Goal: Information Seeking & Learning: Check status

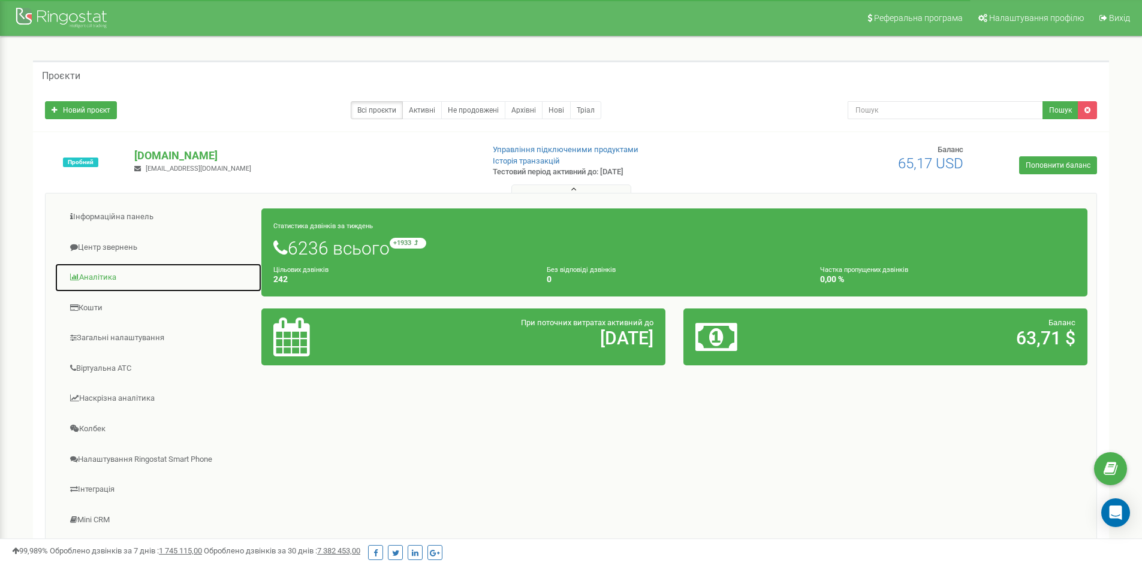
click at [98, 276] on link "Аналiтика" at bounding box center [158, 277] width 207 height 29
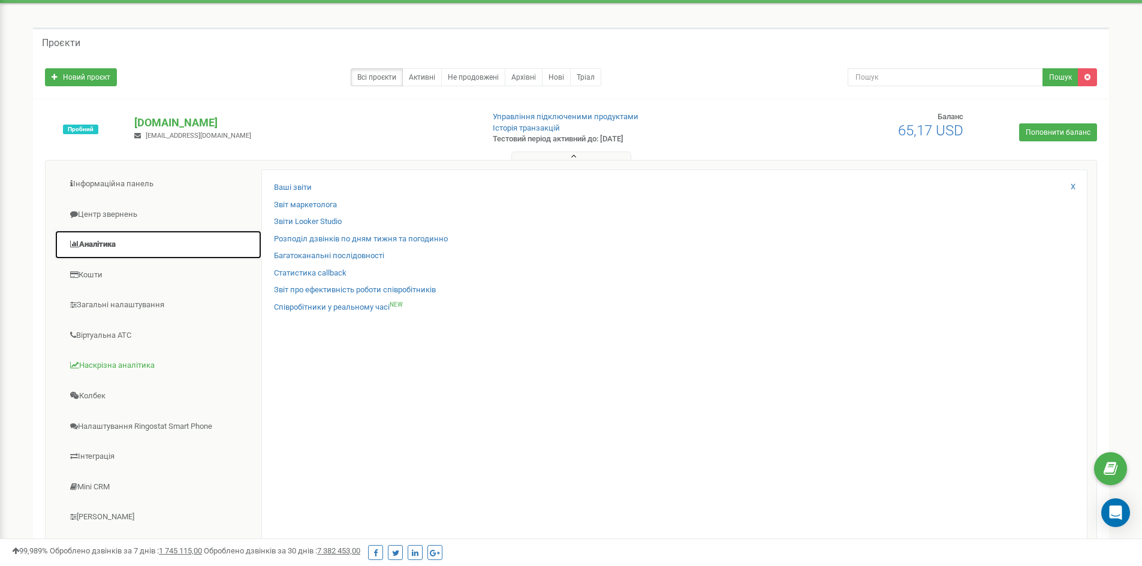
scroll to position [60, 0]
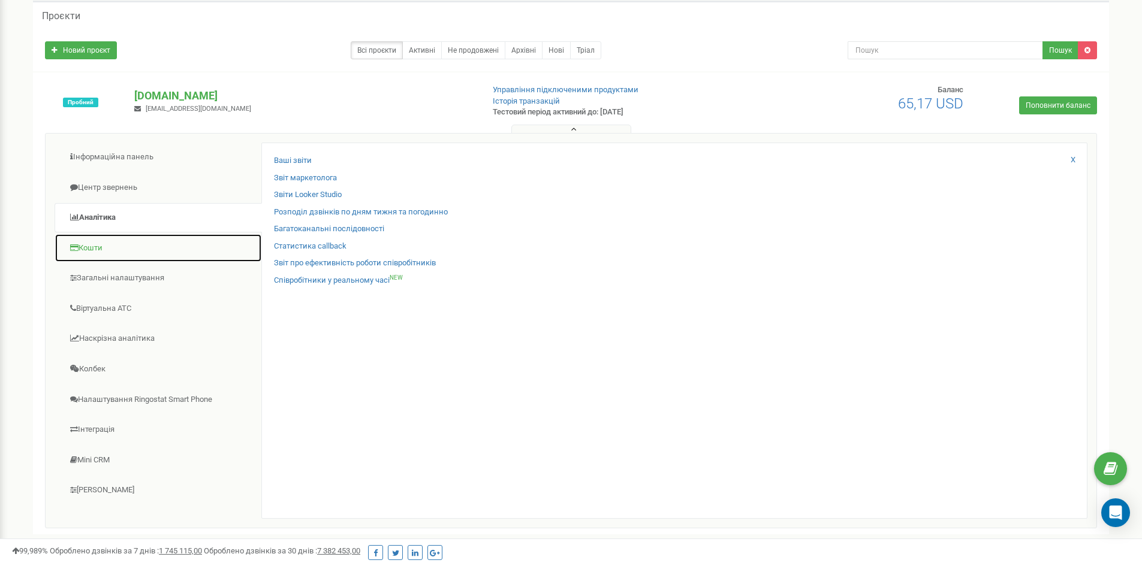
click at [85, 253] on link "Кошти" at bounding box center [158, 248] width 207 height 29
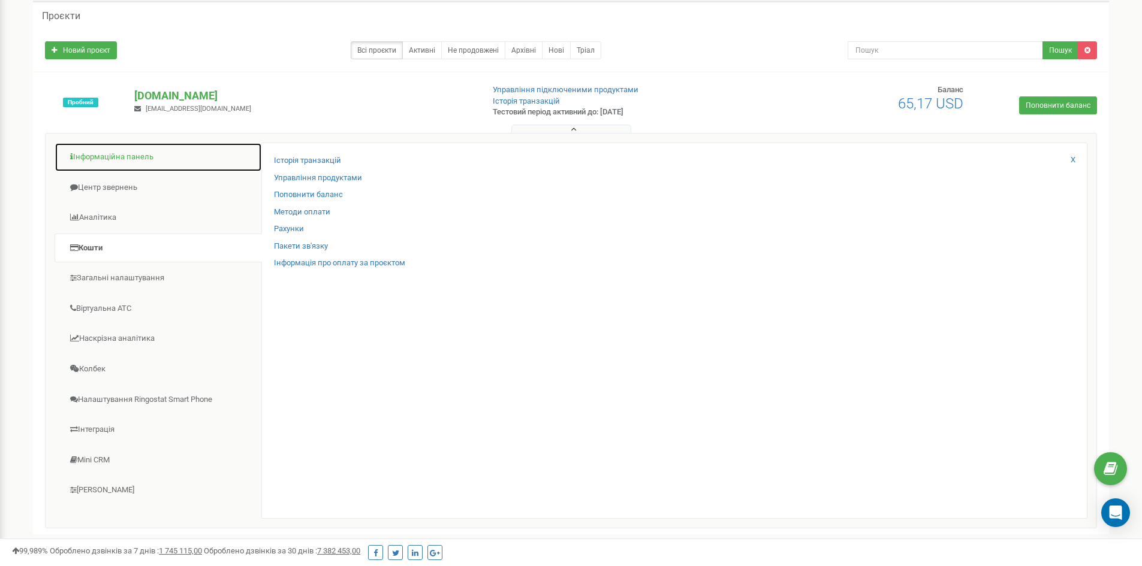
click at [104, 158] on link "Інформаційна панель" at bounding box center [158, 157] width 207 height 29
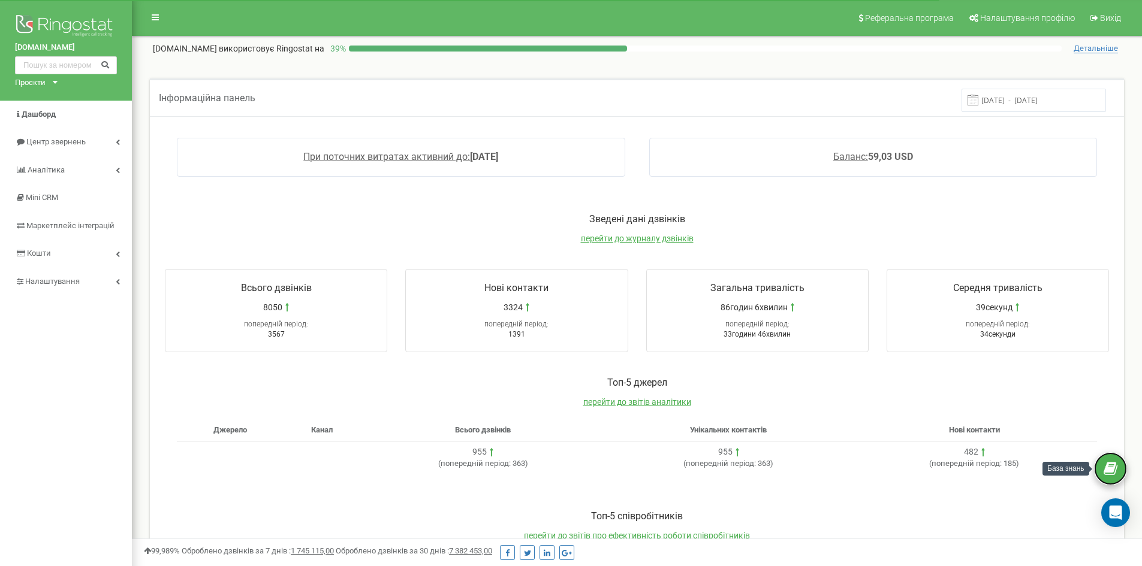
click at [1115, 460] on icon at bounding box center [1110, 469] width 14 height 18
click at [60, 170] on span "Аналiтика" at bounding box center [46, 169] width 37 height 9
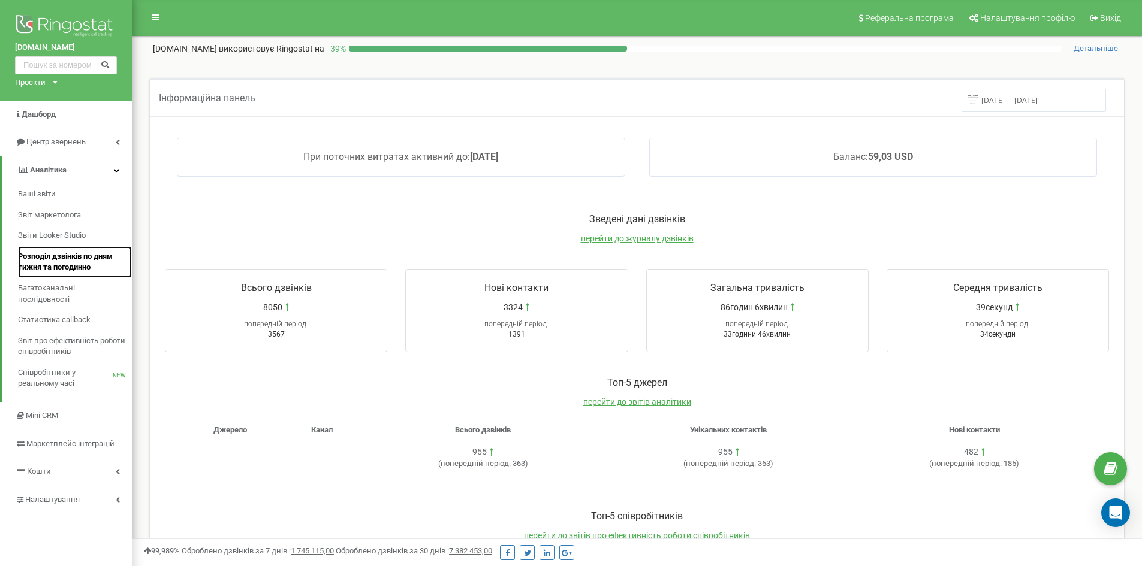
click at [79, 263] on span "Розподіл дзвінків по дням тижня та погодинно" at bounding box center [72, 262] width 108 height 22
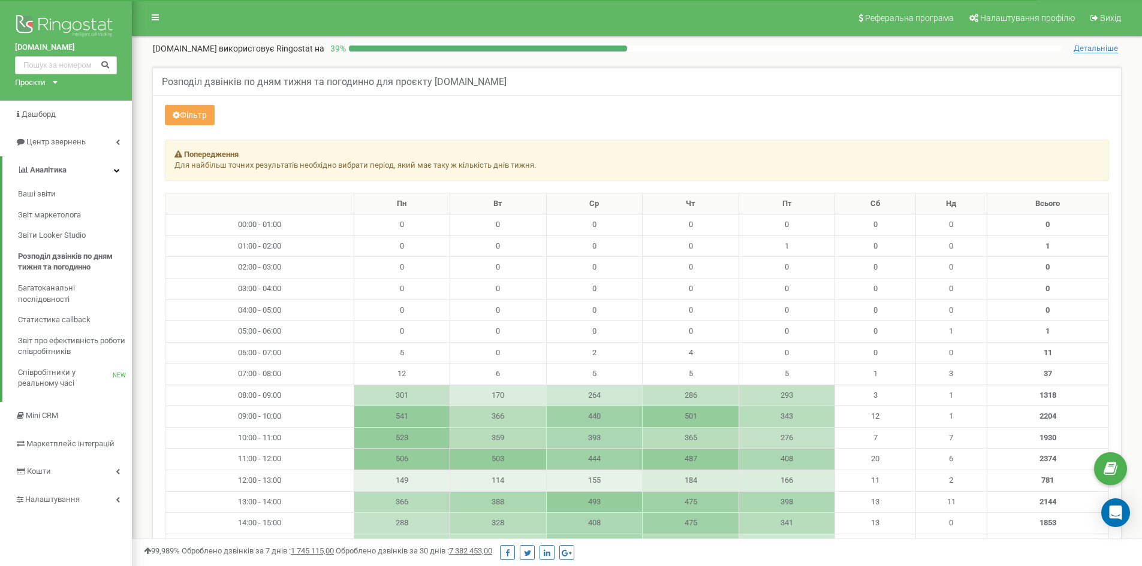
click at [184, 114] on button "Фільтр" at bounding box center [190, 115] width 50 height 20
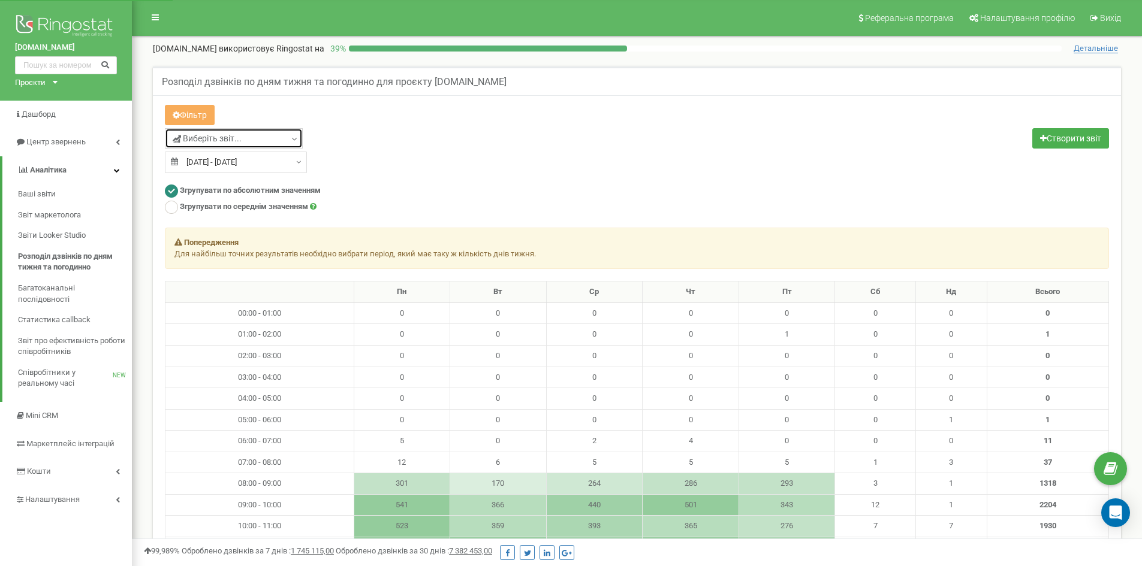
click at [268, 140] on link "Виберіть звіт..." at bounding box center [234, 138] width 138 height 20
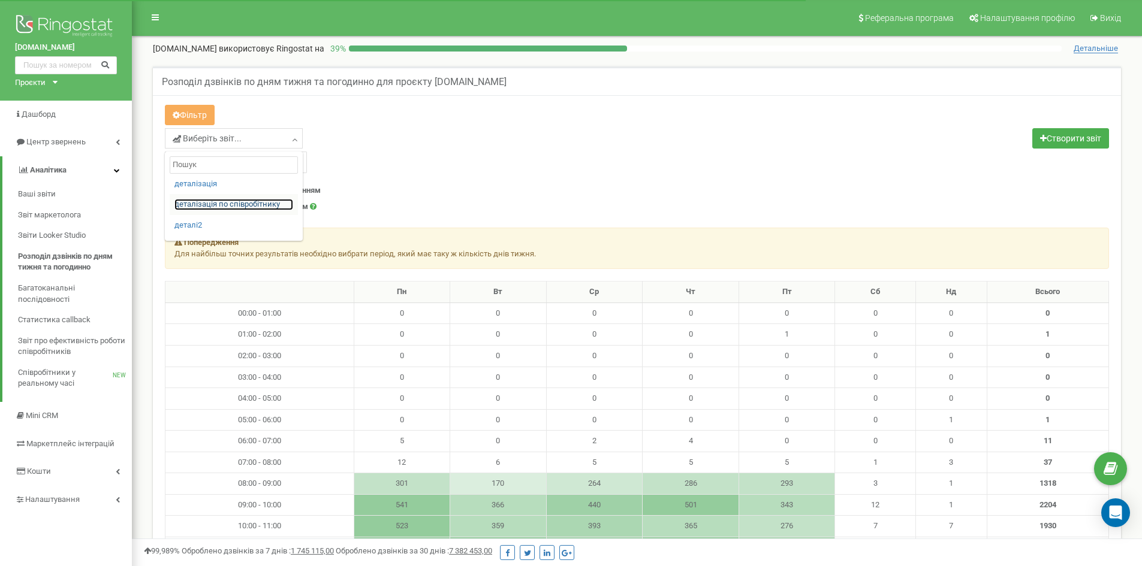
click at [190, 204] on link "деталізація по співробітнику" at bounding box center [233, 204] width 119 height 11
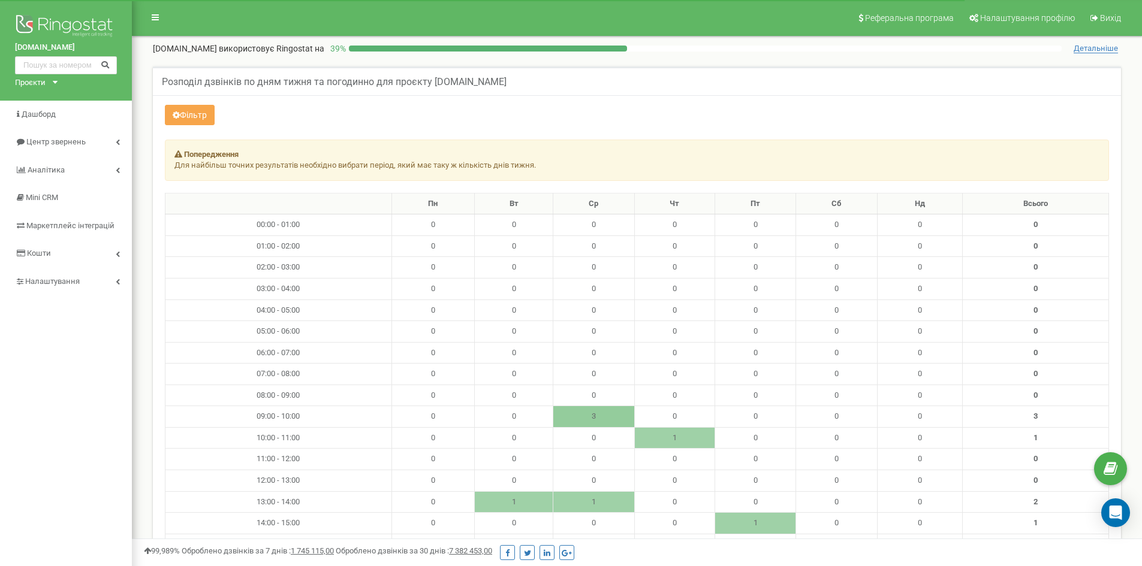
click at [195, 117] on button "Фільтр" at bounding box center [190, 115] width 50 height 20
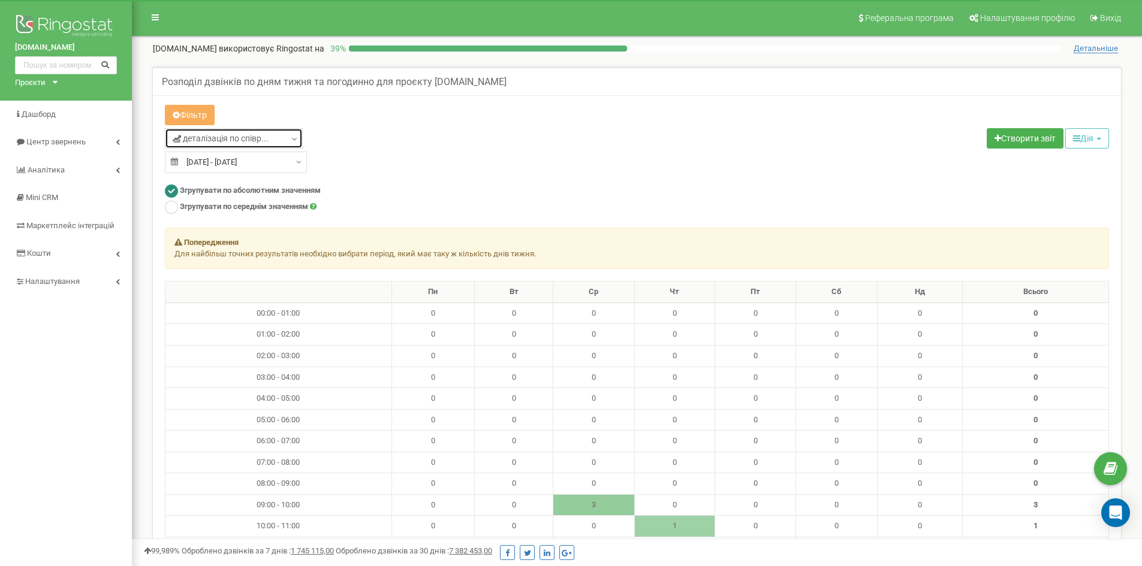
click at [225, 142] on span "деталізація по співр..." at bounding box center [221, 138] width 96 height 12
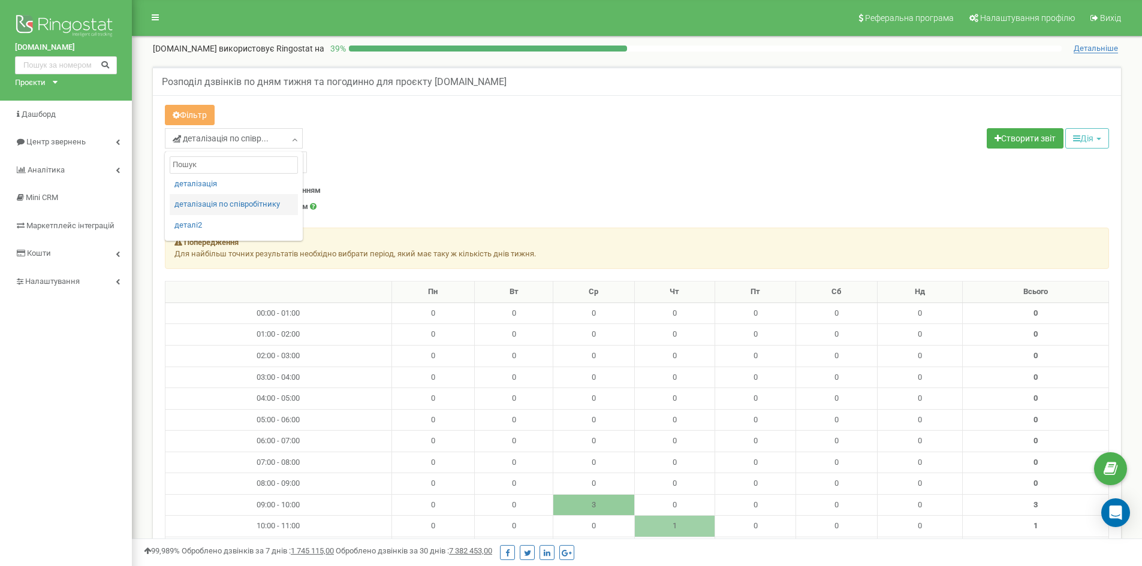
click at [215, 164] on input "text" at bounding box center [234, 164] width 128 height 17
type input "Розпутня Діана"
drag, startPoint x: 366, startPoint y: 204, endPoint x: 359, endPoint y: 204, distance: 7.2
click at [367, 204] on div "Згрупувати по середнім значенням" at bounding box center [637, 209] width 944 height 16
click at [291, 156] on input "25.08.2025 - 22.09.2025" at bounding box center [236, 163] width 142 height 22
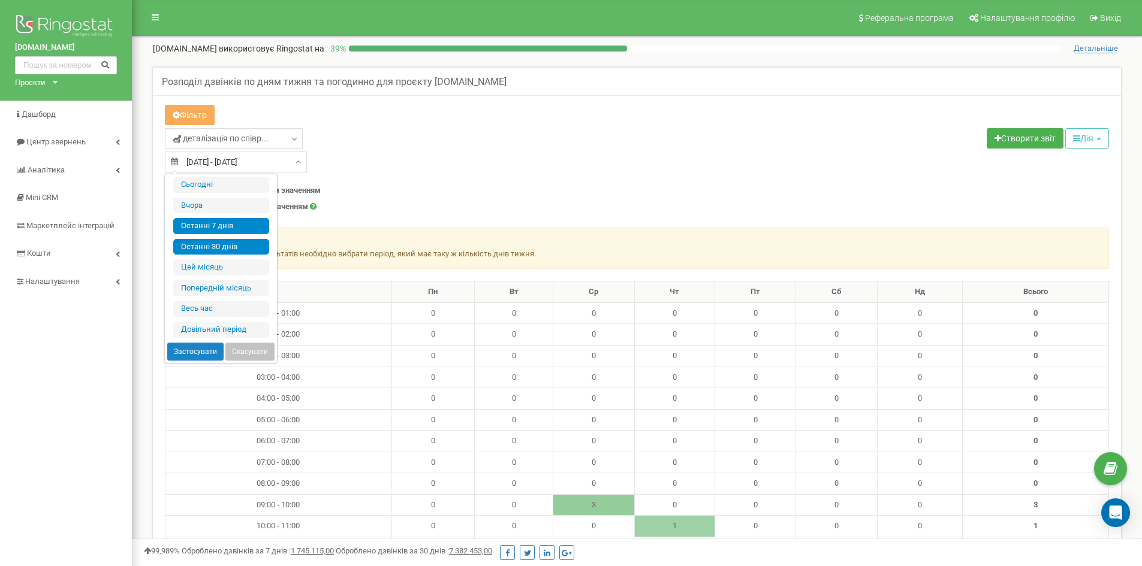
click at [212, 224] on li "Останні 7 днів" at bounding box center [221, 226] width 96 height 16
type input "16.09.2025 - 22.09.2025"
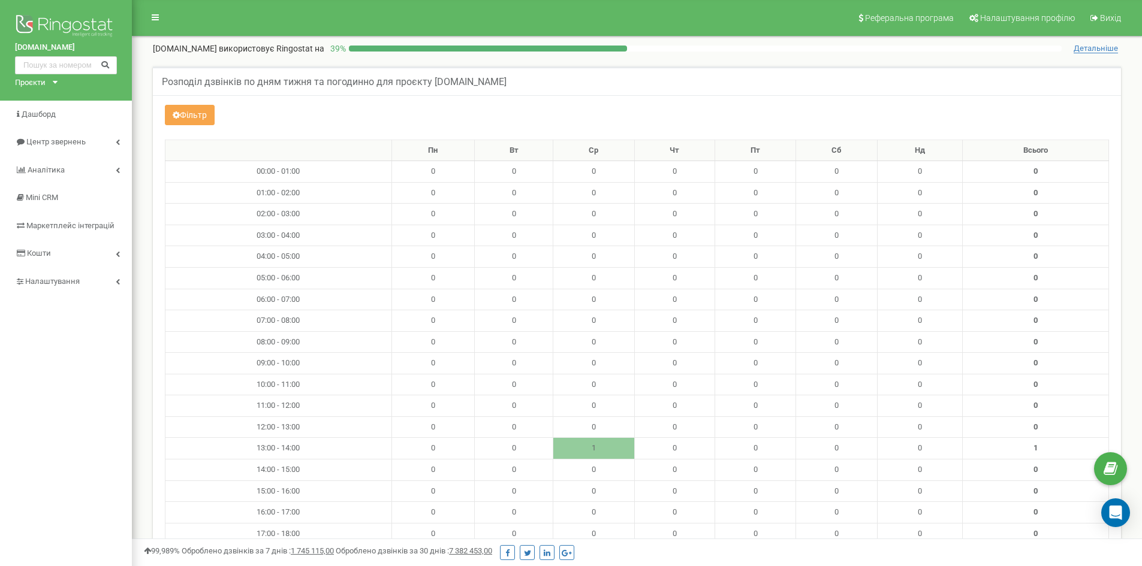
click at [184, 119] on button "Фільтр" at bounding box center [190, 115] width 50 height 20
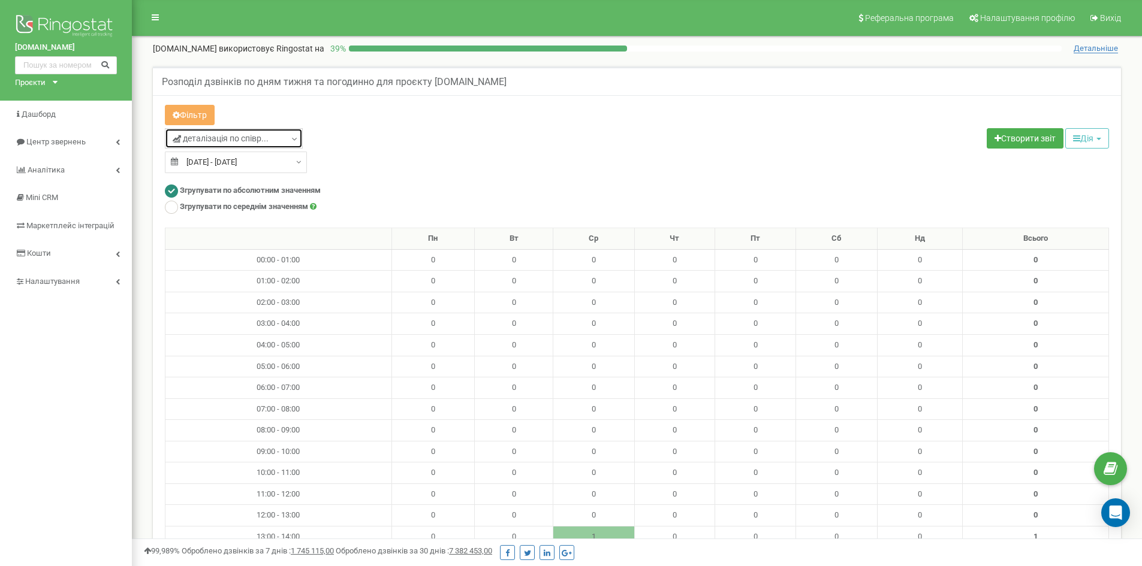
click at [252, 140] on span "деталізація по співр..." at bounding box center [221, 138] width 96 height 12
click at [219, 165] on input "text" at bounding box center [234, 164] width 128 height 17
type input "Лихман Юлія"
click at [369, 161] on div "деталізація по співр... Лихман Юлія деталізація деталізація по співробітнику де…" at bounding box center [396, 150] width 481 height 45
click at [267, 135] on span "деталізація по співр..." at bounding box center [221, 138] width 96 height 12
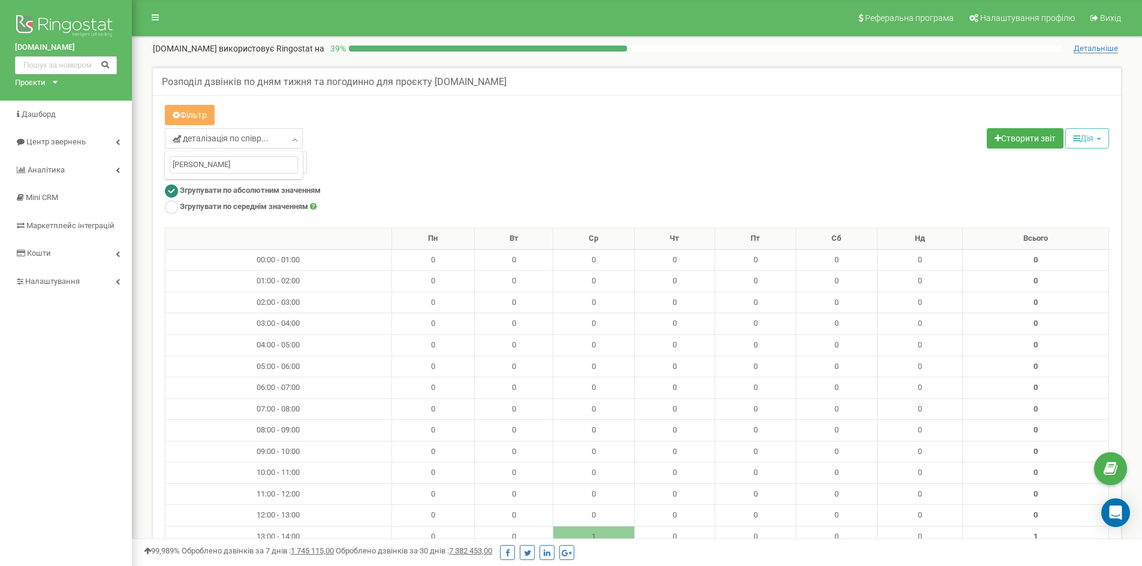
click at [234, 168] on input "Лихман Юлія" at bounding box center [234, 164] width 128 height 17
click at [376, 185] on div "Згрупувати по абсолютним значенням" at bounding box center [637, 193] width 944 height 16
click at [287, 136] on link "деталізація по співр..." at bounding box center [234, 138] width 138 height 20
click at [254, 165] on input "Лихман Юлія" at bounding box center [234, 164] width 128 height 17
click at [396, 149] on div "деталізація по співр... Лихман Юлія деталізація деталізація по співробітнику де…" at bounding box center [396, 139] width 463 height 23
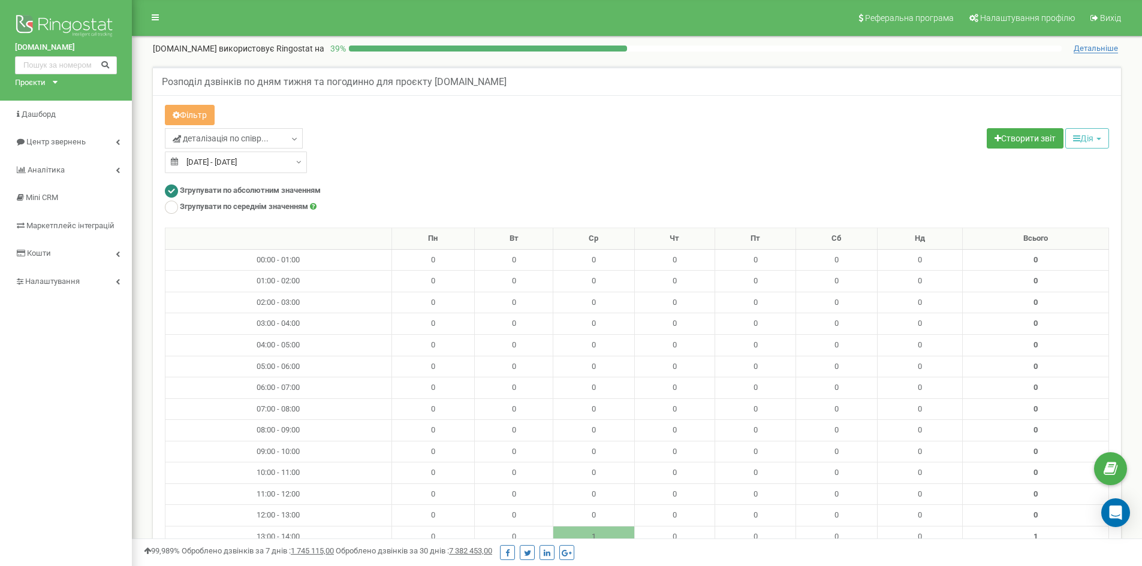
click at [292, 162] on div "[DATE] - [DATE]" at bounding box center [236, 163] width 142 height 22
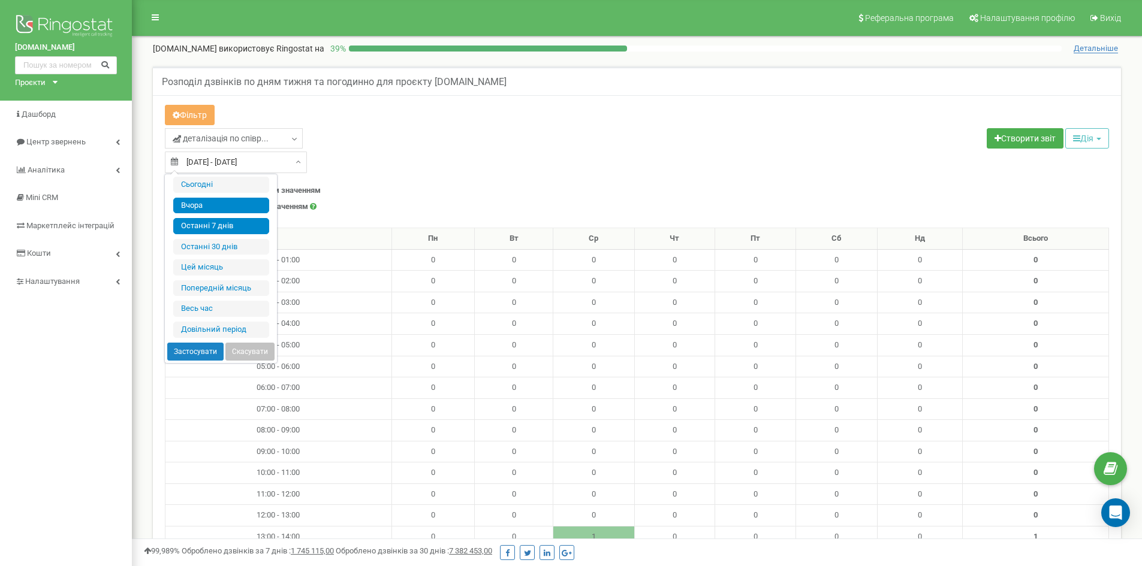
click at [228, 202] on li "Вчора" at bounding box center [221, 206] width 96 height 16
type input "21.09.2025 - 21.09.2025"
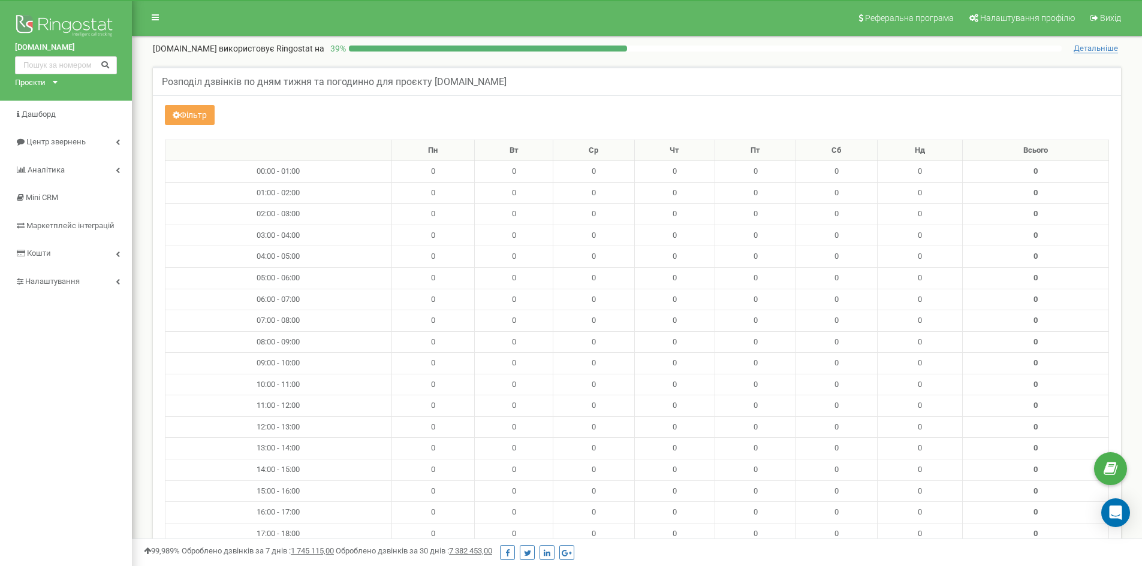
click at [194, 116] on button "Фільтр" at bounding box center [190, 115] width 50 height 20
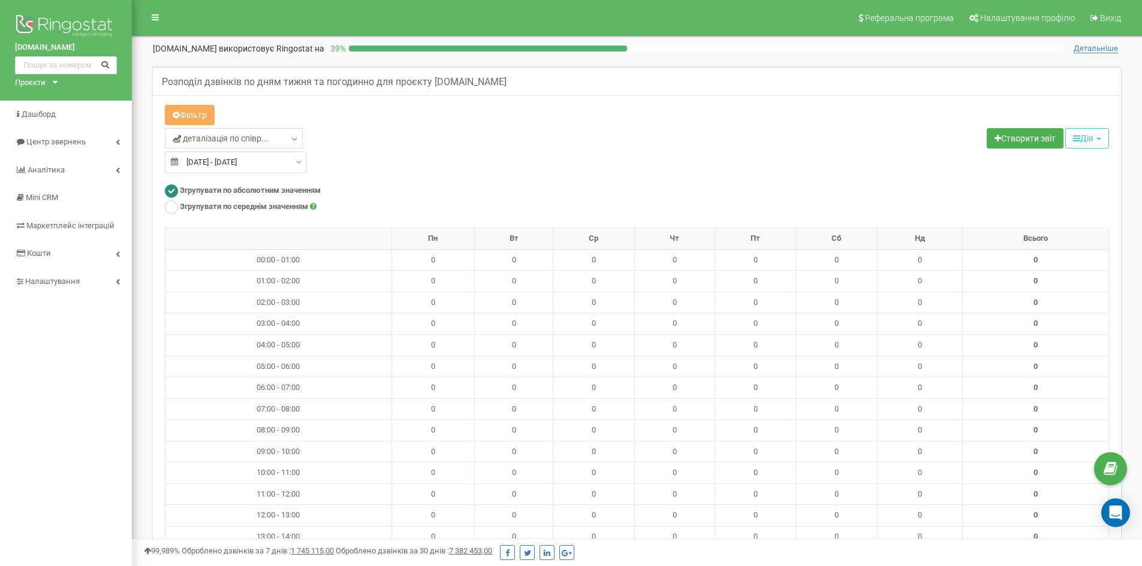
click at [292, 155] on input "21.09.2025 - 21.09.2025" at bounding box center [236, 163] width 142 height 22
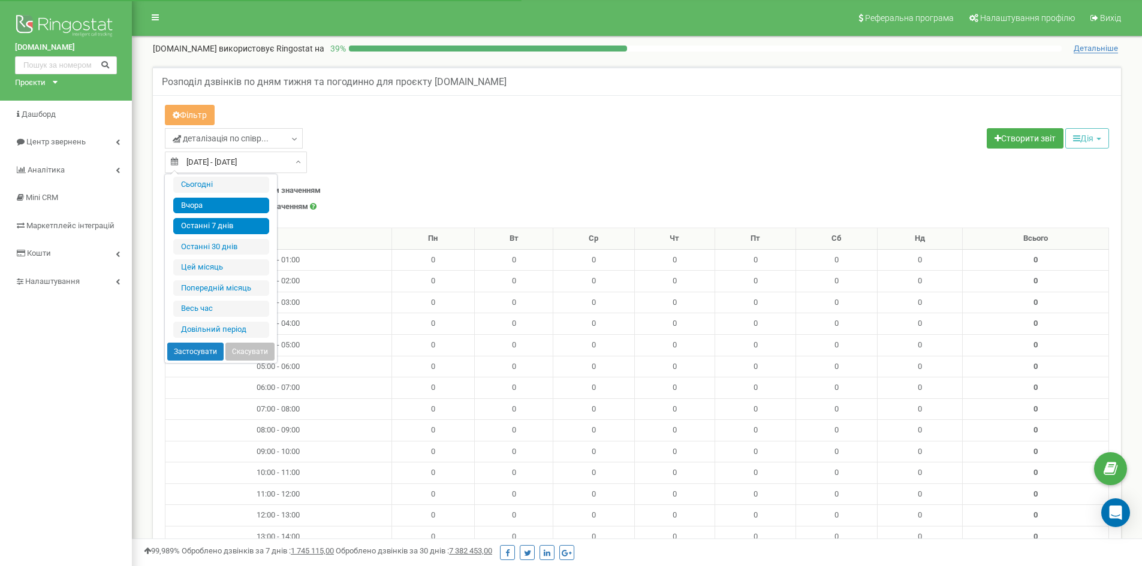
click at [228, 222] on li "Останні 7 днів" at bounding box center [221, 226] width 96 height 16
type input "16.09.2025 - 22.09.2025"
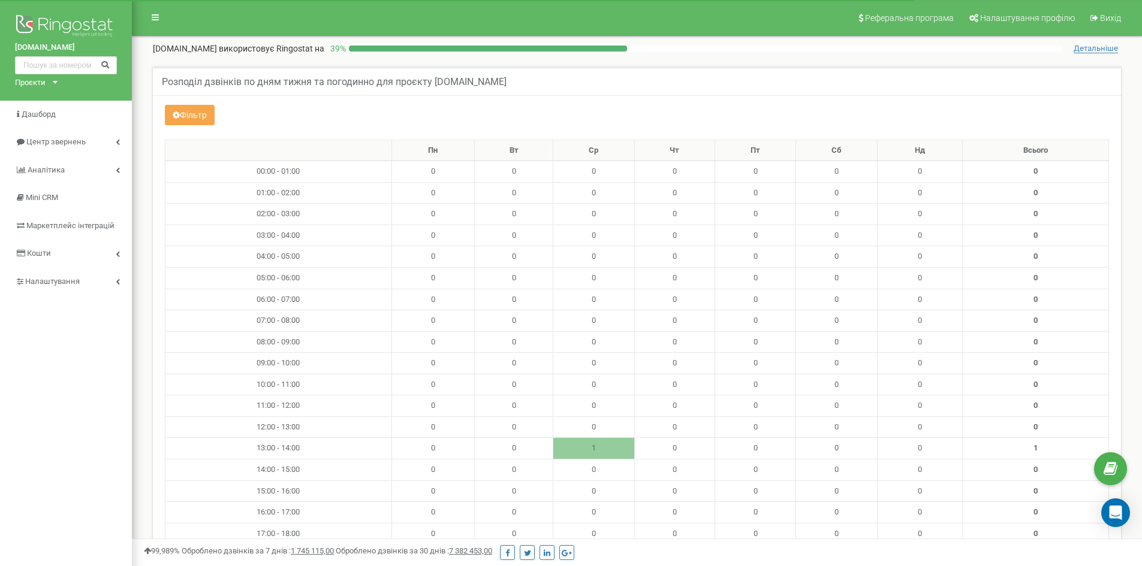
click at [185, 118] on button "Фільтр" at bounding box center [190, 115] width 50 height 20
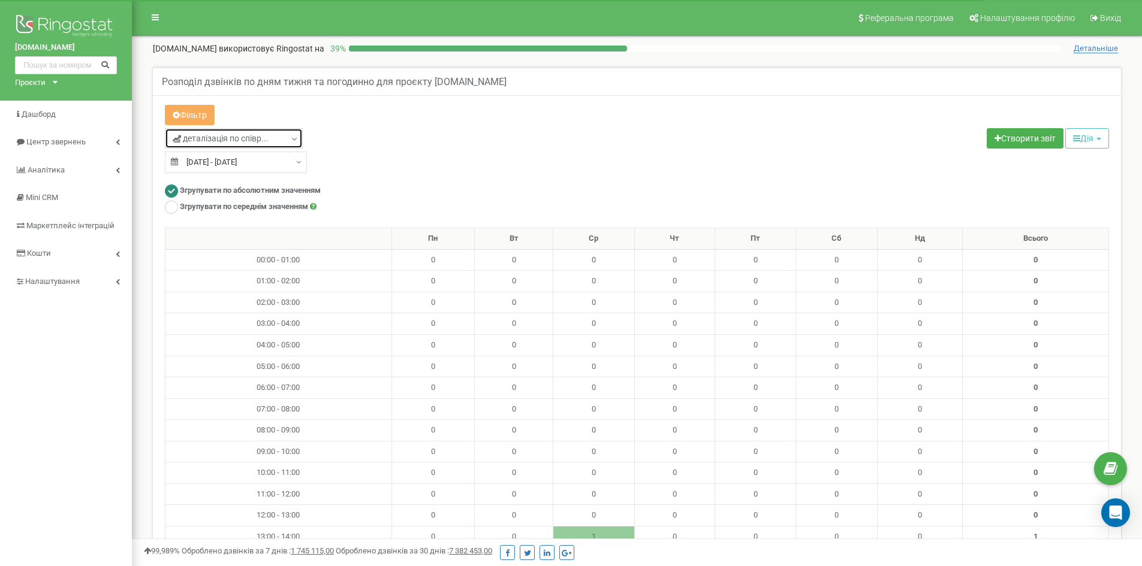
click at [235, 139] on span "деталізація по співр..." at bounding box center [221, 138] width 96 height 12
click at [227, 169] on input "text" at bounding box center [234, 164] width 128 height 17
click at [223, 169] on input "text" at bounding box center [234, 164] width 128 height 17
click at [40, 83] on div "Проєкти" at bounding box center [30, 82] width 31 height 11
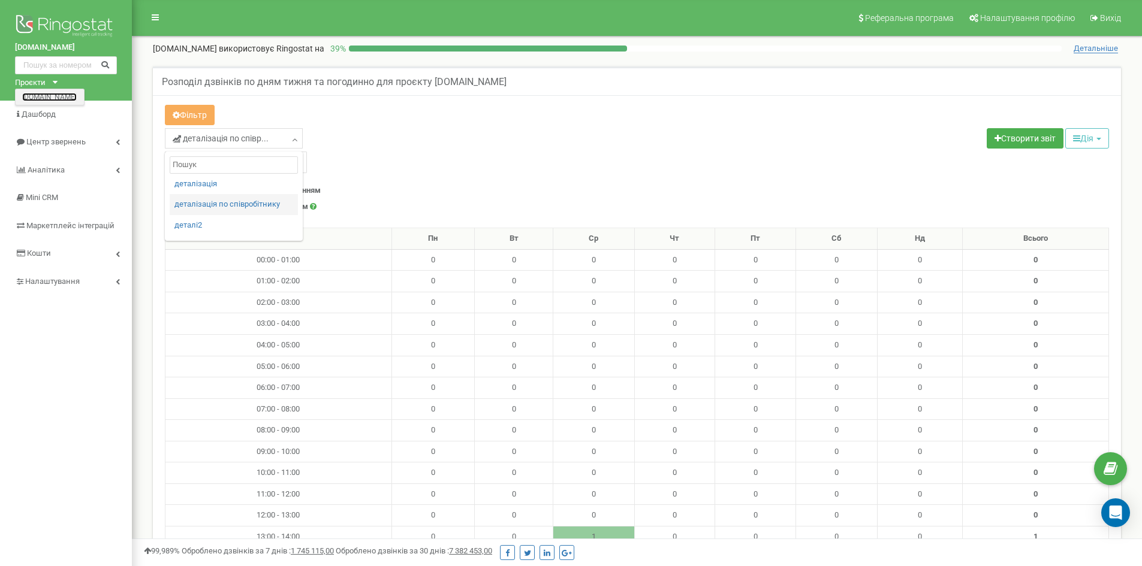
click at [34, 98] on link "[DOMAIN_NAME]" at bounding box center [49, 97] width 55 height 6
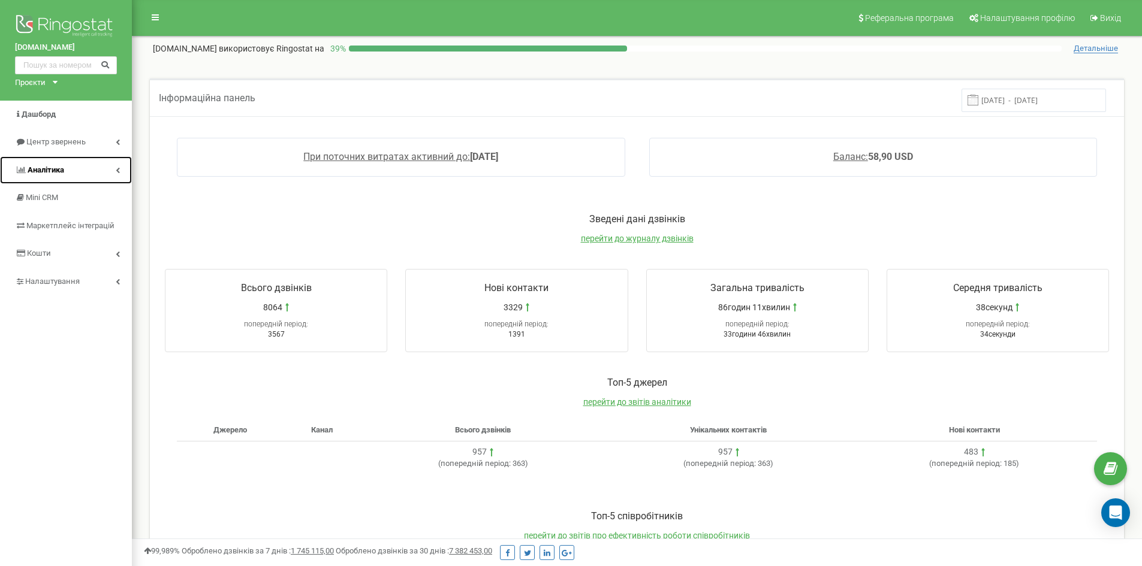
click at [51, 168] on span "Аналiтика" at bounding box center [46, 169] width 37 height 9
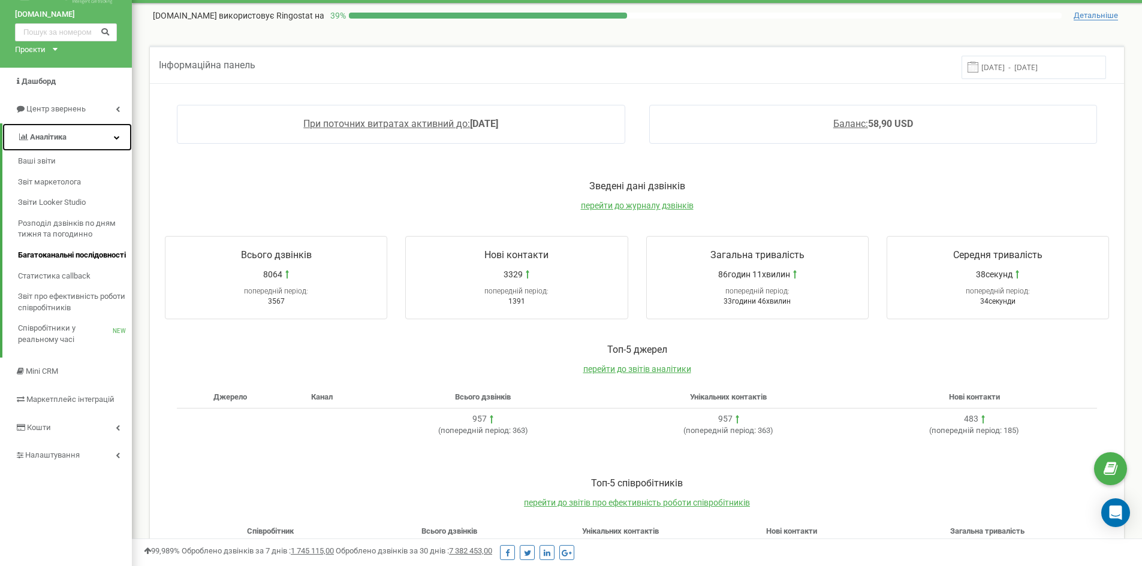
scroll to position [60, 0]
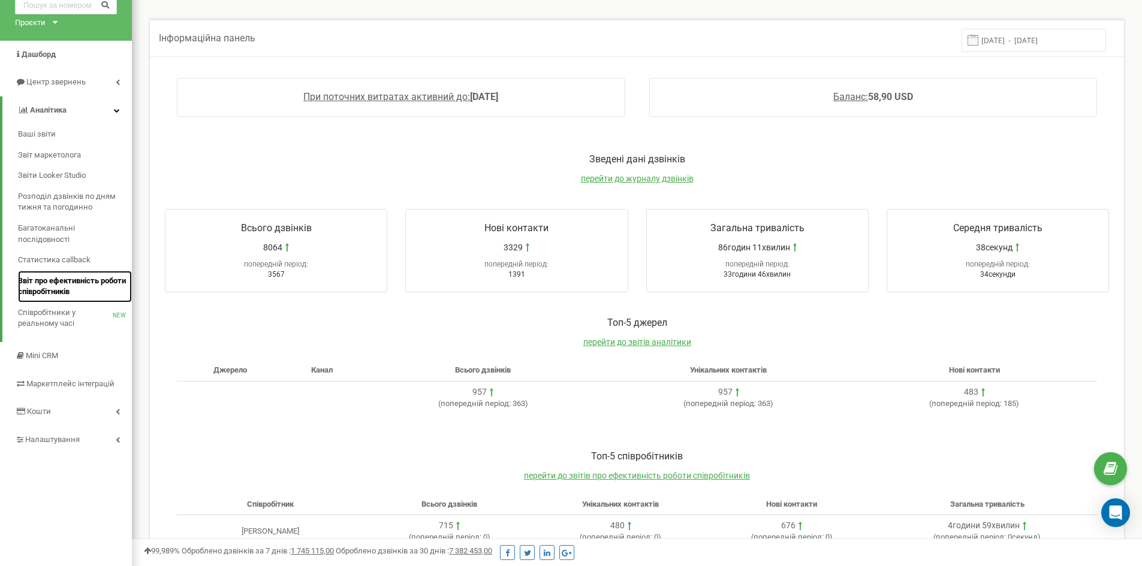
click at [55, 288] on span "Звіт про ефективність роботи співробітників" at bounding box center [72, 287] width 108 height 22
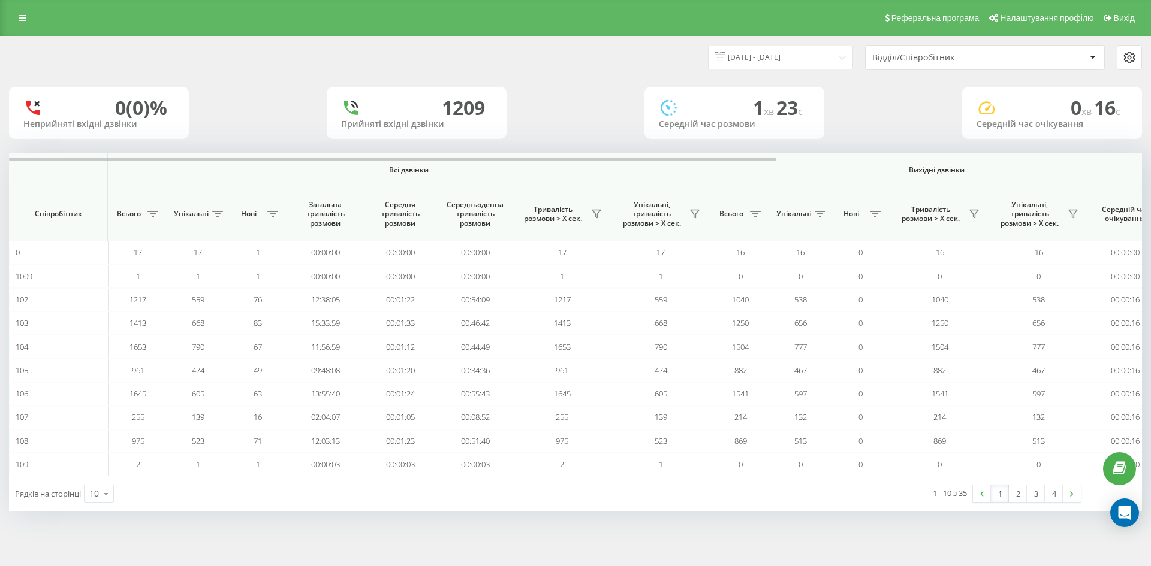
click at [1132, 55] on icon at bounding box center [1129, 57] width 10 height 11
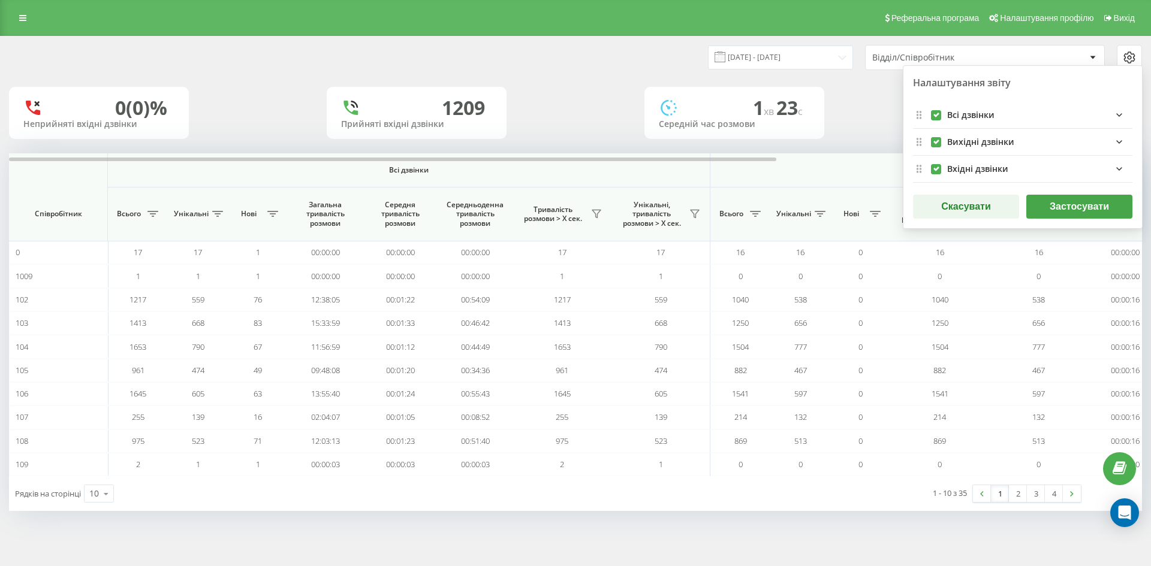
click at [873, 103] on div "0 (0)% Неприйняті вхідні дзвінки [GEOGRAPHIC_DATA] вхідні дзвінки 1 хв 23 c Сер…" at bounding box center [575, 113] width 1133 height 52
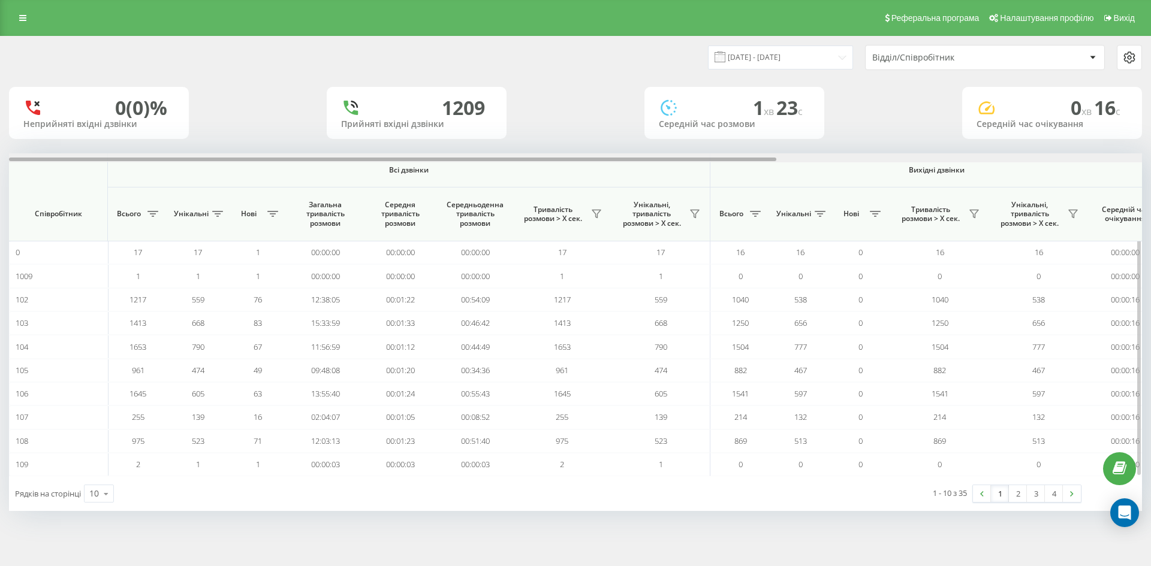
drag, startPoint x: 629, startPoint y: 158, endPoint x: 420, endPoint y: 177, distance: 210.6
click at [420, 177] on div "Всі дзвінки Вихідні дзвінки Вхідні дзвінки Співробітник Всього Унікальні Нові З…" at bounding box center [575, 314] width 1133 height 323
click at [76, 216] on span "Співробітник" at bounding box center [58, 214] width 78 height 10
click at [1091, 56] on icon at bounding box center [1092, 57] width 5 height 3
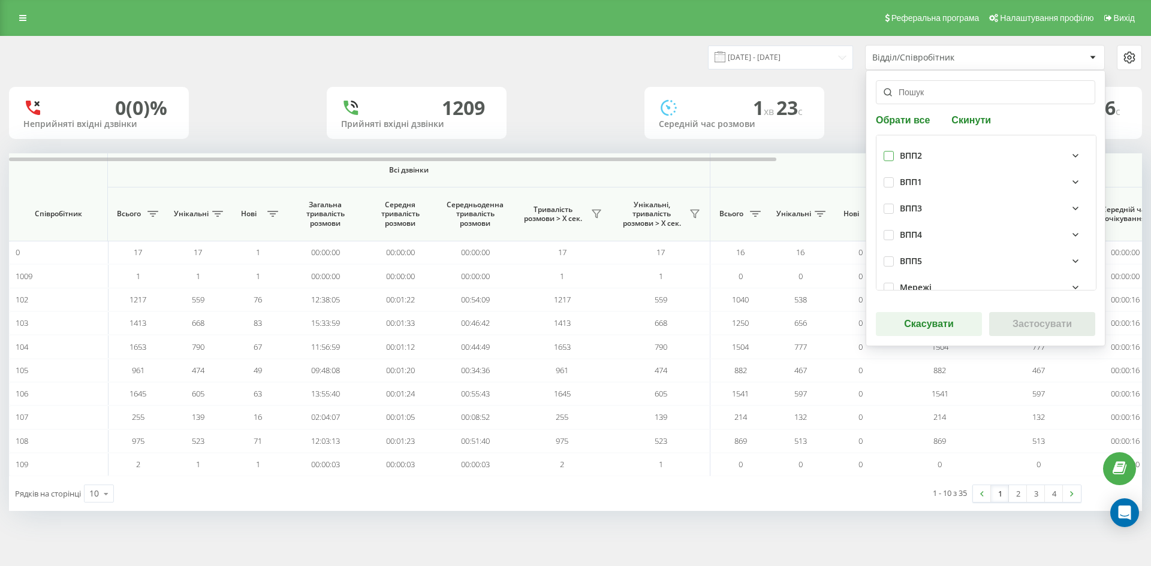
click at [892, 151] on label at bounding box center [888, 151] width 10 height 0
checkbox input "true"
click at [1048, 325] on button "Застосувати" at bounding box center [1042, 324] width 106 height 24
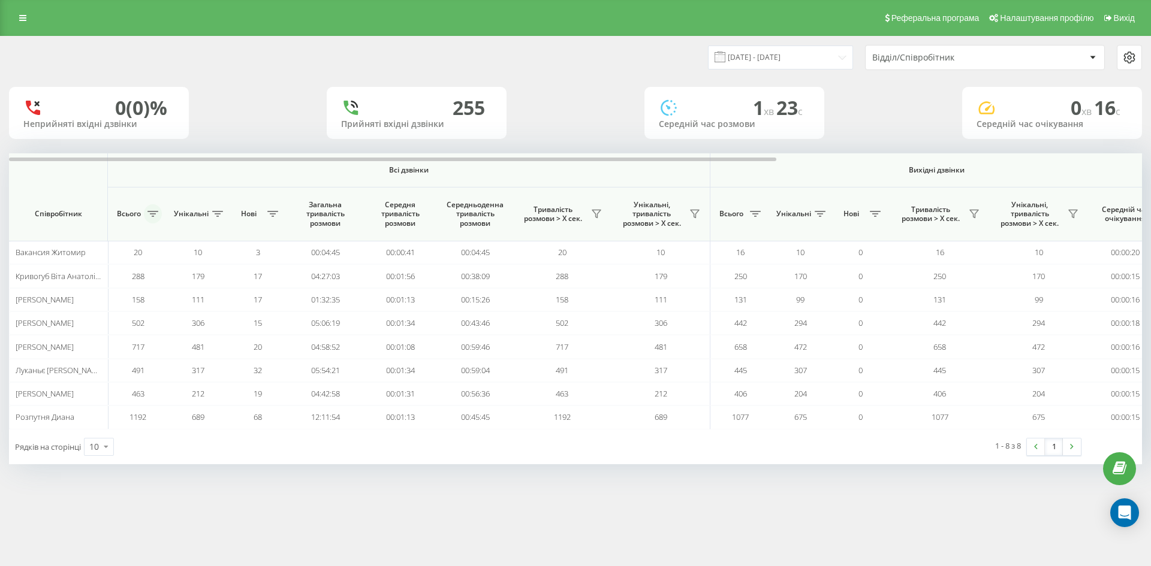
click at [154, 216] on icon at bounding box center [152, 214] width 11 height 6
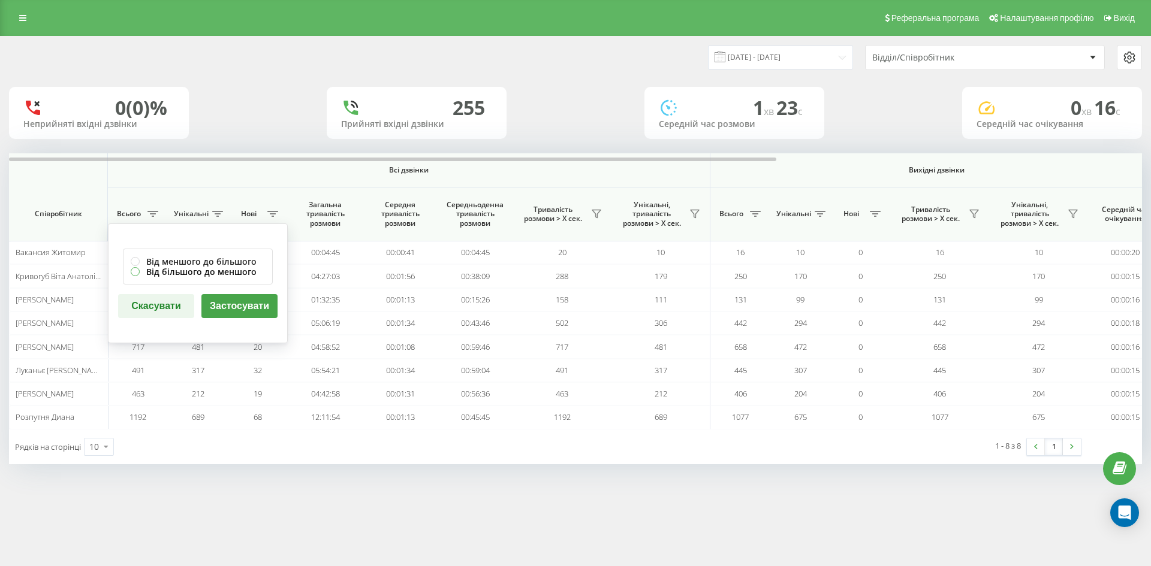
click at [175, 270] on label "Від більшого до меншого" at bounding box center [198, 272] width 134 height 10
radio input "true"
click at [215, 302] on button "Застосувати" at bounding box center [239, 306] width 76 height 24
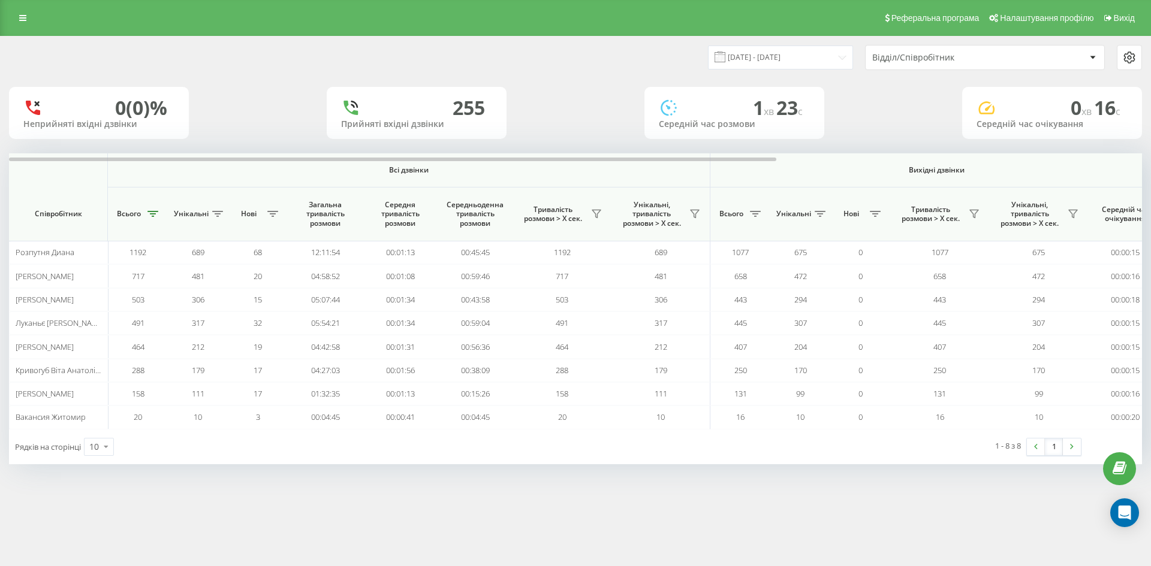
click at [1096, 55] on div at bounding box center [1092, 57] width 14 height 14
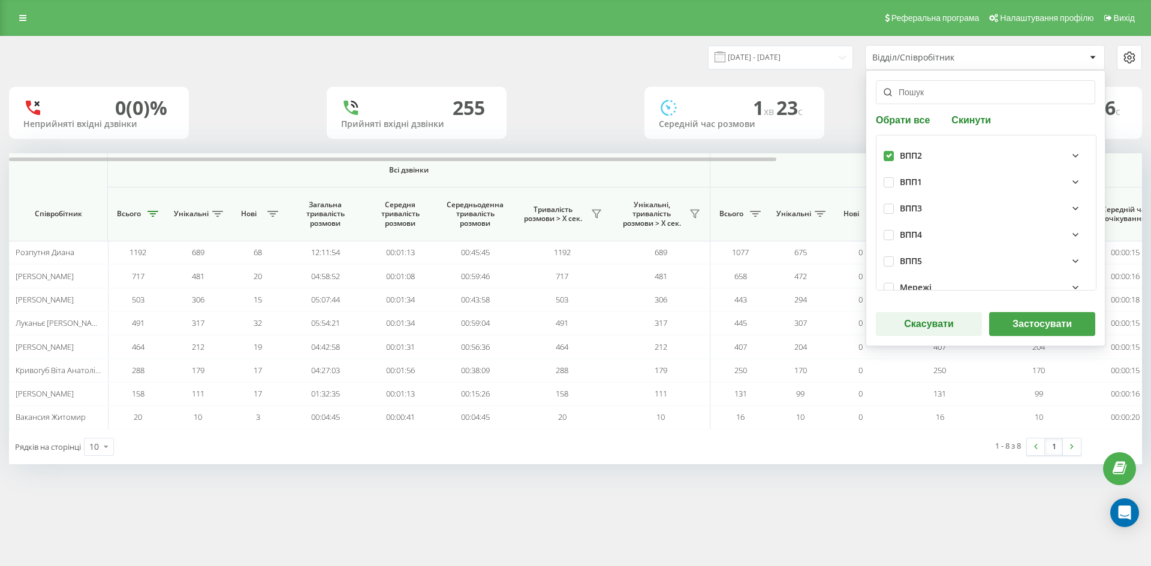
click at [906, 153] on div "ВПП2" at bounding box center [911, 156] width 22 height 10
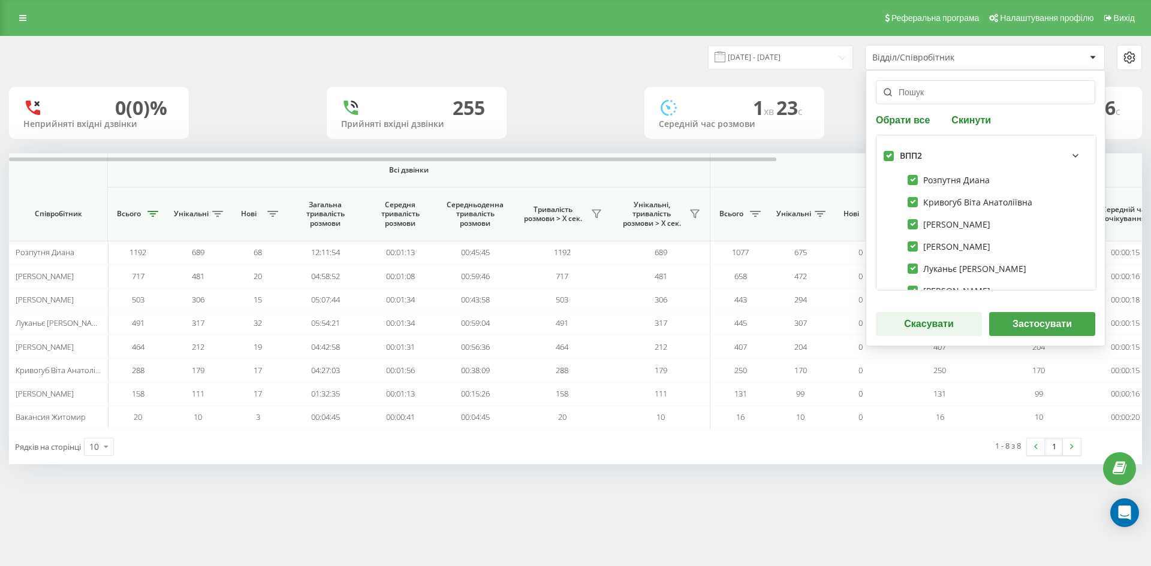
click at [887, 151] on label at bounding box center [888, 151] width 10 height 0
checkbox input "false"
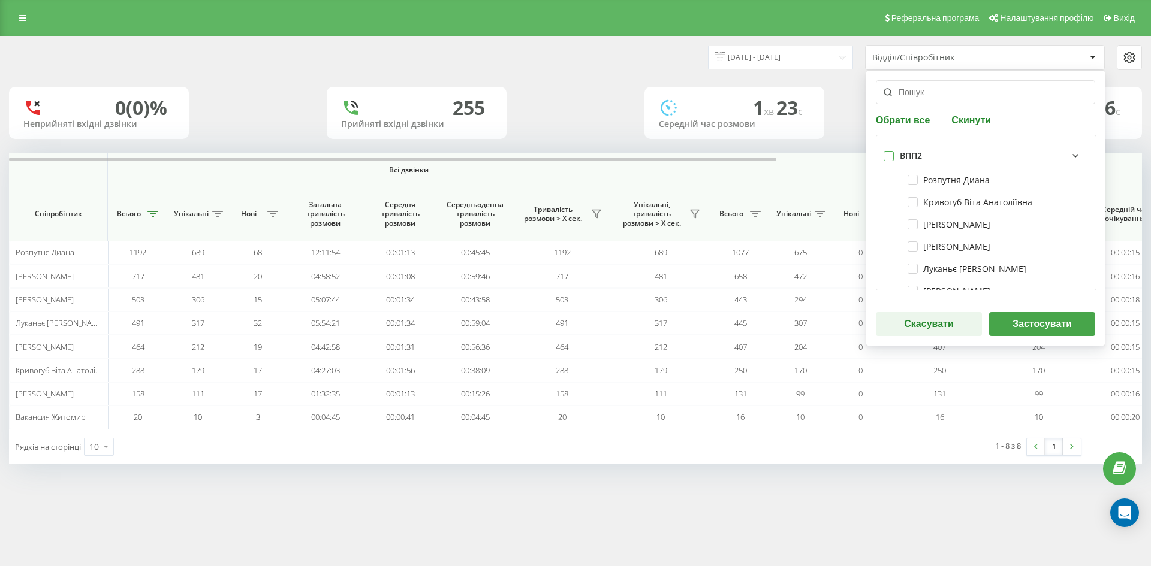
checkbox input "false"
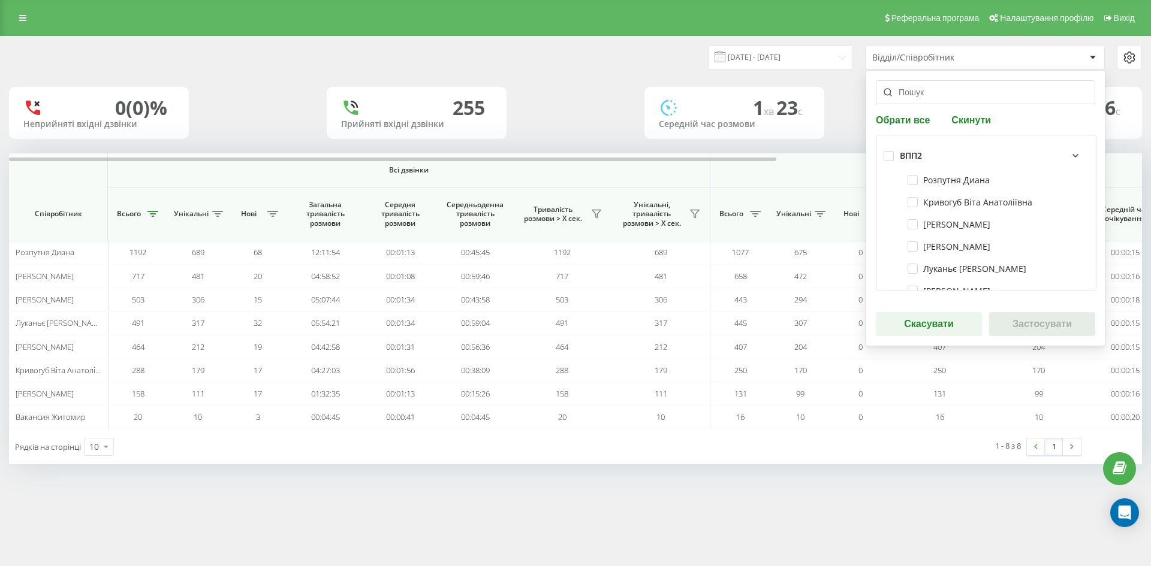
click at [1068, 154] on icon at bounding box center [1075, 156] width 14 height 14
click at [889, 204] on label at bounding box center [888, 204] width 10 height 0
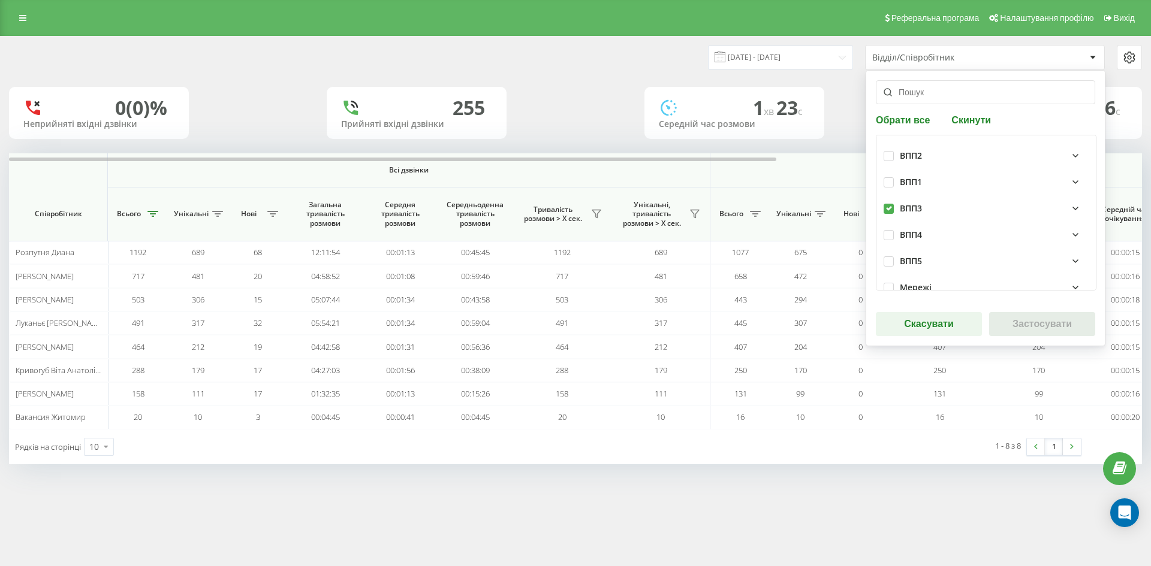
checkbox input "true"
click at [1012, 324] on button "Застосувати" at bounding box center [1042, 324] width 106 height 24
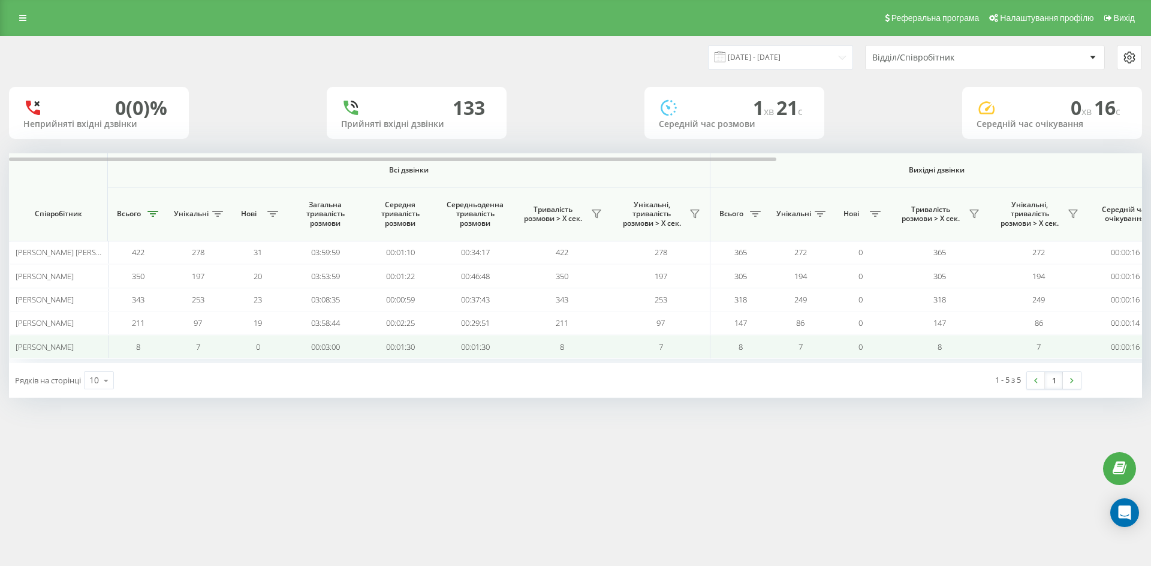
click at [53, 348] on span "Лось Анастасія Петрівна" at bounding box center [45, 347] width 58 height 11
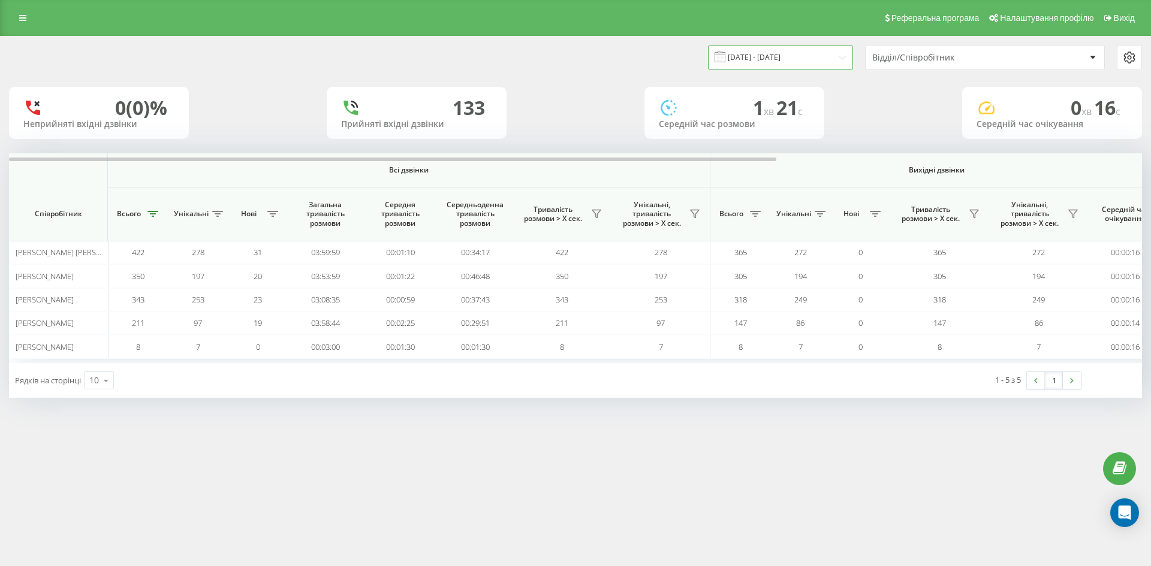
click at [843, 58] on input "[DATE] - [DATE]" at bounding box center [780, 57] width 145 height 23
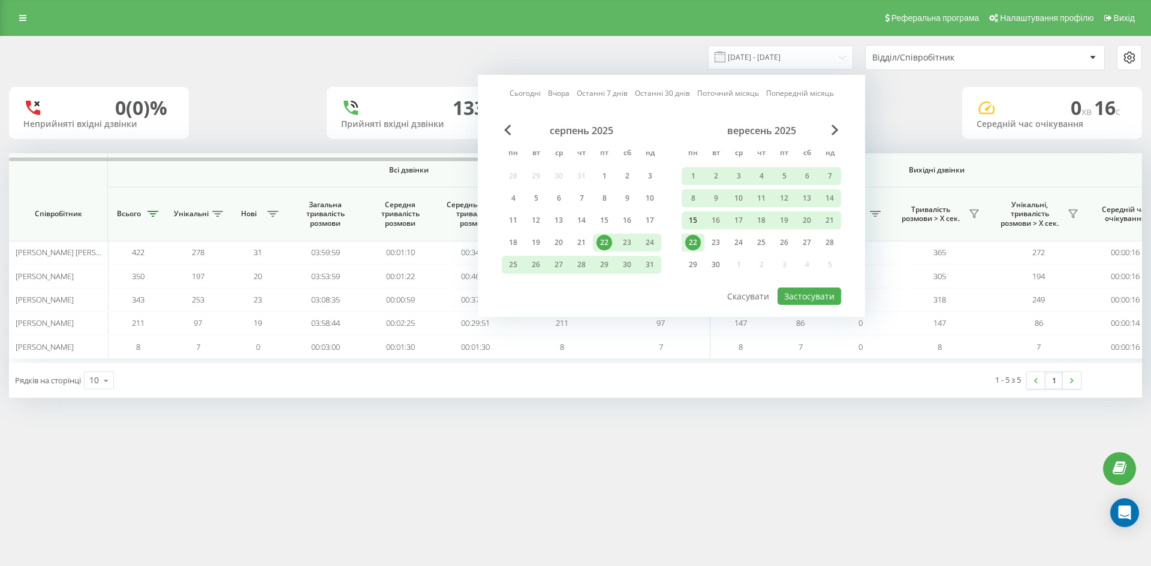
click at [690, 218] on div "15" at bounding box center [693, 221] width 16 height 16
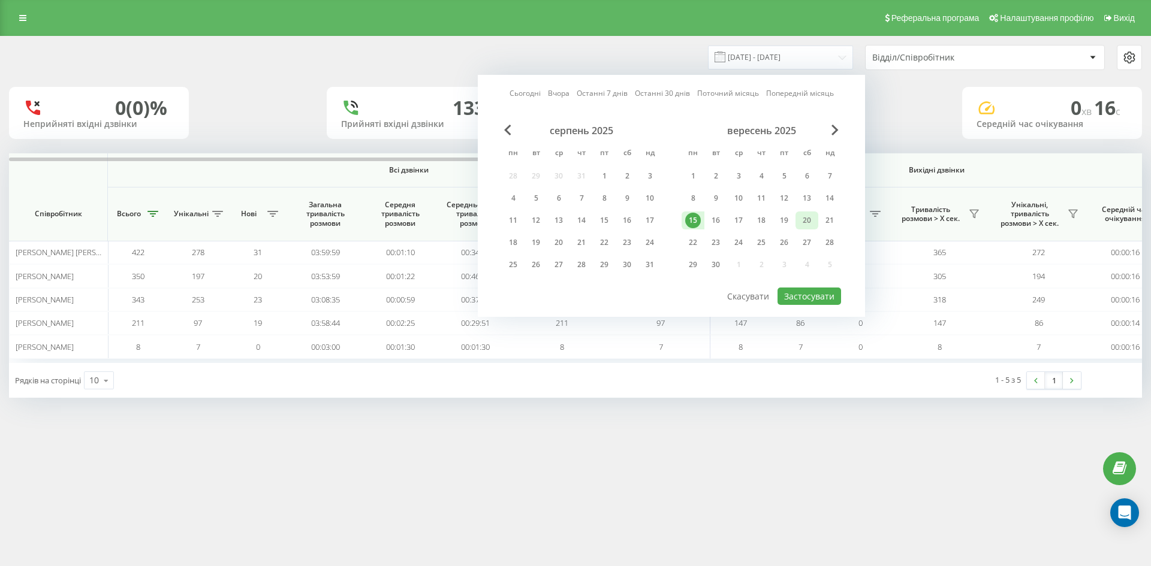
click at [810, 219] on div "20" at bounding box center [807, 221] width 16 height 16
click at [815, 299] on button "Застосувати" at bounding box center [809, 296] width 64 height 17
type input "15.09.2025 - 20.09.2025"
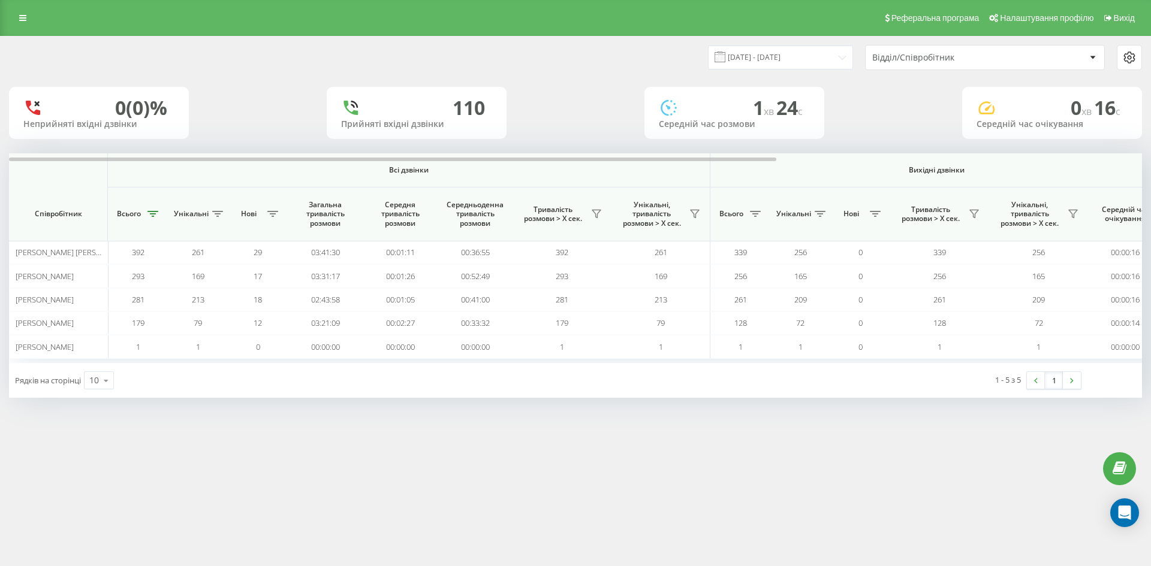
click at [1076, 55] on div "Відділ/Співробітник" at bounding box center [978, 58] width 213 height 10
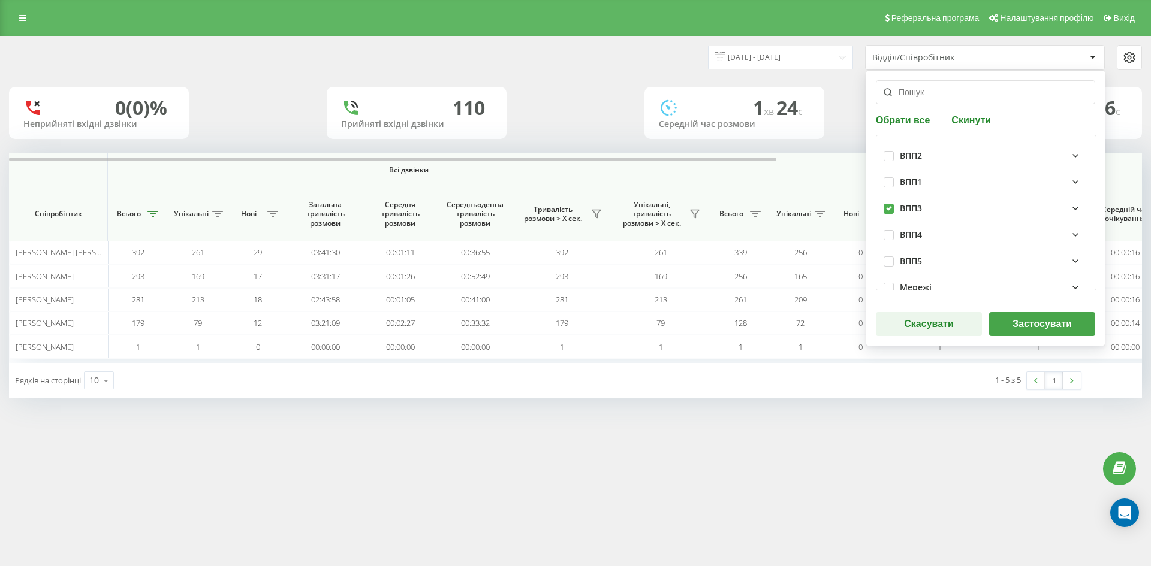
click at [913, 154] on div "ВПП2" at bounding box center [911, 156] width 22 height 10
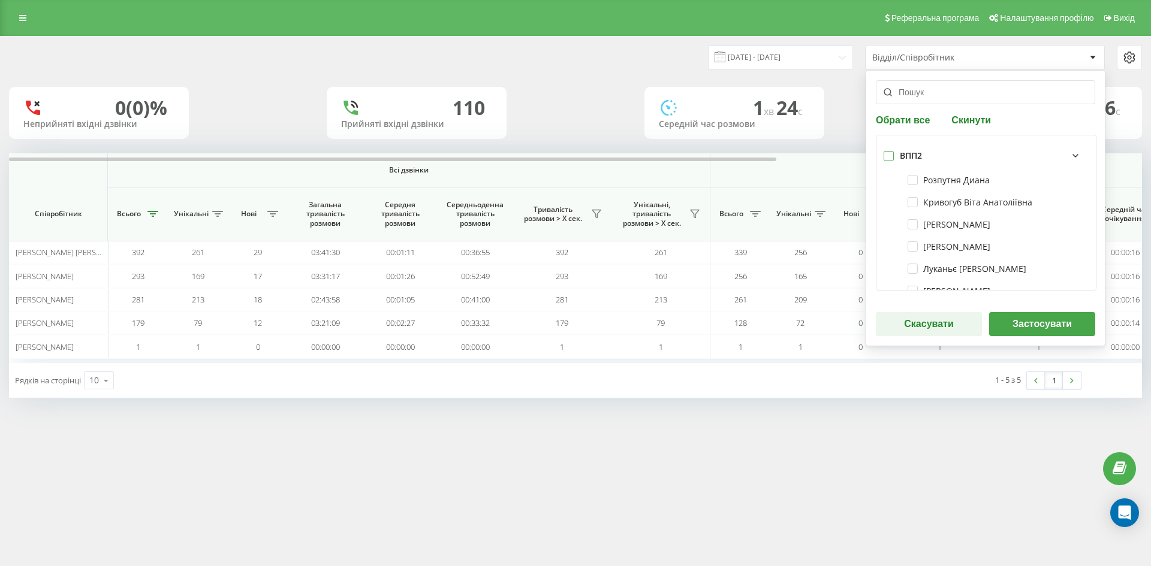
click at [891, 151] on label at bounding box center [888, 151] width 10 height 0
checkbox input "true"
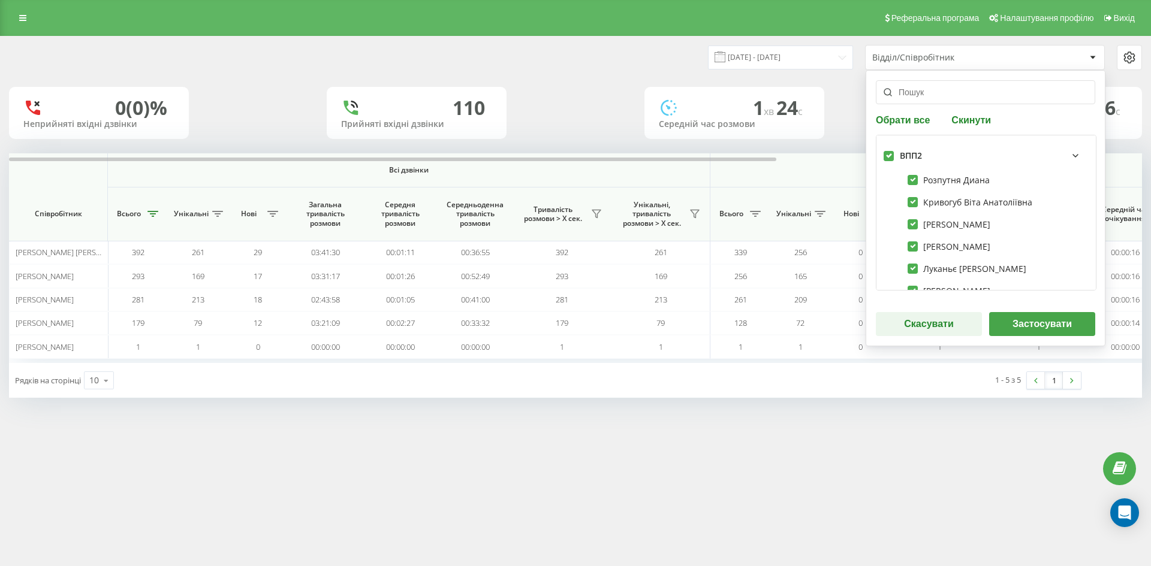
checkbox input "true"
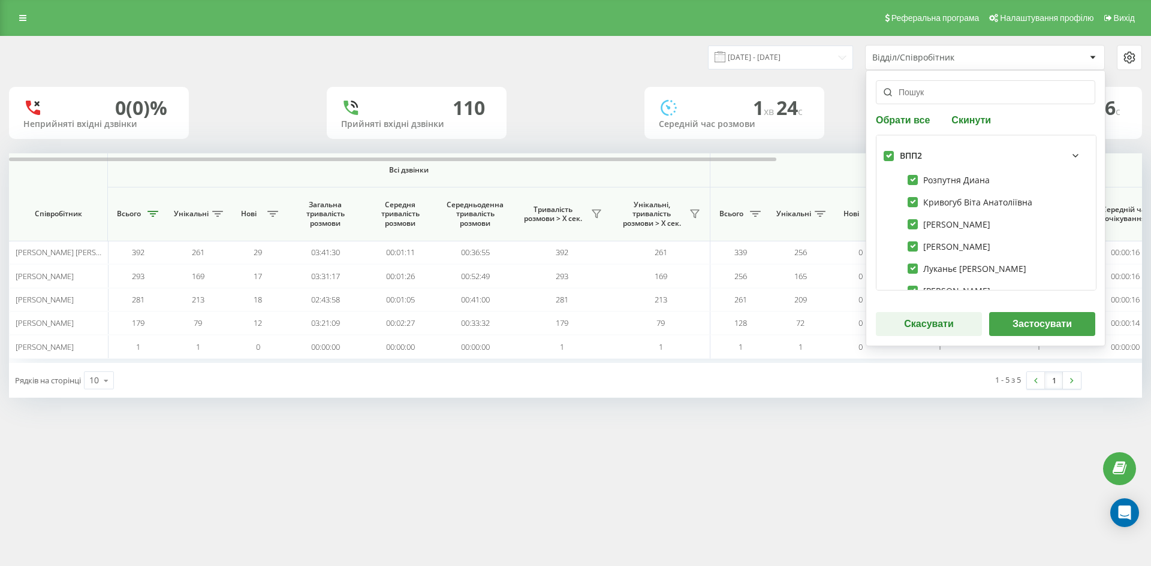
click at [954, 315] on button "Скасувати" at bounding box center [929, 324] width 106 height 24
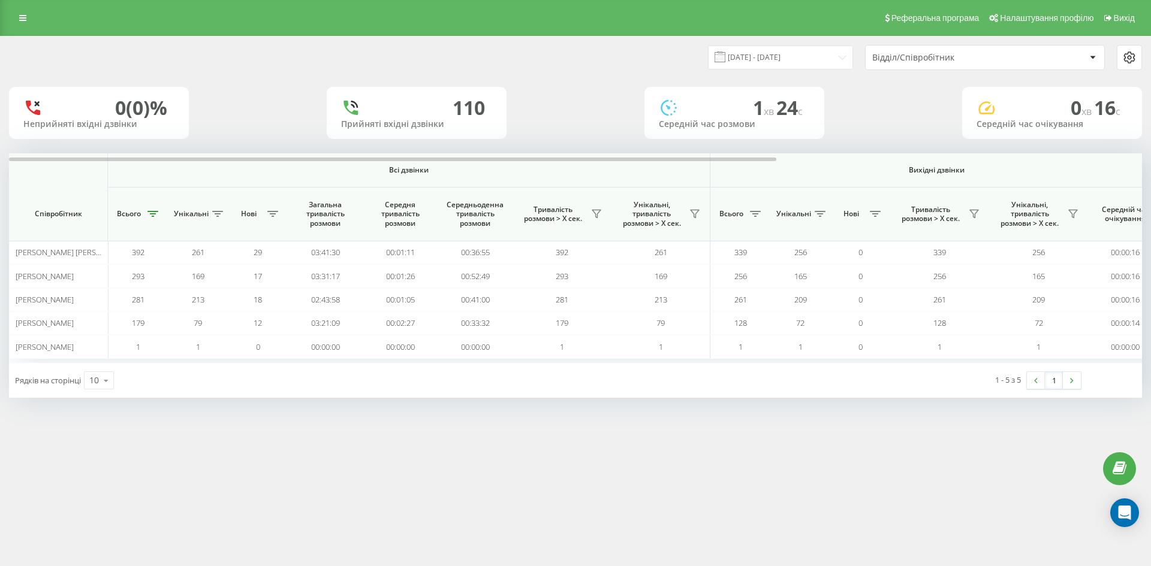
click at [1064, 59] on div "Відділ/Співробітник" at bounding box center [978, 58] width 213 height 10
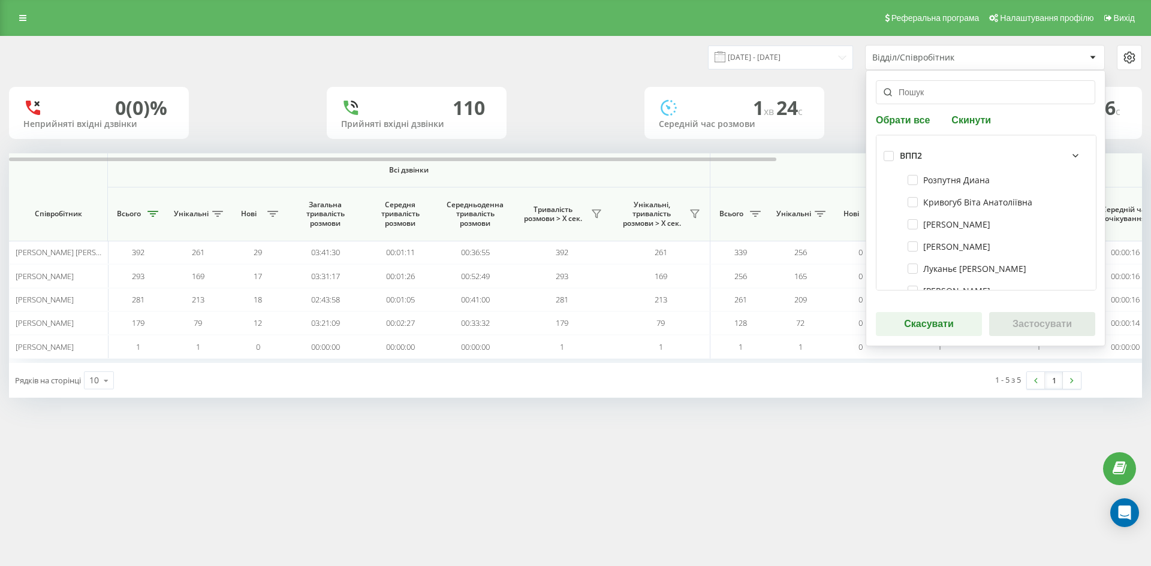
click at [1068, 155] on icon at bounding box center [1075, 156] width 14 height 14
click at [888, 151] on label at bounding box center [888, 151] width 10 height 0
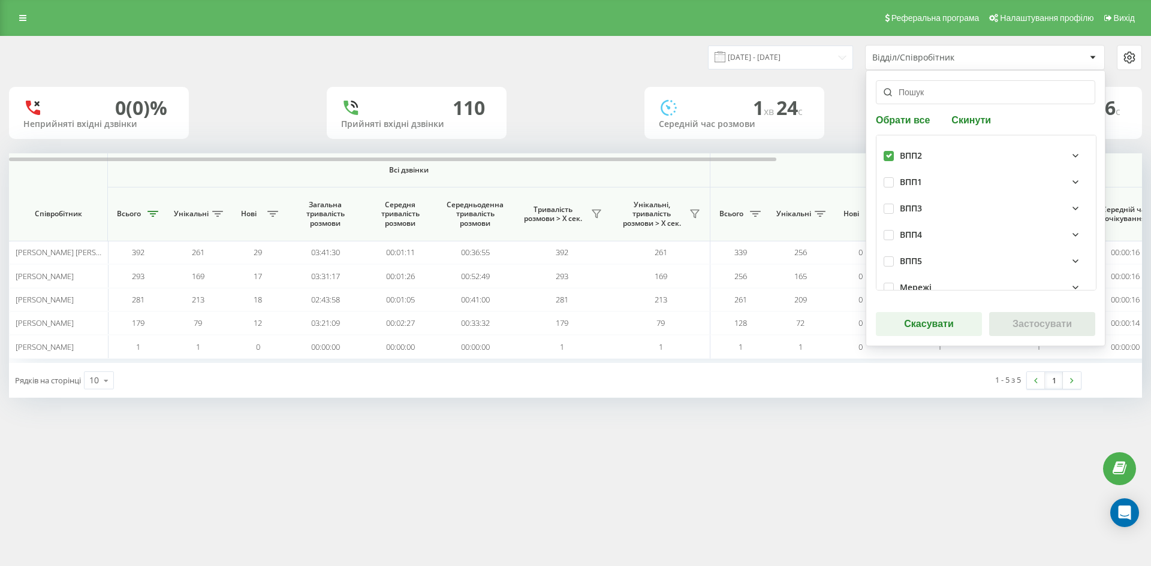
checkbox input "true"
click at [1014, 326] on button "Застосувати" at bounding box center [1042, 324] width 106 height 24
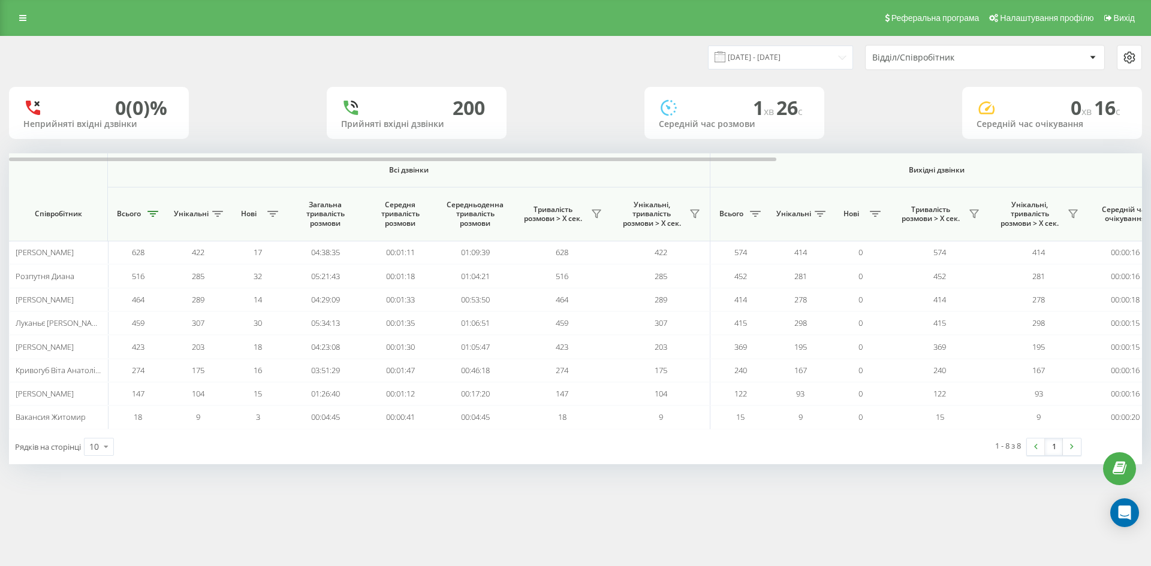
click at [1095, 58] on icon at bounding box center [1093, 58] width 6 height 4
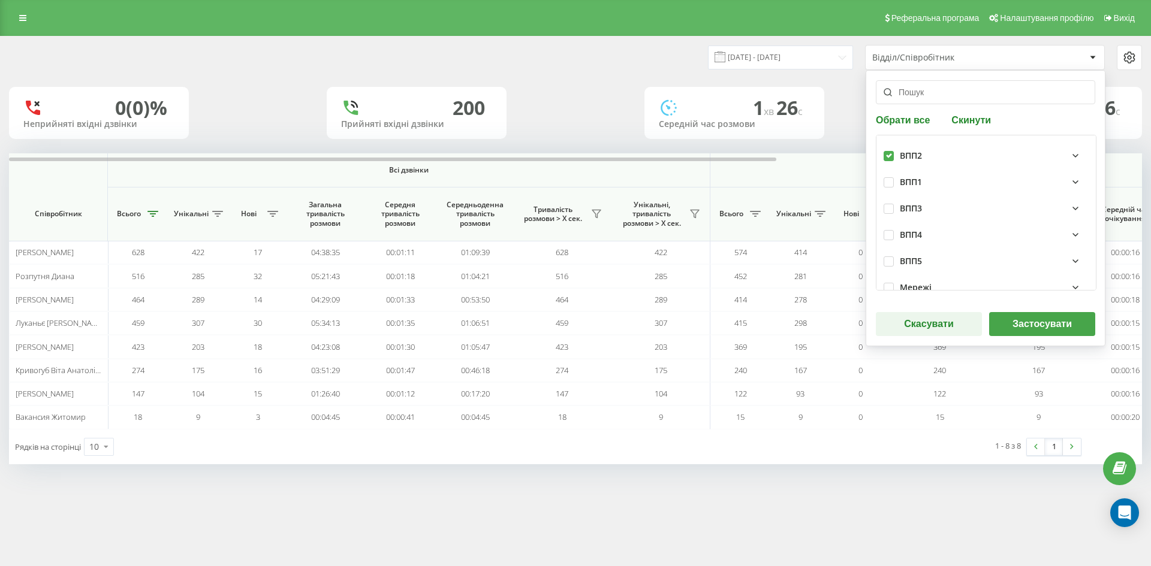
click at [909, 180] on div "ВПП1" at bounding box center [911, 182] width 22 height 10
click at [885, 151] on label at bounding box center [888, 151] width 10 height 0
checkbox input "false"
click at [901, 233] on div "ВПП4" at bounding box center [911, 235] width 22 height 10
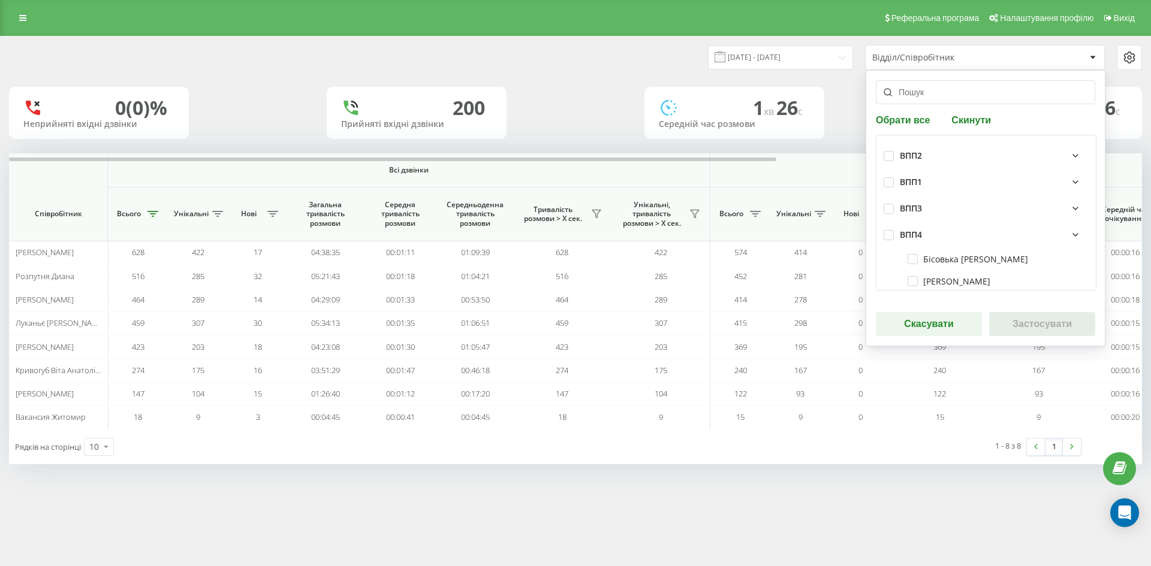
click at [908, 235] on div "ВПП4" at bounding box center [911, 235] width 22 height 10
click at [885, 230] on label at bounding box center [888, 230] width 10 height 0
click at [918, 240] on div "ВПП4" at bounding box center [994, 235] width 189 height 14
click at [912, 233] on div "ВПП4" at bounding box center [911, 235] width 22 height 10
click at [888, 230] on label at bounding box center [888, 230] width 10 height 0
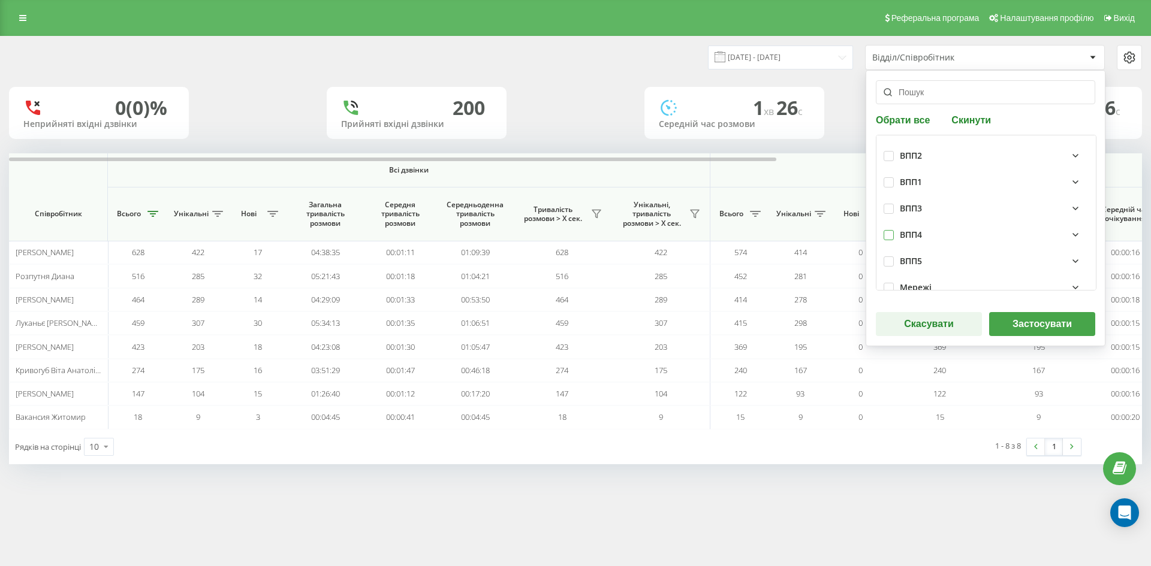
checkbox input "false"
click at [907, 229] on div "ВПП4" at bounding box center [994, 235] width 189 height 14
click at [896, 231] on div "ВПП4" at bounding box center [985, 235] width 205 height 26
click at [1068, 232] on icon at bounding box center [1075, 235] width 14 height 14
click at [891, 257] on label at bounding box center [888, 257] width 10 height 0
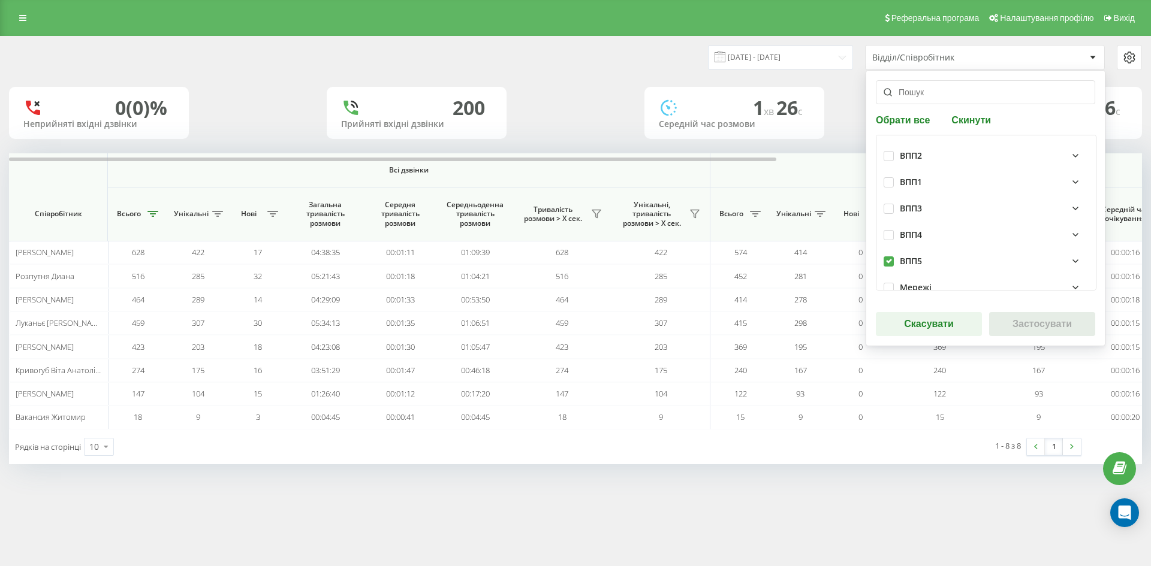
checkbox input "true"
click at [1035, 323] on button "Застосувати" at bounding box center [1042, 324] width 106 height 24
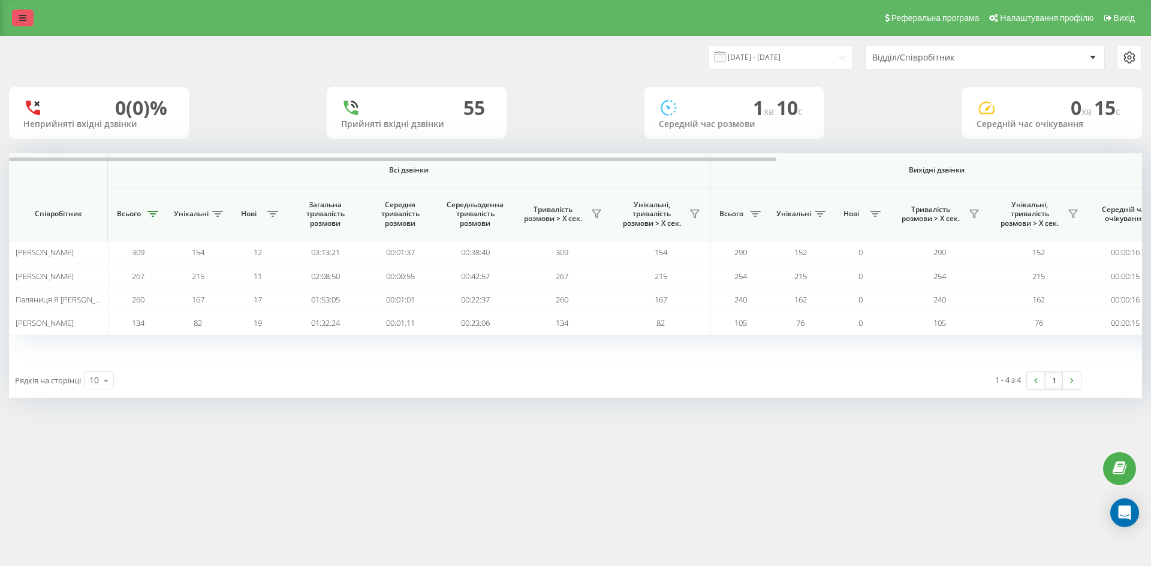
click at [17, 19] on link at bounding box center [23, 18] width 22 height 17
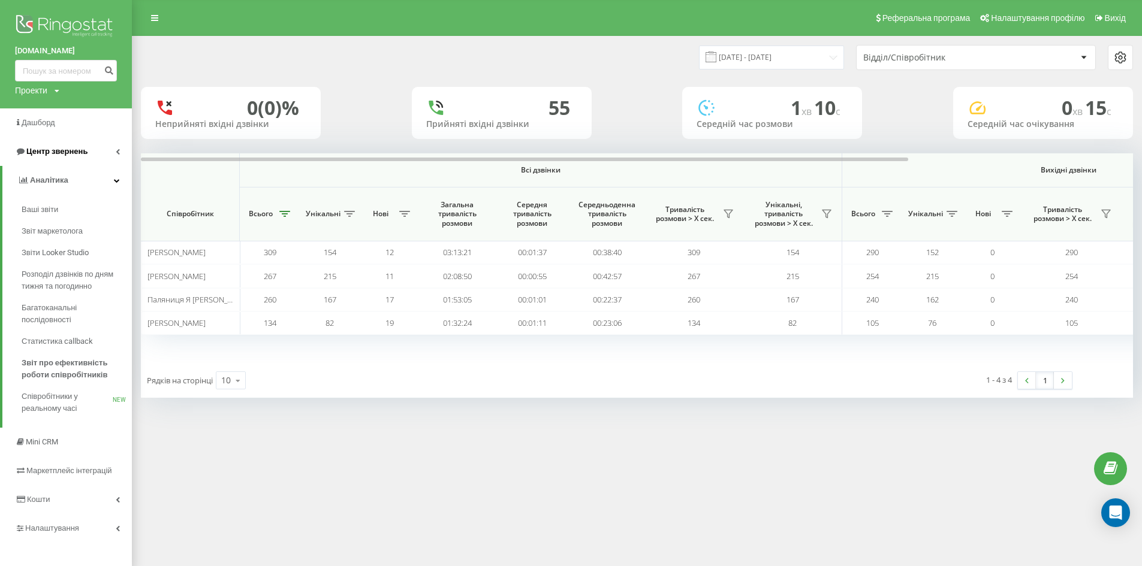
click at [59, 148] on span "Центр звернень" at bounding box center [56, 151] width 61 height 9
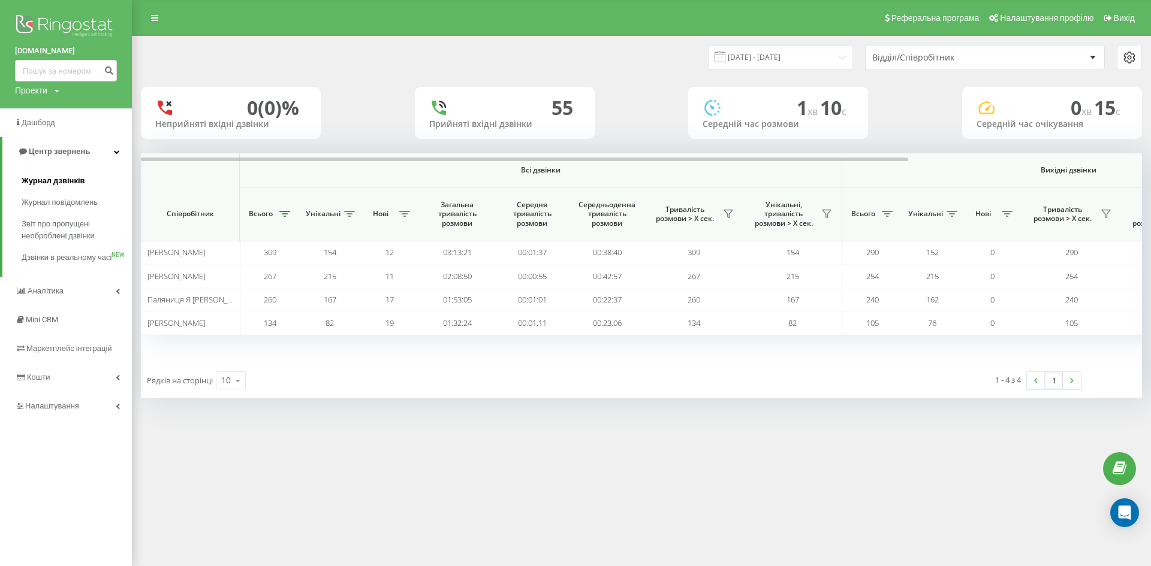
click at [39, 183] on span "Журнал дзвінків" at bounding box center [54, 181] width 64 height 12
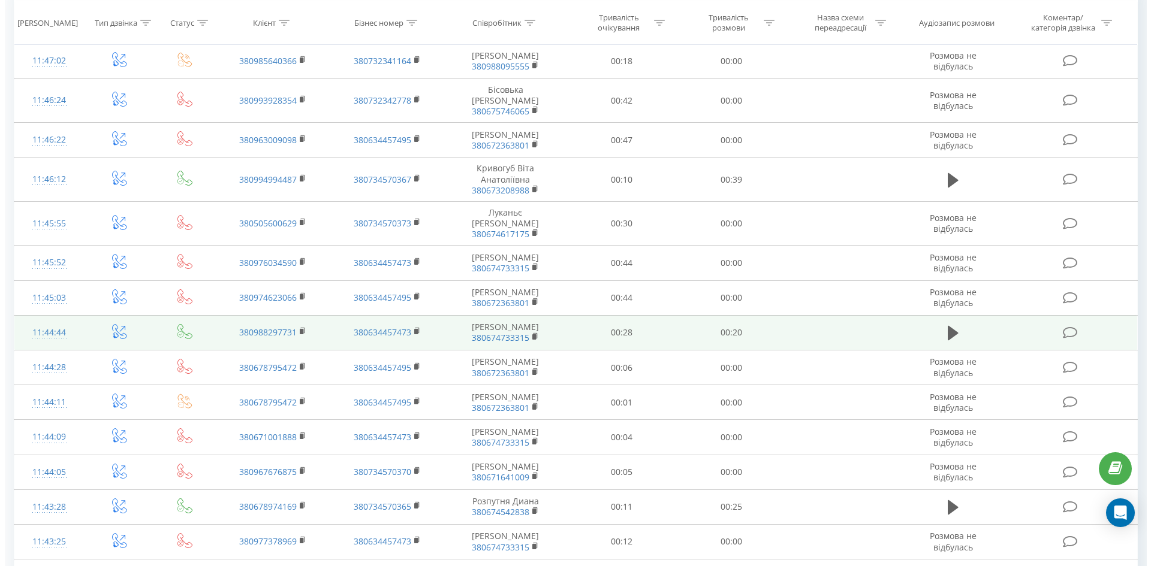
scroll to position [120, 0]
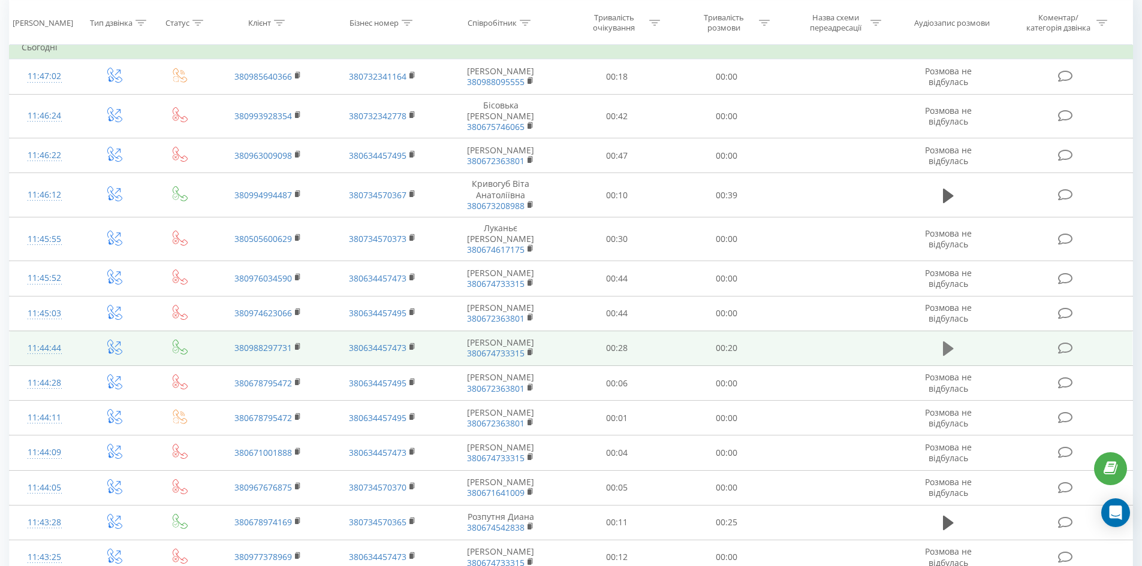
click at [949, 357] on icon at bounding box center [948, 348] width 11 height 17
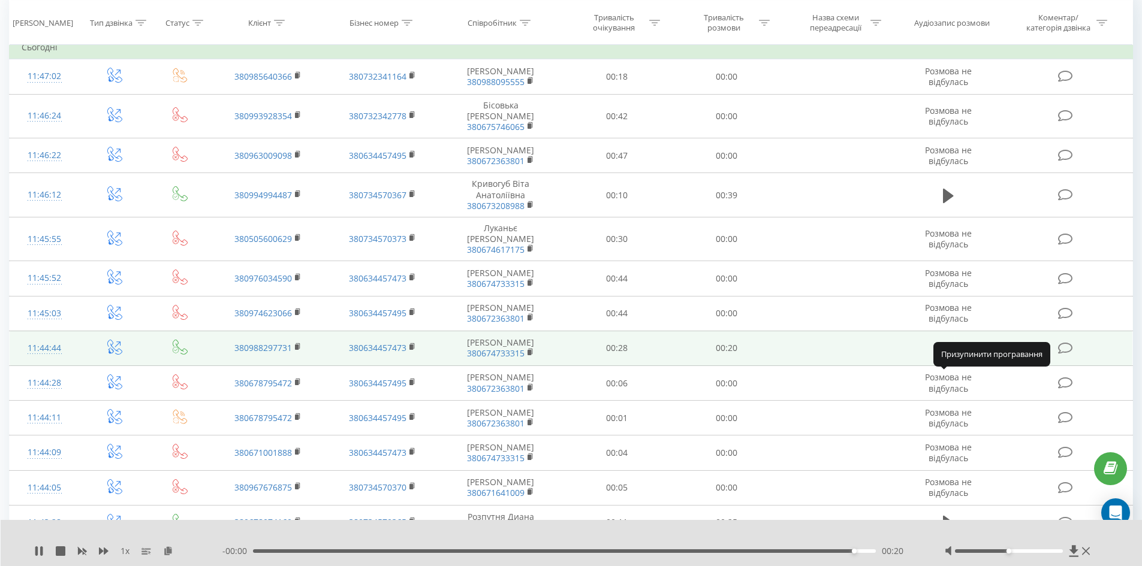
click at [946, 357] on icon at bounding box center [948, 348] width 11 height 17
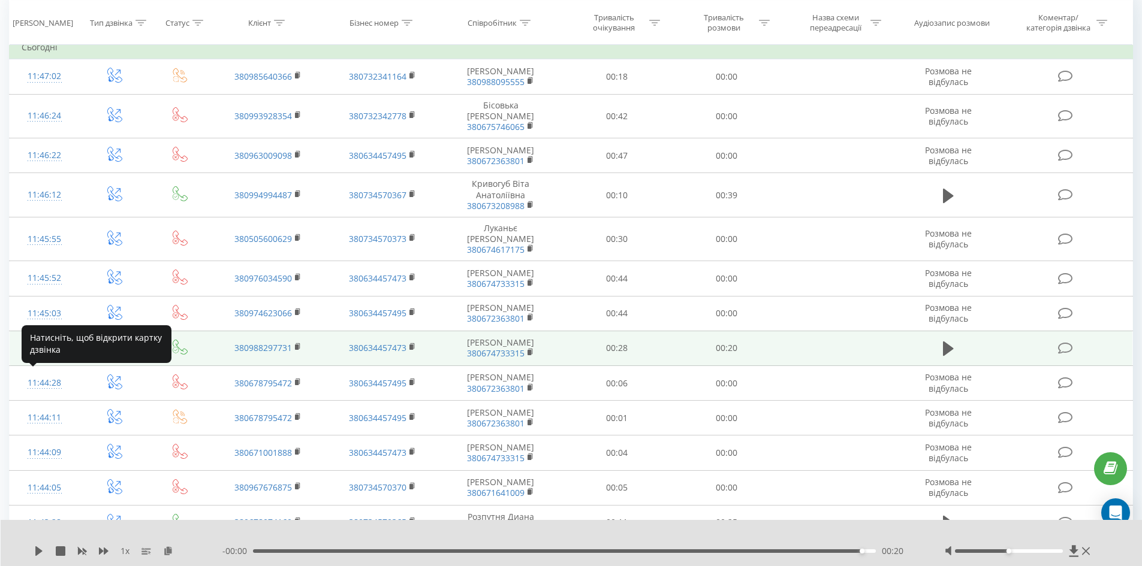
click at [44, 360] on div "11:44:44" at bounding box center [45, 348] width 46 height 23
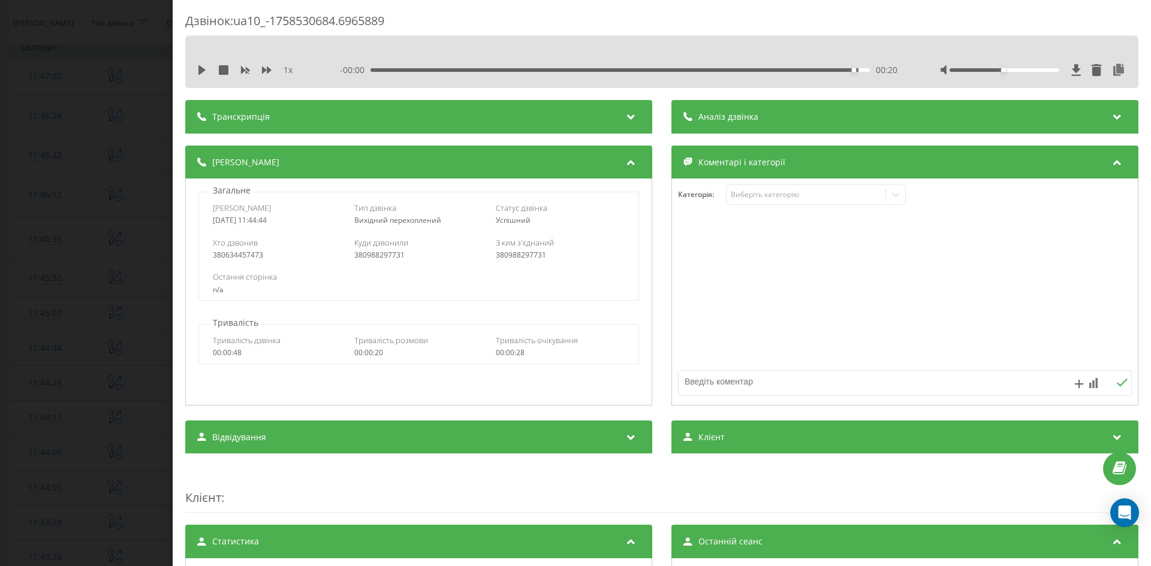
click at [625, 117] on icon at bounding box center [631, 115] width 14 height 12
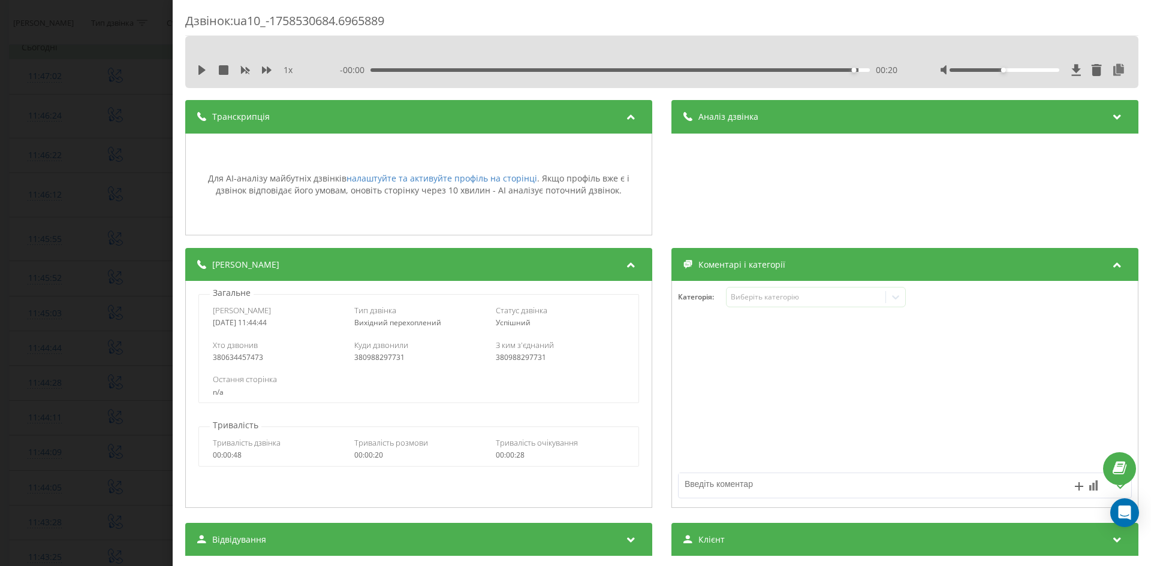
click at [625, 117] on icon at bounding box center [631, 115] width 14 height 12
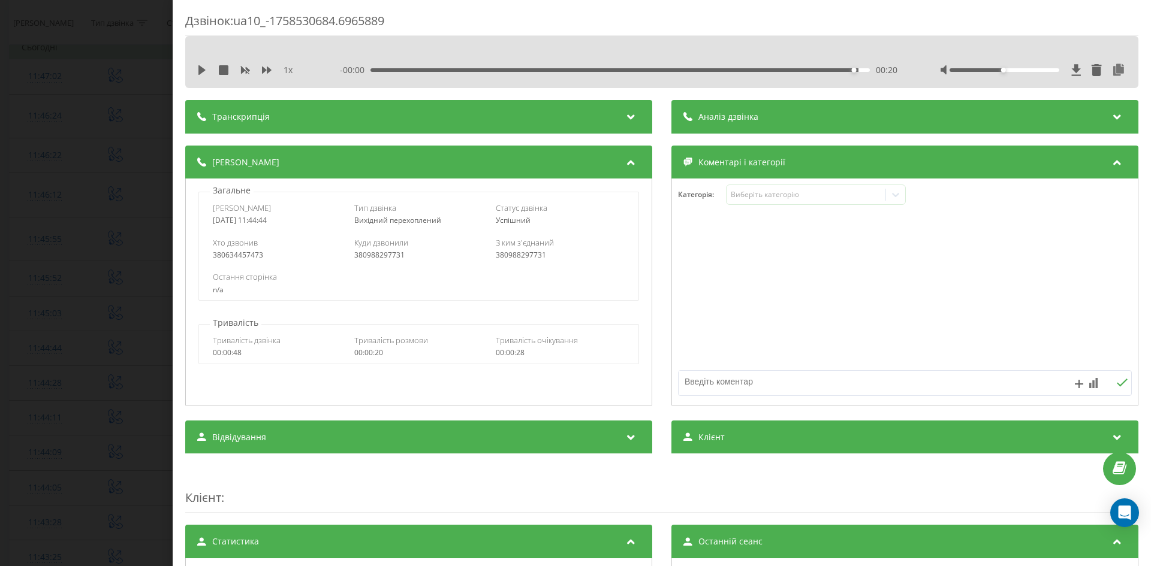
click at [1111, 118] on icon at bounding box center [1117, 115] width 14 height 12
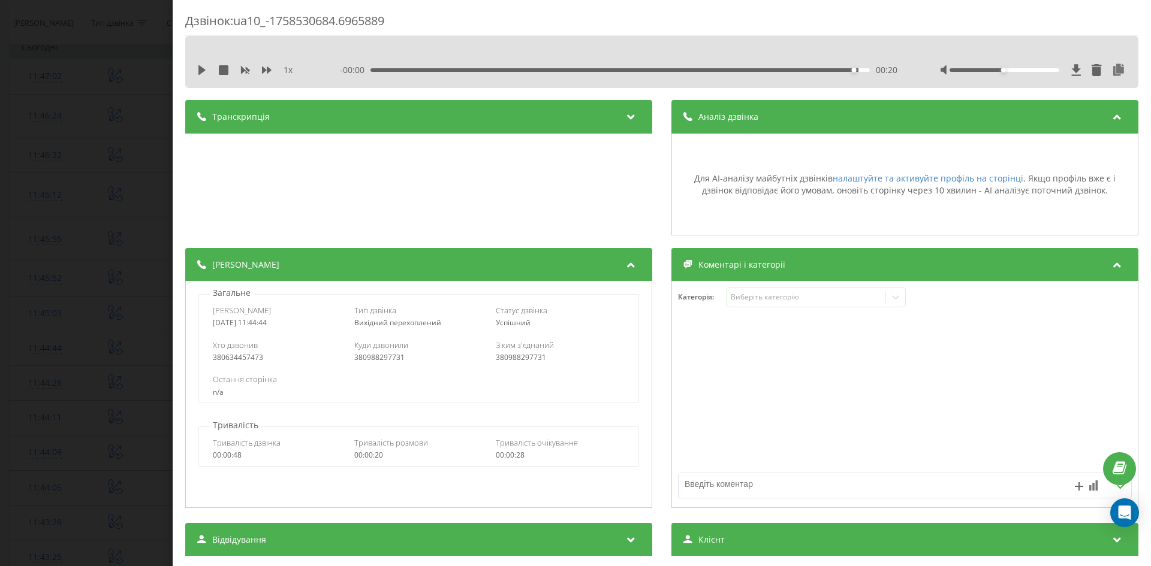
click at [1111, 118] on icon at bounding box center [1117, 115] width 14 height 12
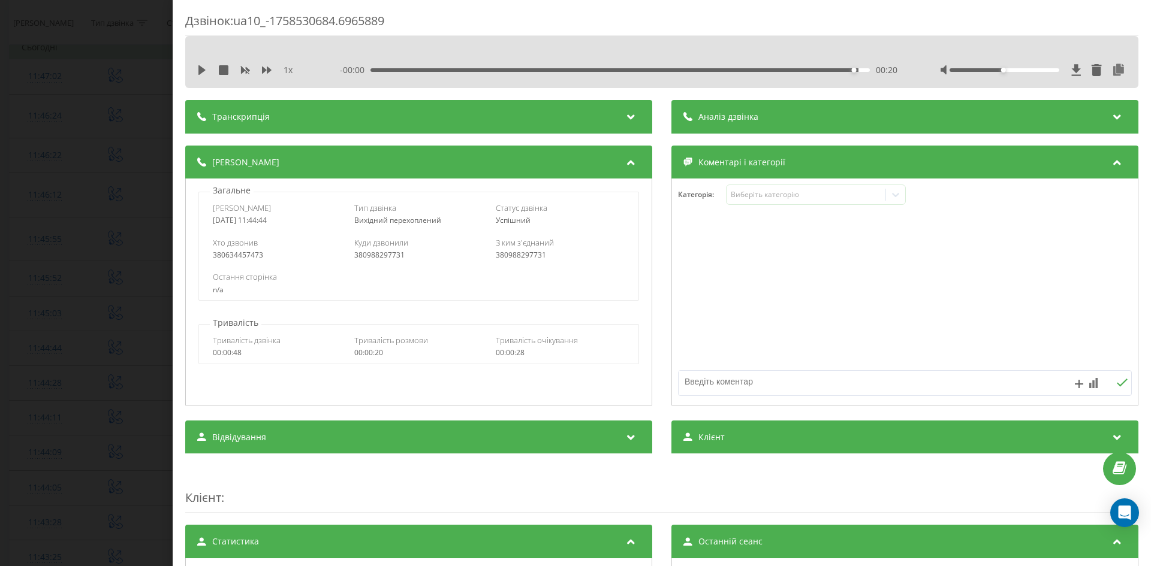
click at [65, 54] on div "Дзвінок : ua10_-1758530684.6965889 1 x - 00:00 00:20 00:20 Транскрипція Для AI-…" at bounding box center [575, 283] width 1151 height 566
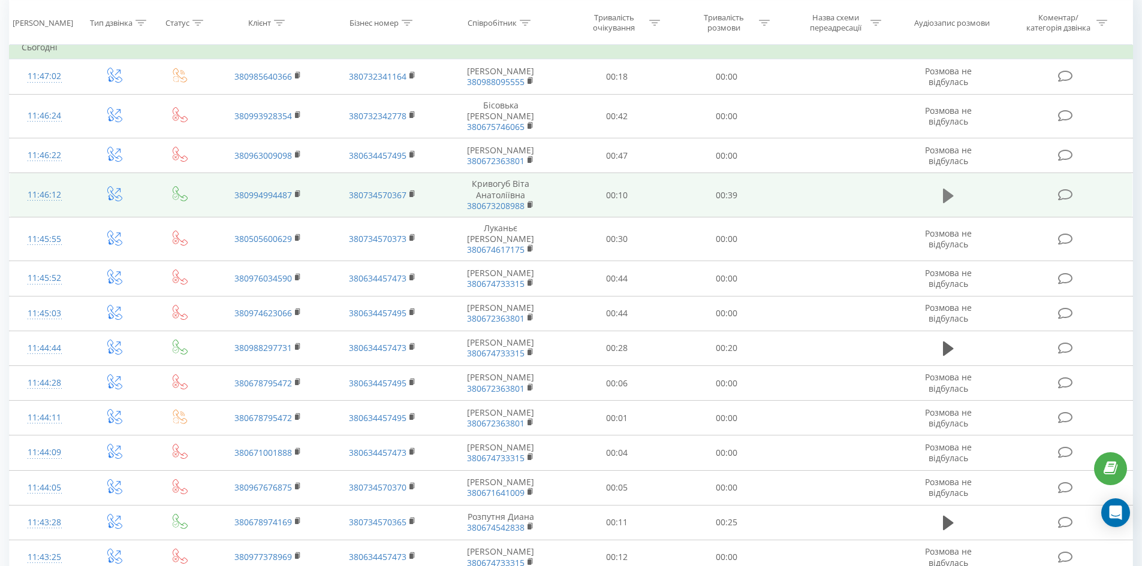
click at [948, 203] on icon at bounding box center [948, 195] width 11 height 14
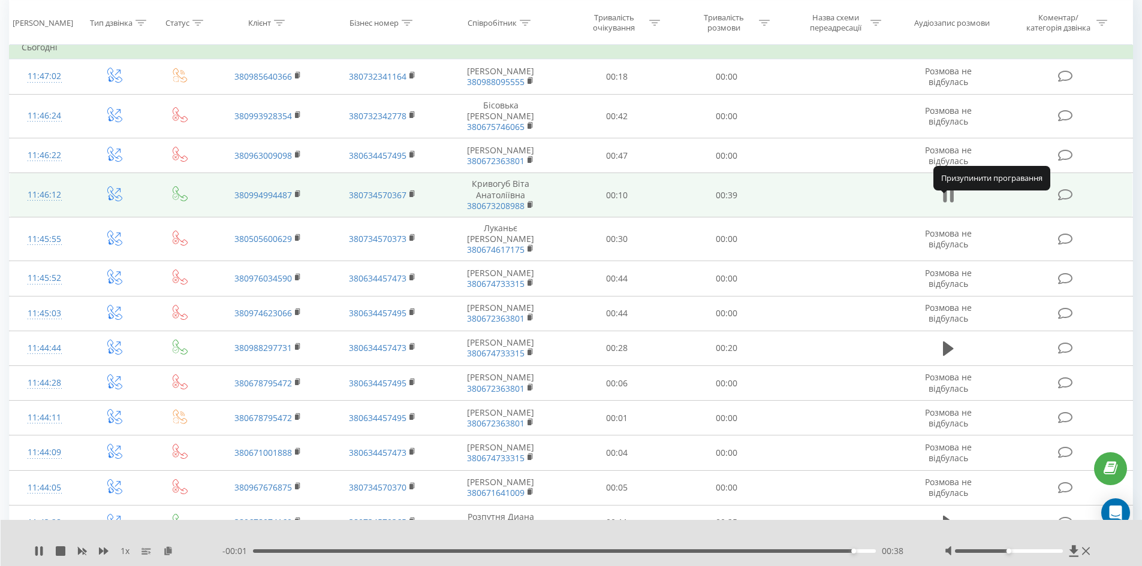
click at [948, 204] on icon at bounding box center [948, 196] width 11 height 17
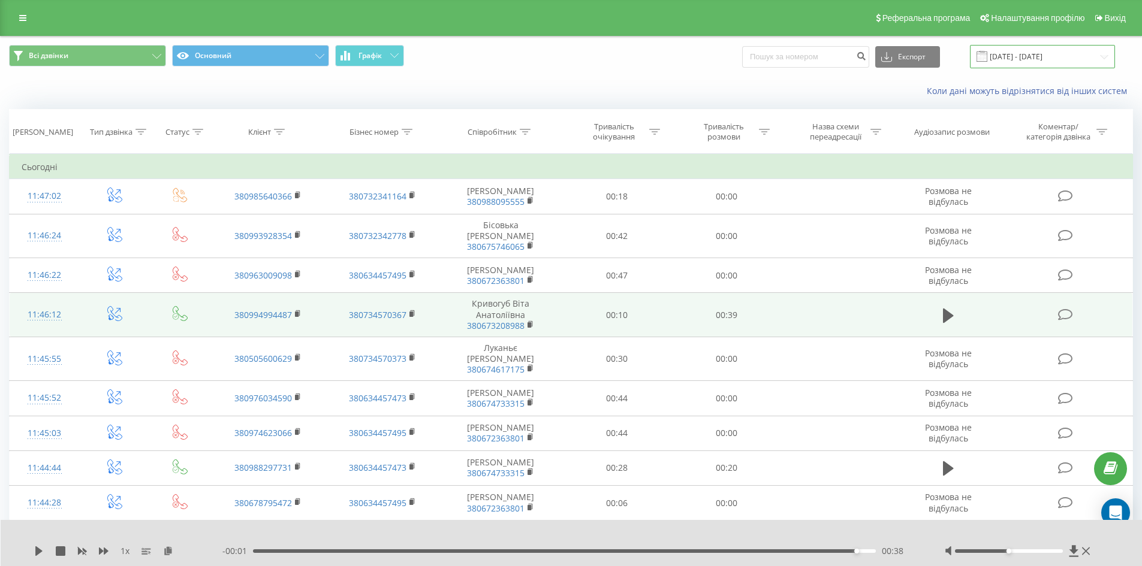
click at [1103, 58] on input "22.08.2025 - 22.09.2025" at bounding box center [1042, 56] width 145 height 23
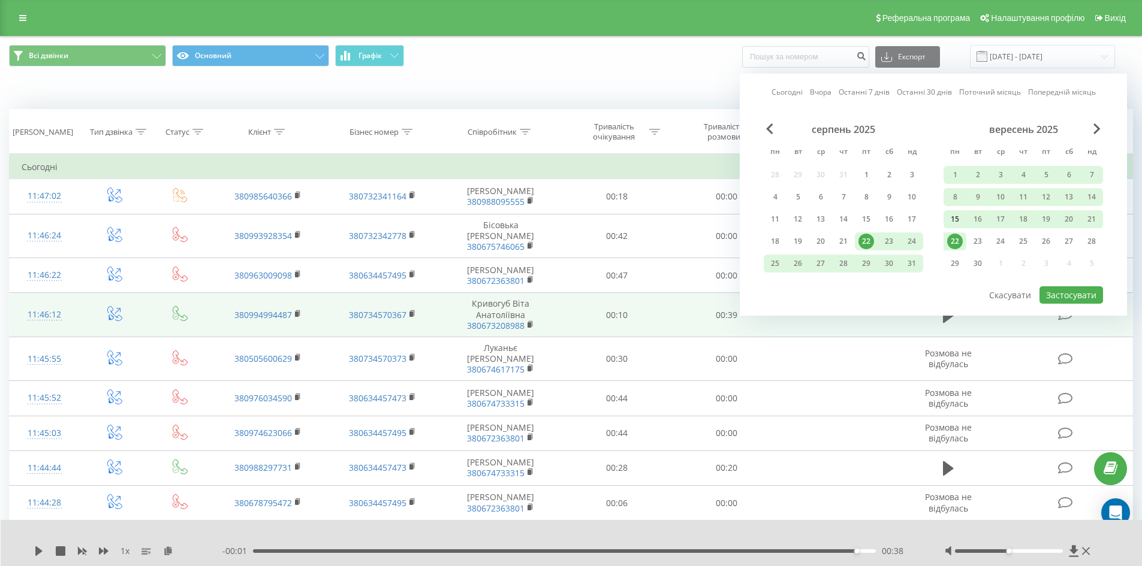
click at [955, 218] on div "15" at bounding box center [955, 220] width 16 height 16
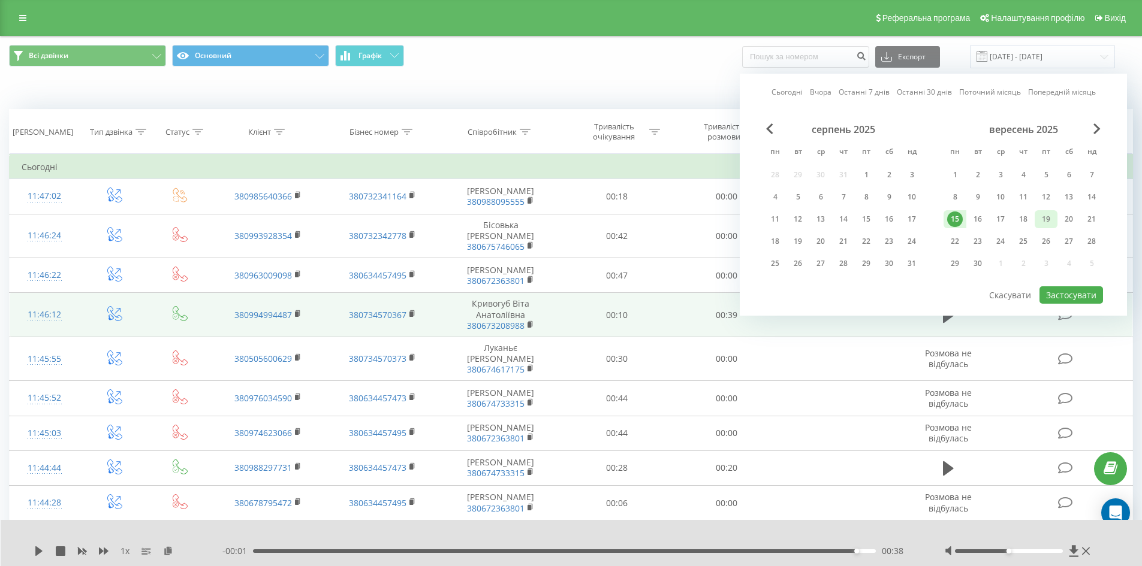
click at [1053, 220] on div "19" at bounding box center [1046, 220] width 16 height 16
click at [1072, 296] on button "Застосувати" at bounding box center [1071, 295] width 64 height 17
type input "15.09.2025 - 19.09.2025"
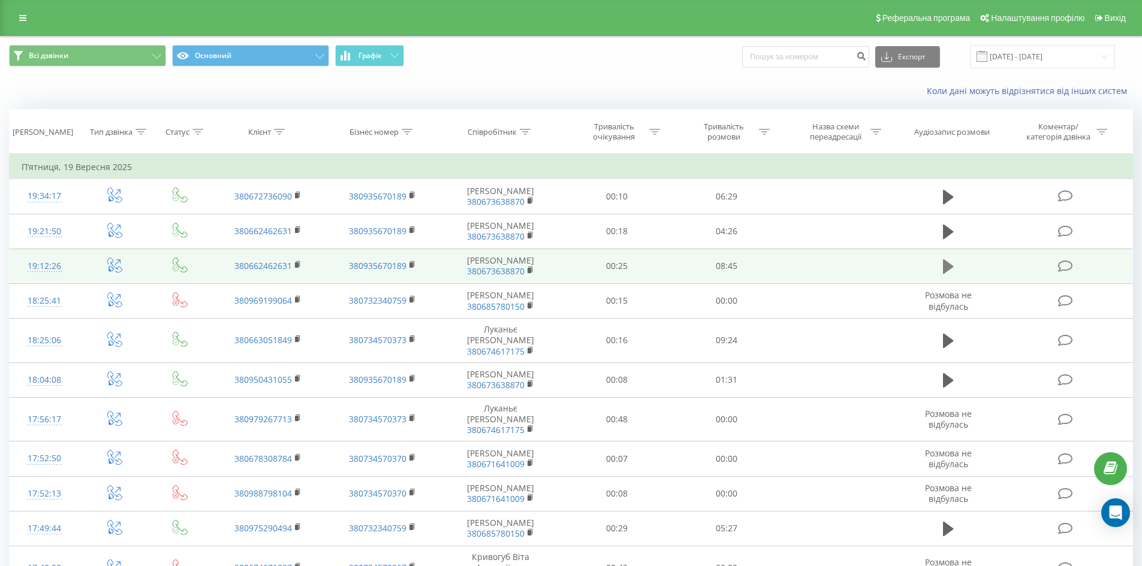
click at [951, 274] on icon at bounding box center [948, 267] width 11 height 14
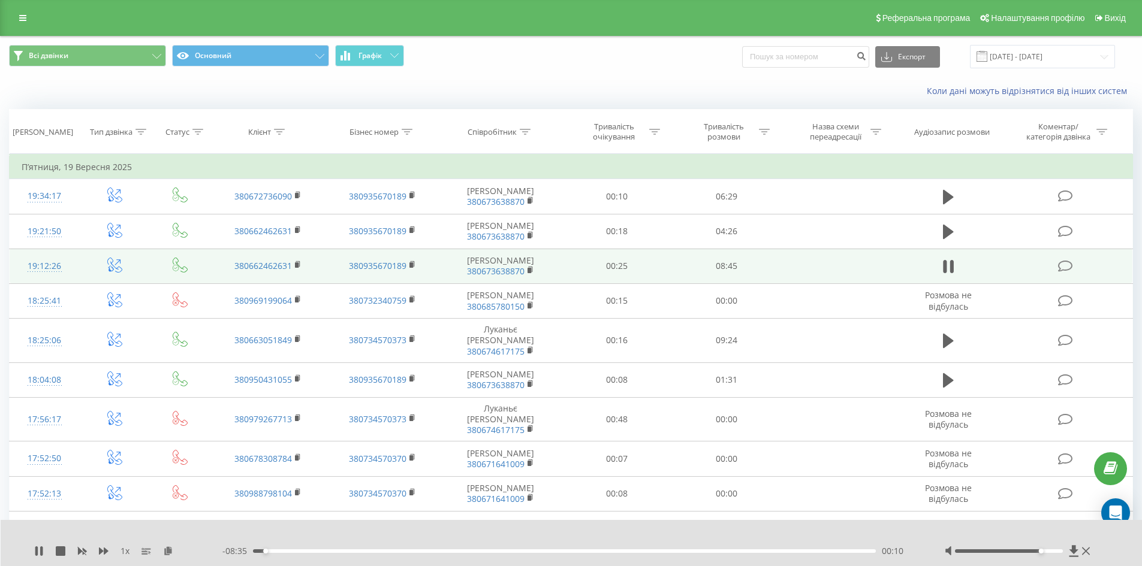
drag, startPoint x: 1008, startPoint y: 550, endPoint x: 1040, endPoint y: 552, distance: 31.8
click at [1040, 552] on div "Accessibility label" at bounding box center [1041, 551] width 5 height 5
click at [948, 275] on icon at bounding box center [948, 266] width 11 height 17
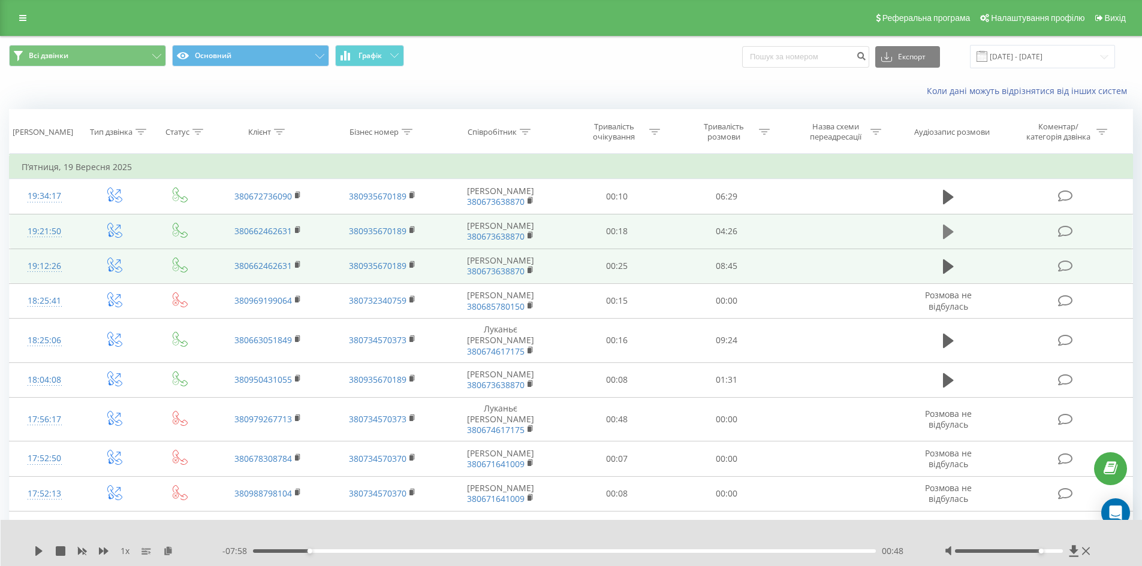
click at [952, 239] on icon at bounding box center [948, 232] width 11 height 17
click at [952, 239] on icon at bounding box center [951, 231] width 4 height 13
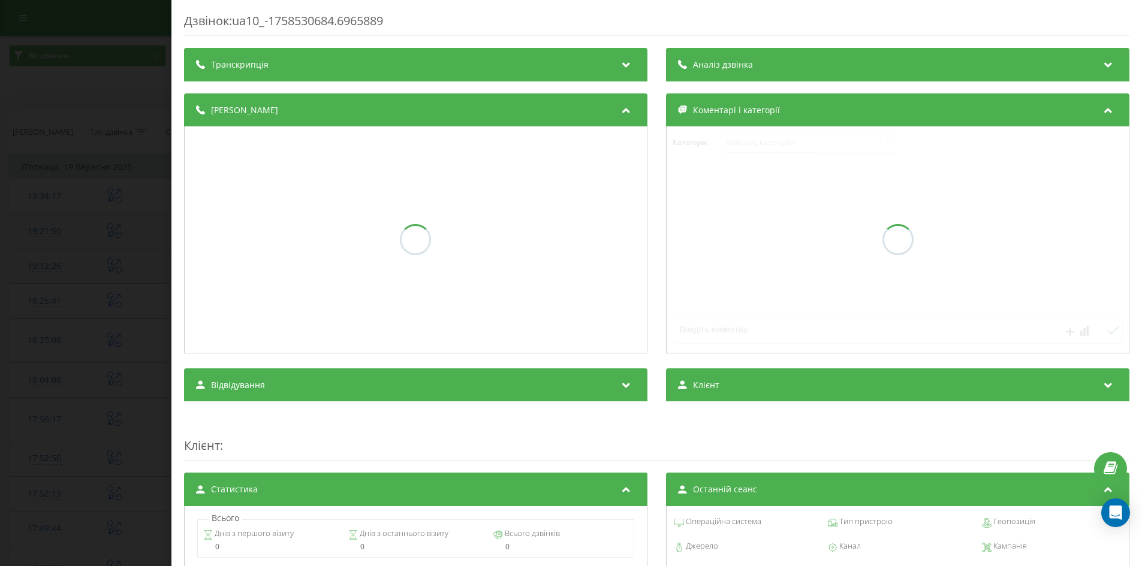
scroll to position [120, 0]
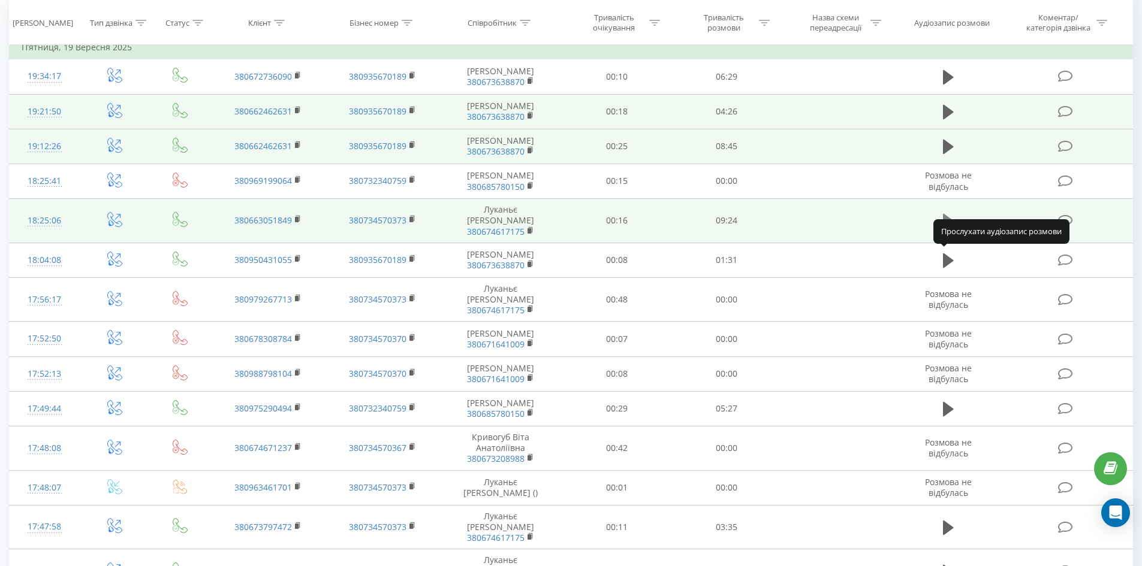
click at [944, 228] on icon at bounding box center [948, 221] width 11 height 14
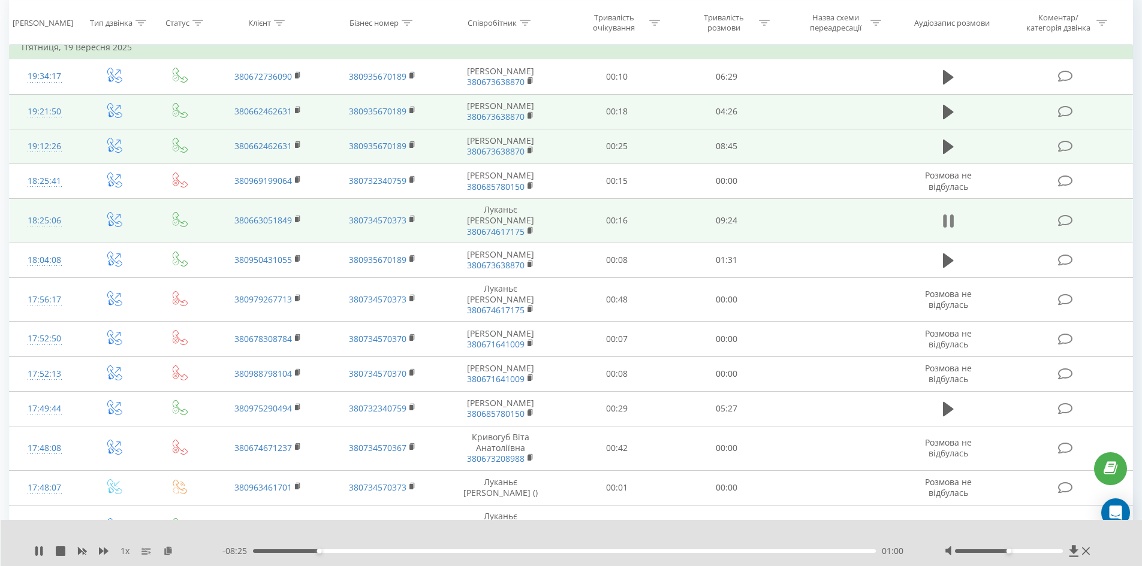
click at [945, 228] on icon at bounding box center [945, 221] width 4 height 13
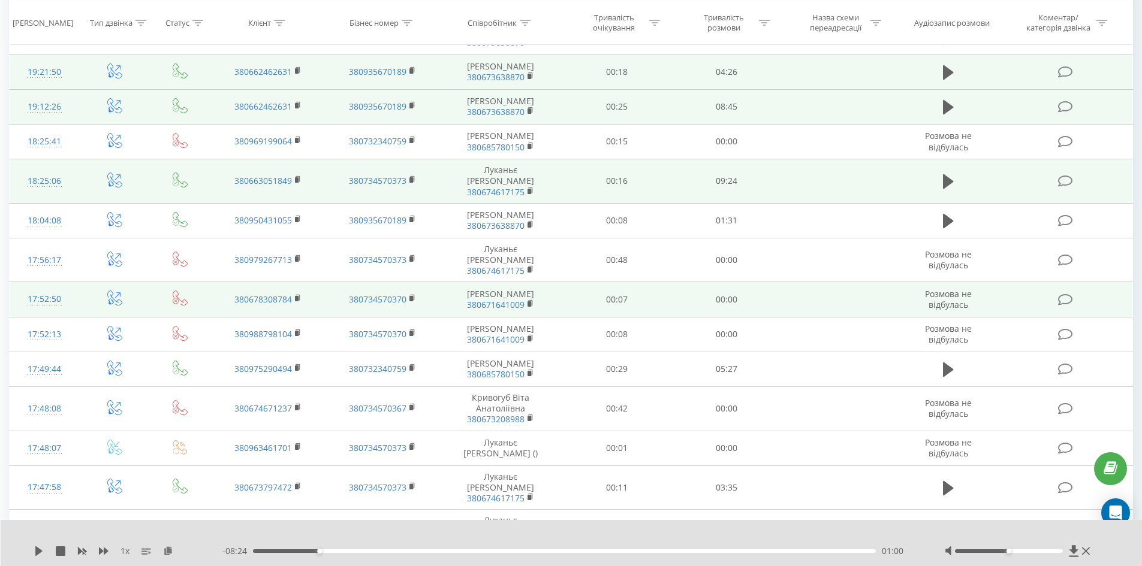
scroll to position [180, 0]
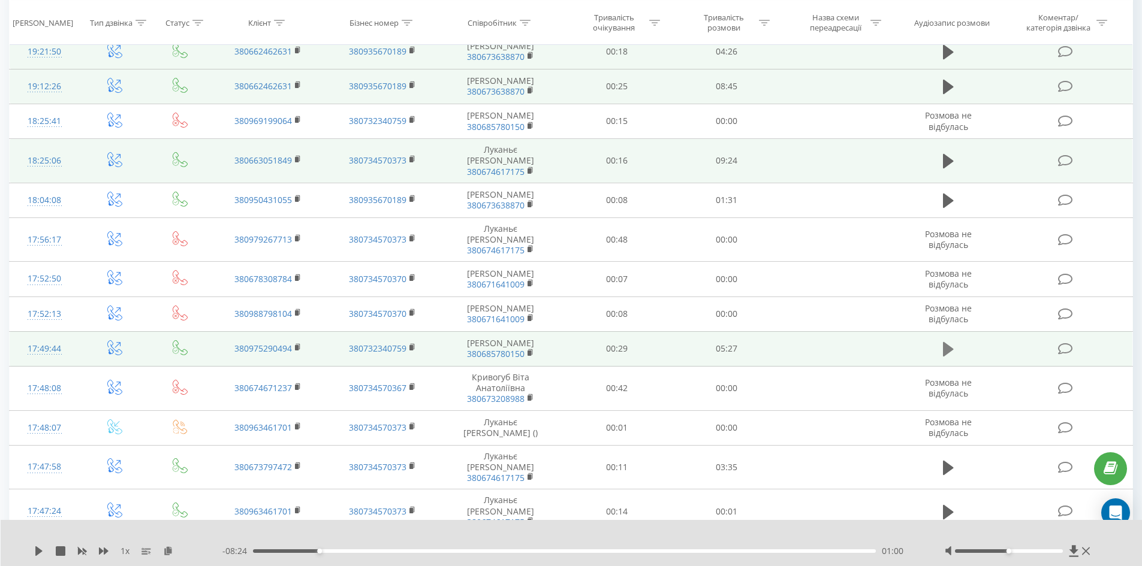
click at [948, 357] on icon at bounding box center [948, 349] width 11 height 14
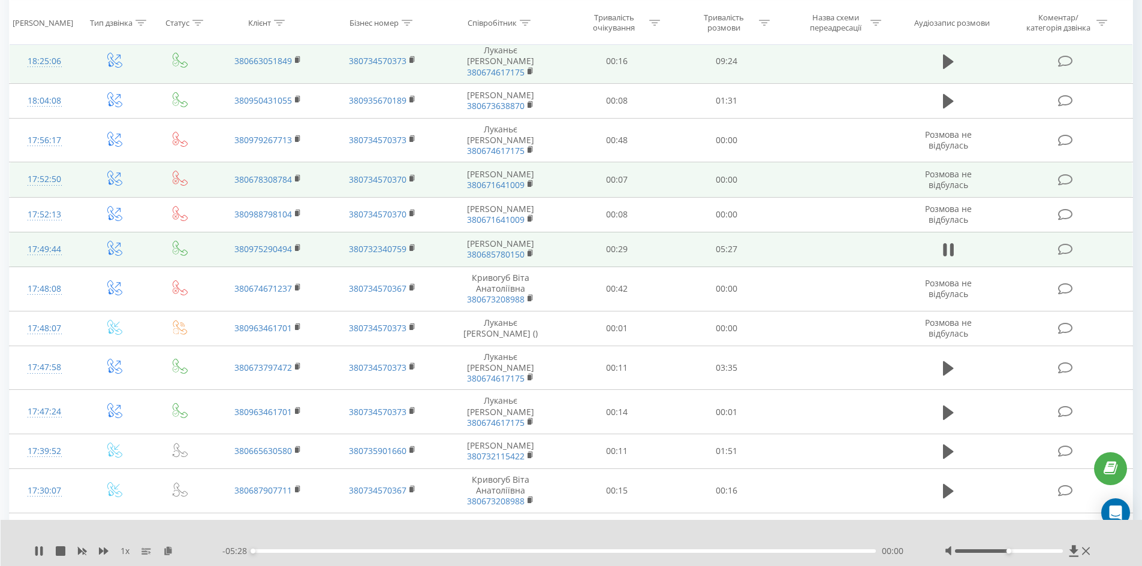
scroll to position [300, 0]
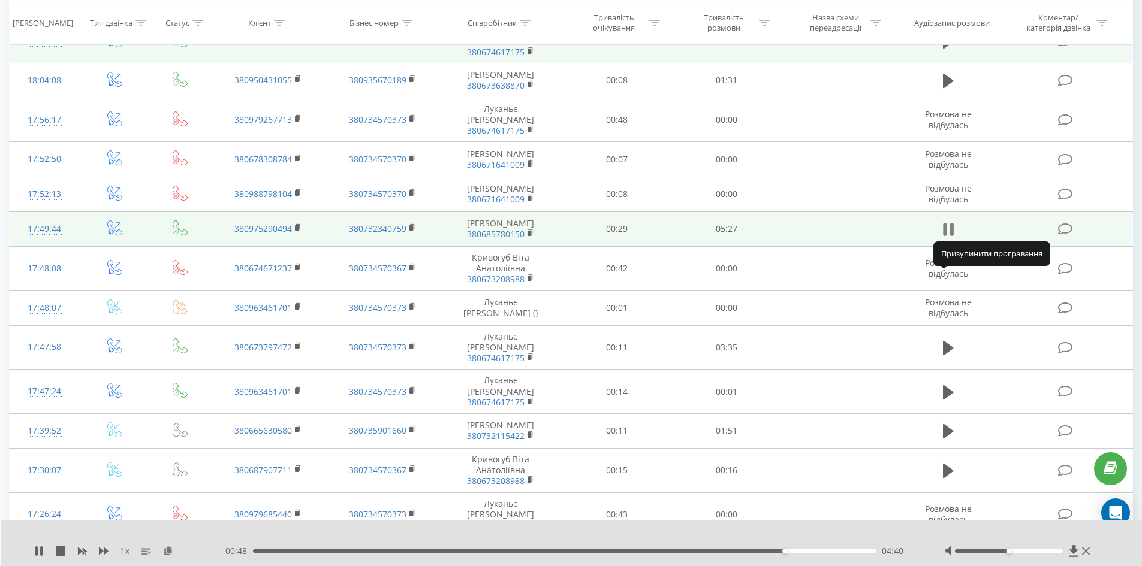
click at [948, 238] on icon at bounding box center [948, 229] width 11 height 17
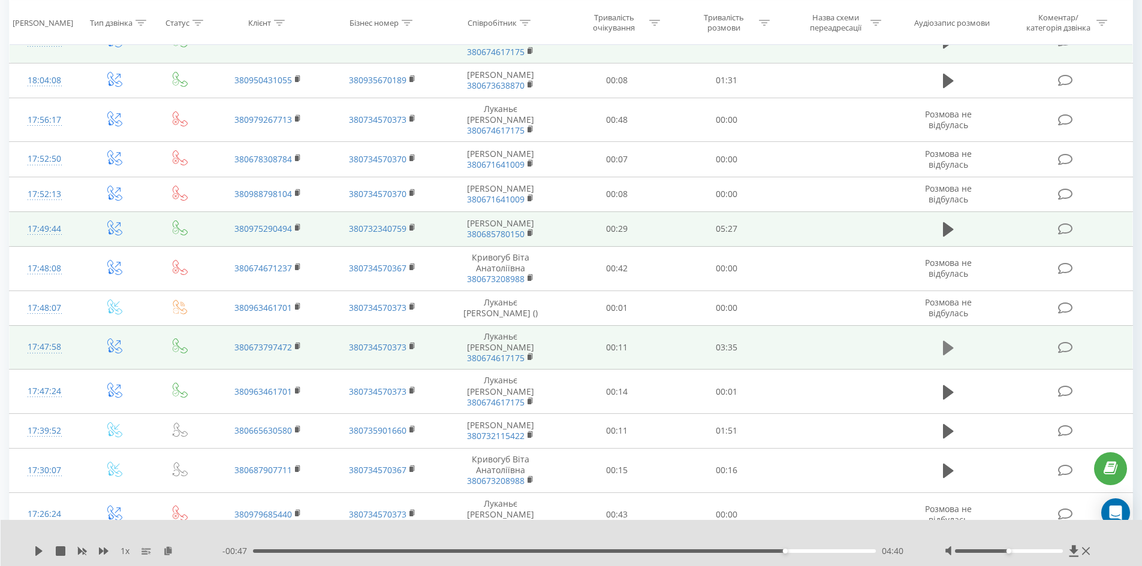
click at [943, 357] on icon at bounding box center [948, 348] width 11 height 17
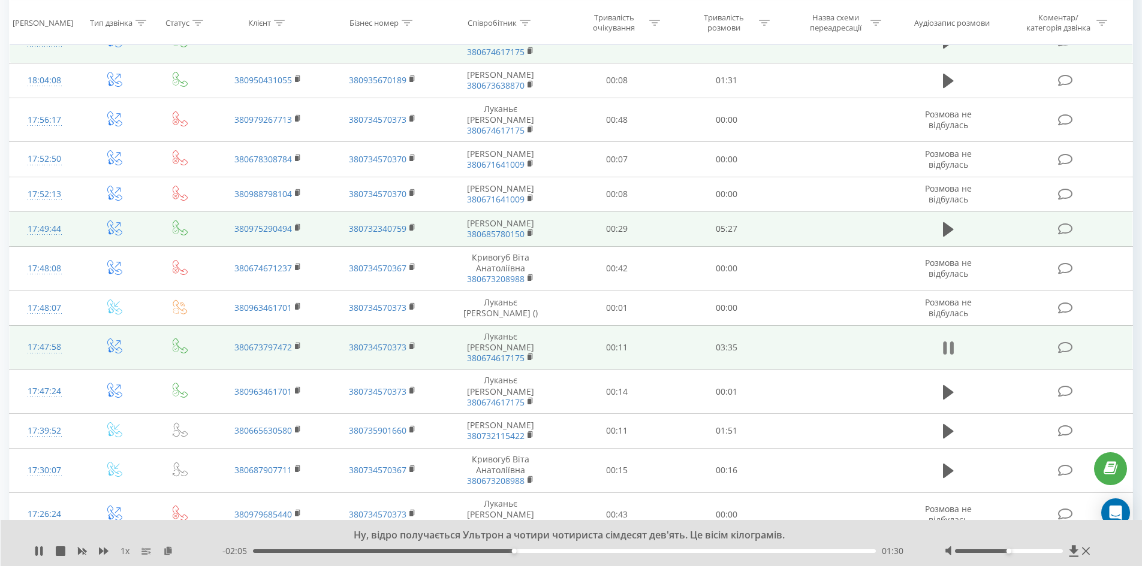
click at [944, 355] on icon at bounding box center [945, 348] width 4 height 13
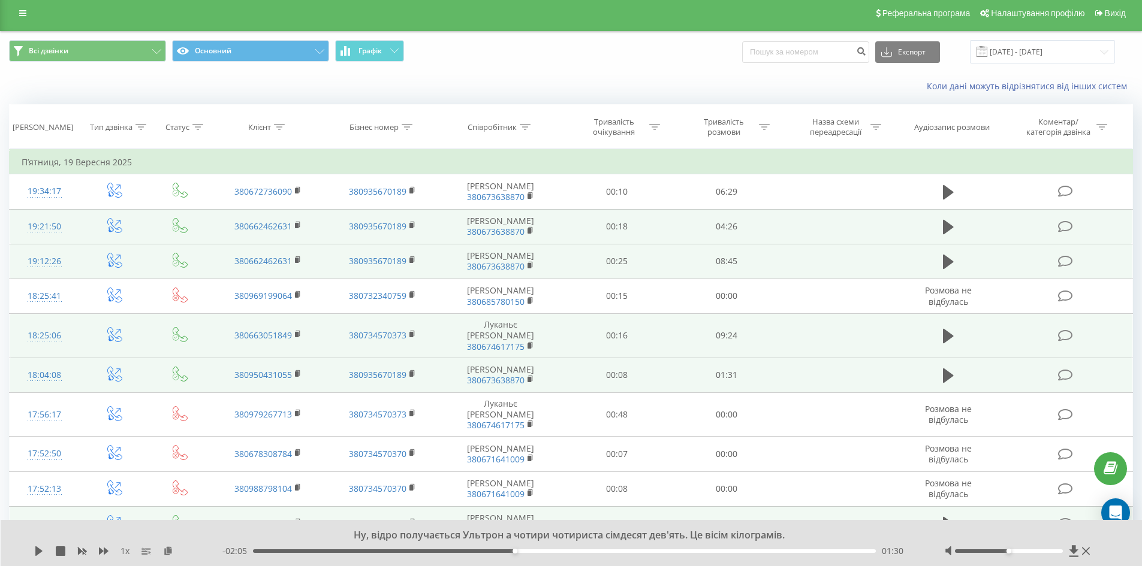
scroll to position [0, 0]
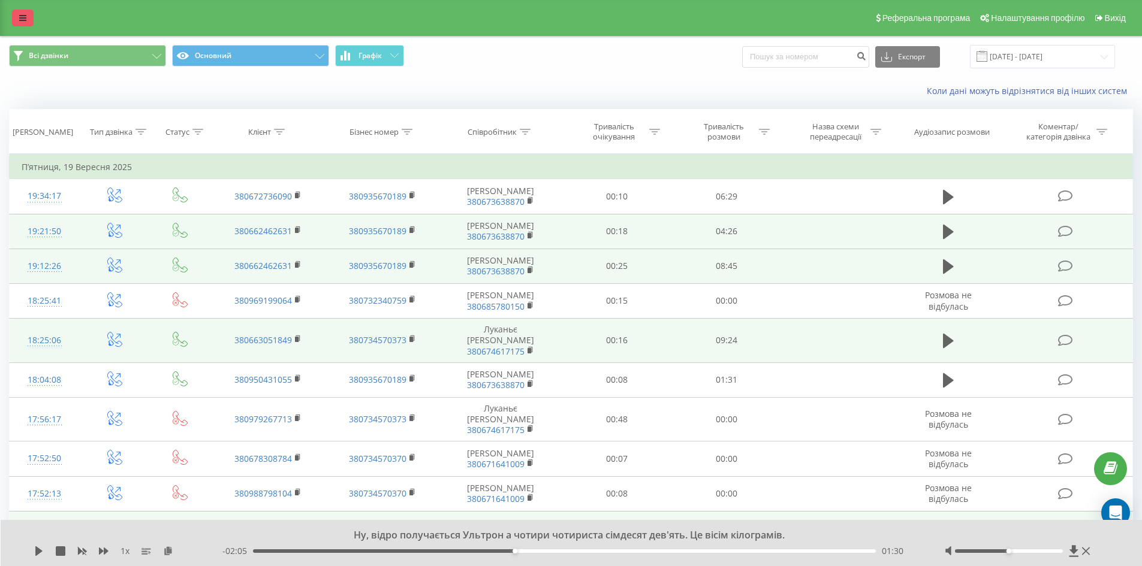
click at [27, 13] on link at bounding box center [23, 18] width 22 height 17
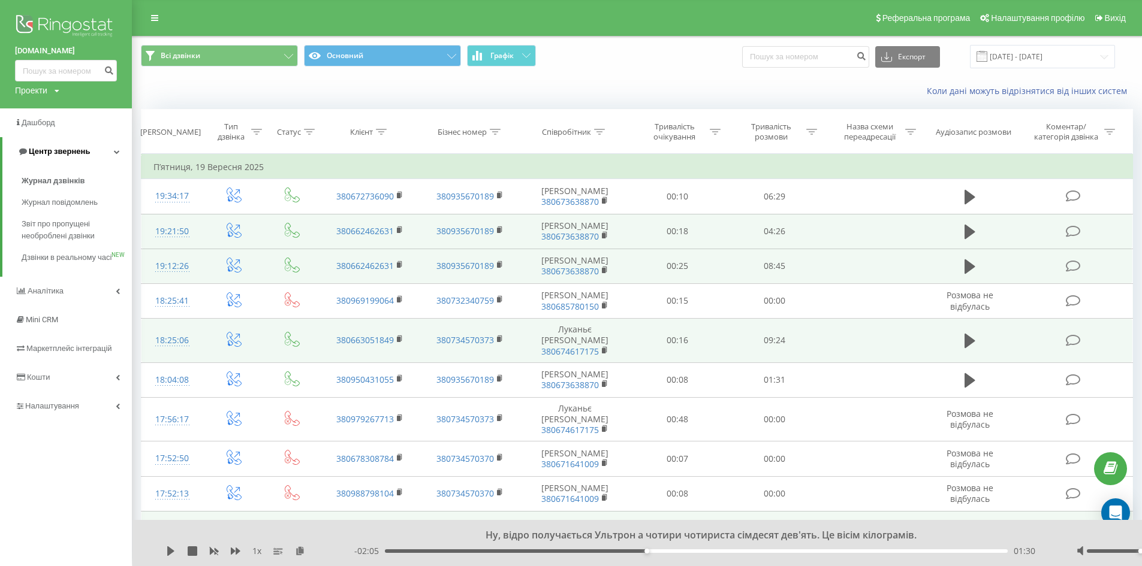
click at [70, 151] on span "Центр звернень" at bounding box center [59, 151] width 61 height 9
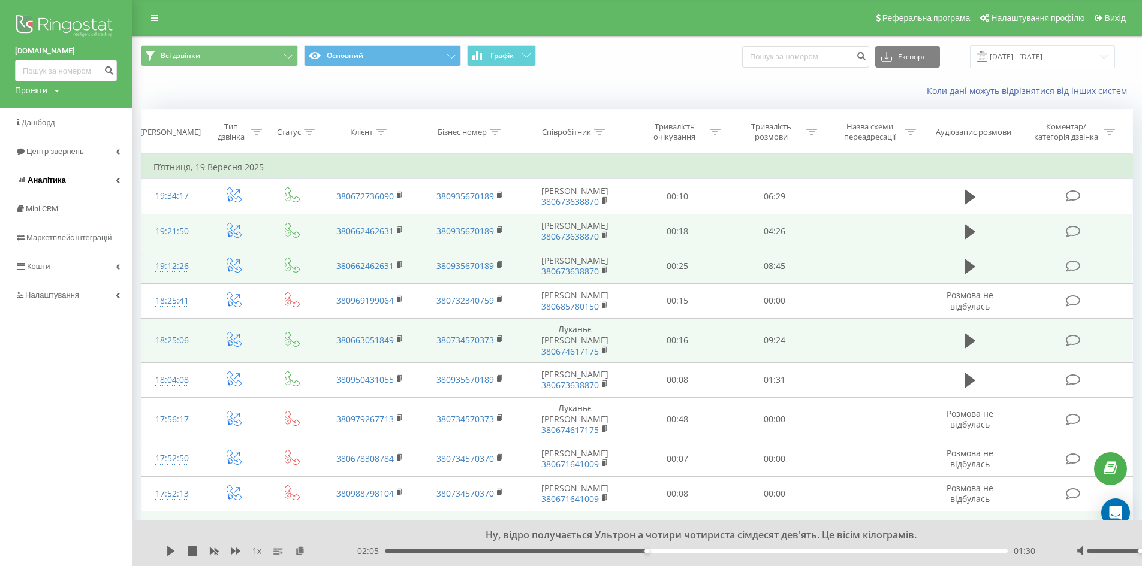
click at [116, 180] on icon at bounding box center [118, 180] width 4 height 6
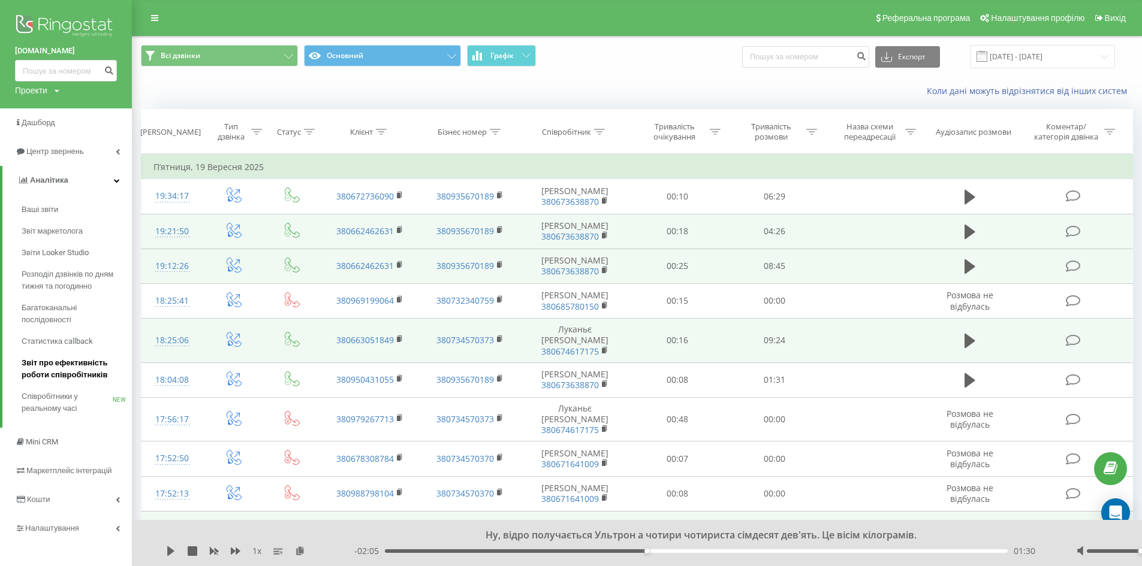
click at [59, 371] on span "Звіт про ефективність роботи співробітників" at bounding box center [74, 369] width 104 height 24
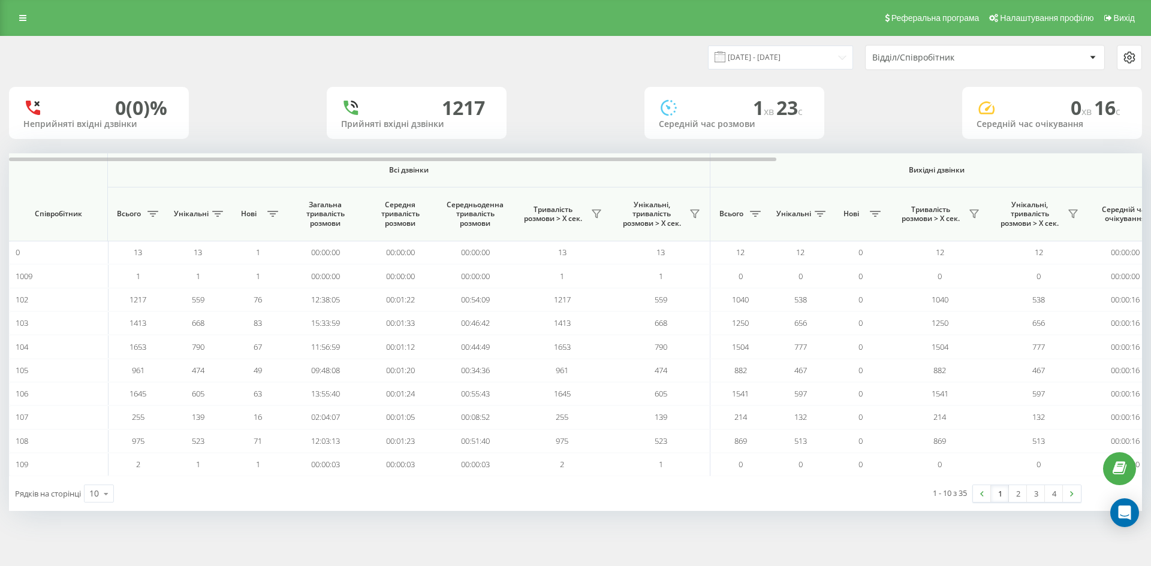
click at [1003, 53] on div "Відділ/Співробітник" at bounding box center [943, 58] width 143 height 10
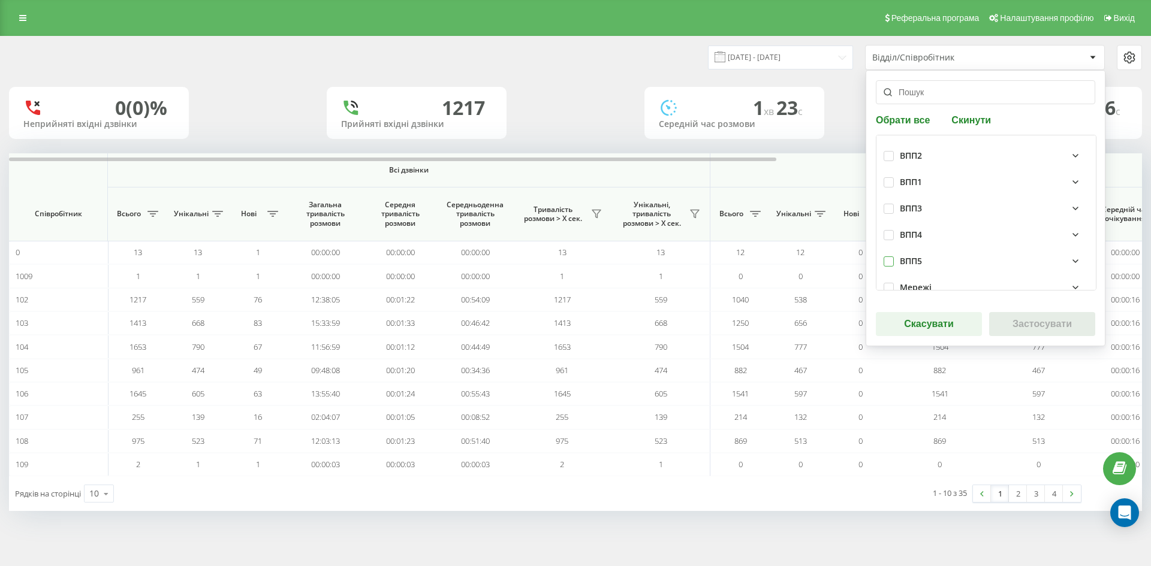
click at [886, 257] on label at bounding box center [888, 257] width 10 height 0
checkbox input "true"
click at [1042, 323] on button "Застосувати" at bounding box center [1042, 324] width 106 height 24
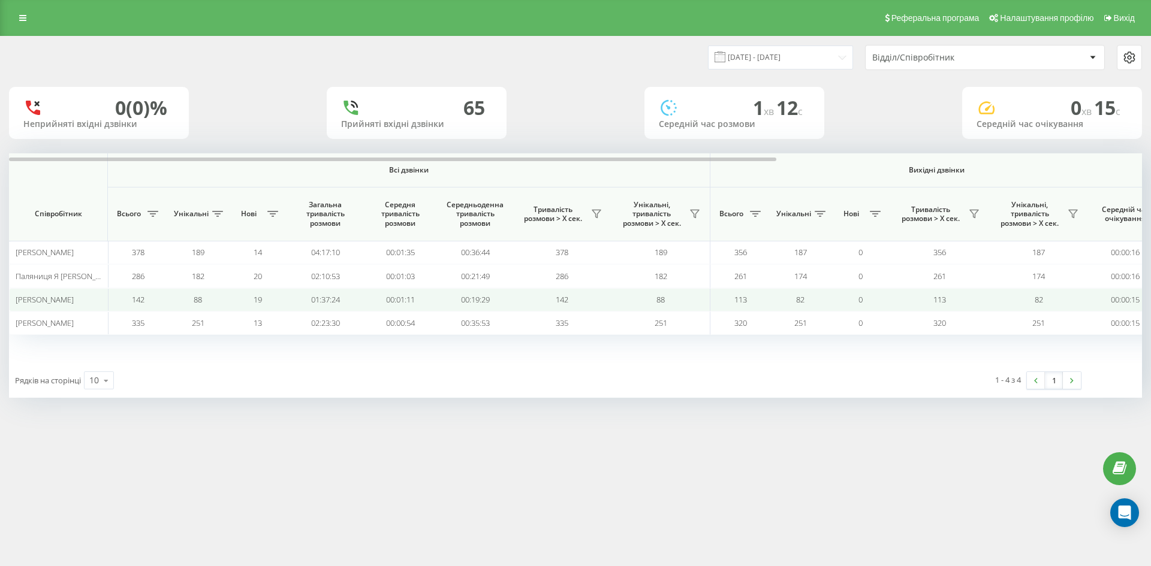
click at [135, 299] on span "142" at bounding box center [138, 299] width 13 height 11
click at [64, 302] on span "Садовий Ілля Юрійович" at bounding box center [45, 299] width 58 height 11
click at [833, 309] on td "0" at bounding box center [860, 299] width 60 height 23
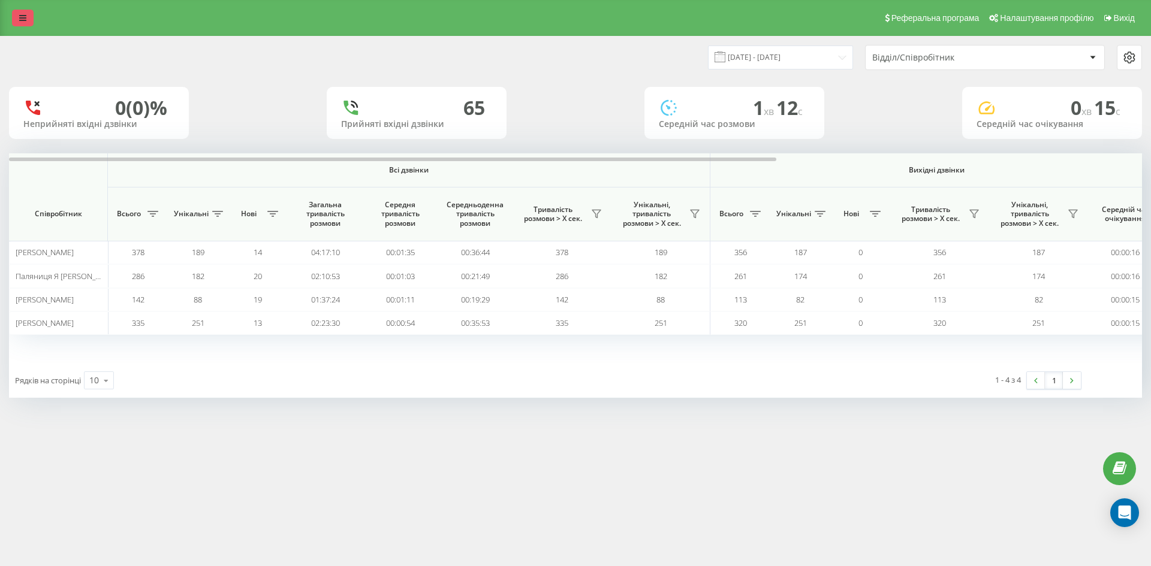
click at [31, 14] on link at bounding box center [23, 18] width 22 height 17
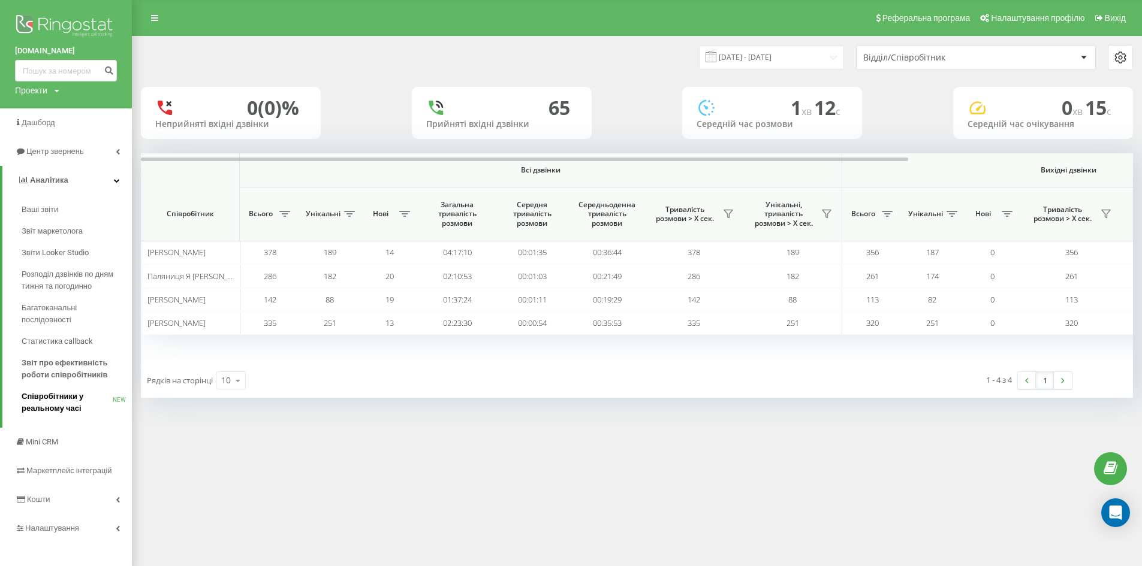
click at [53, 405] on span "Співробітники у реальному часі" at bounding box center [67, 403] width 91 height 24
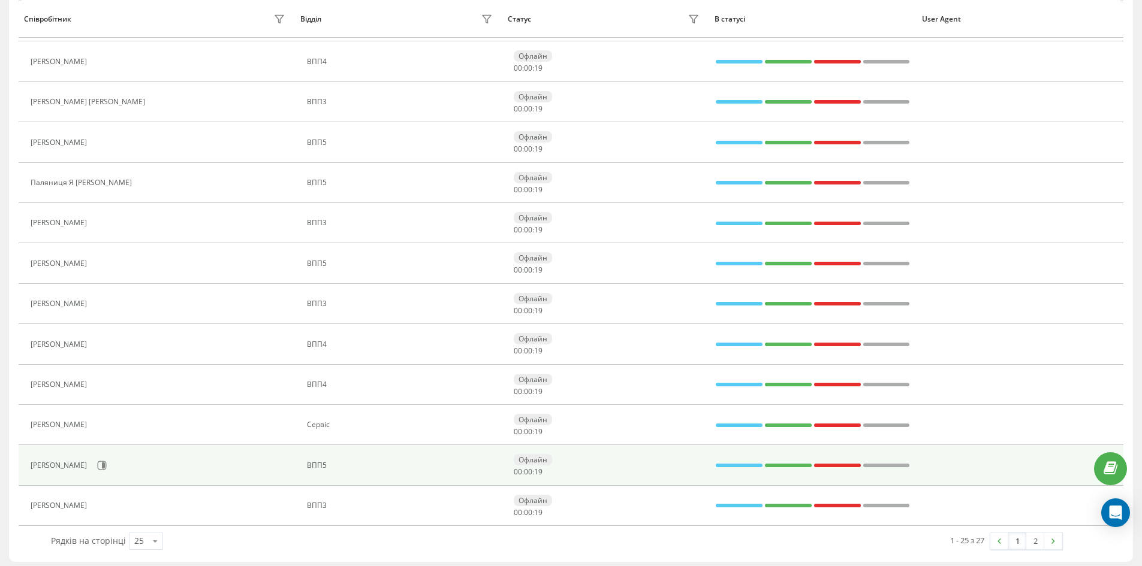
scroll to position [679, 0]
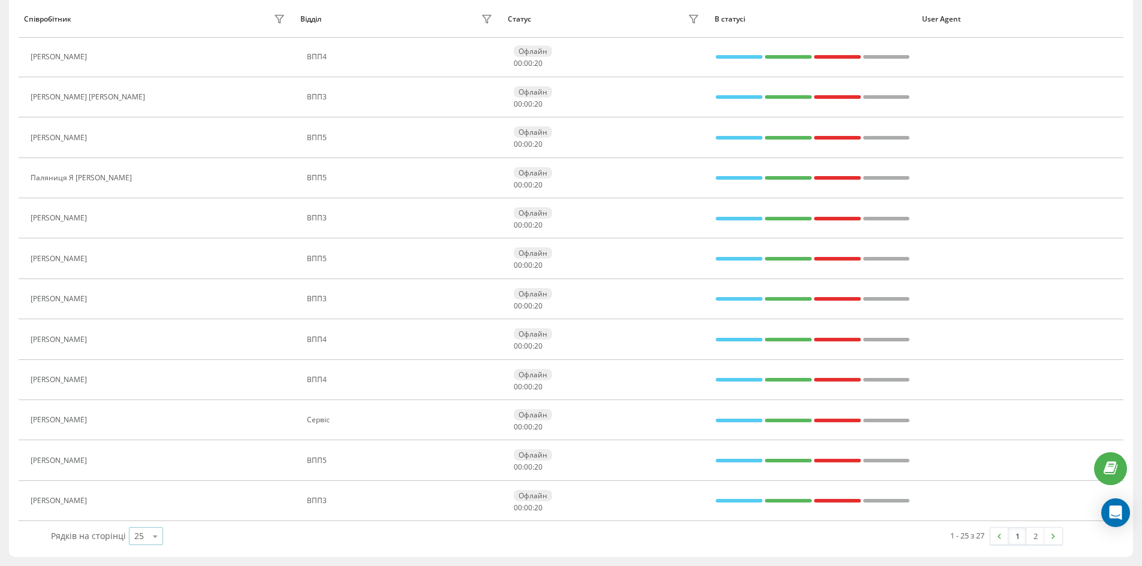
click at [153, 538] on icon at bounding box center [155, 536] width 18 height 23
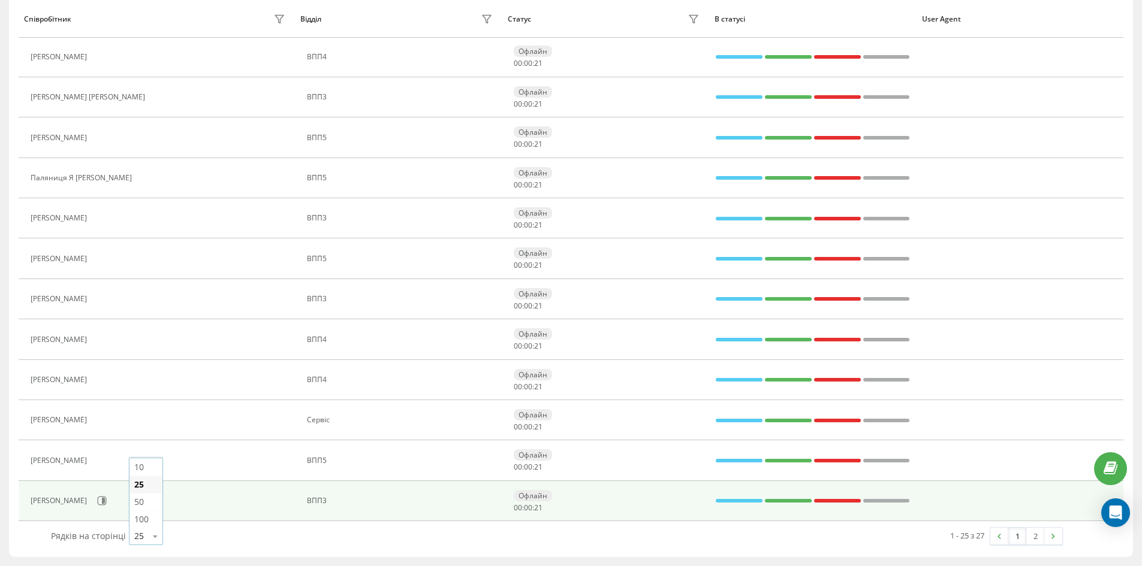
click at [137, 497] on span "50" at bounding box center [139, 501] width 10 height 11
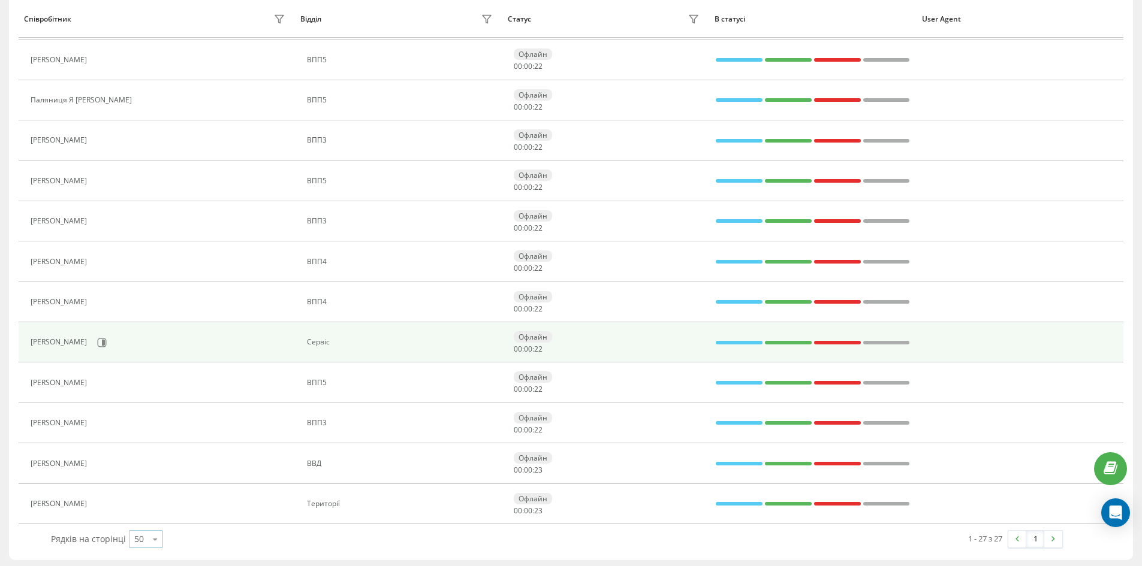
scroll to position [760, 0]
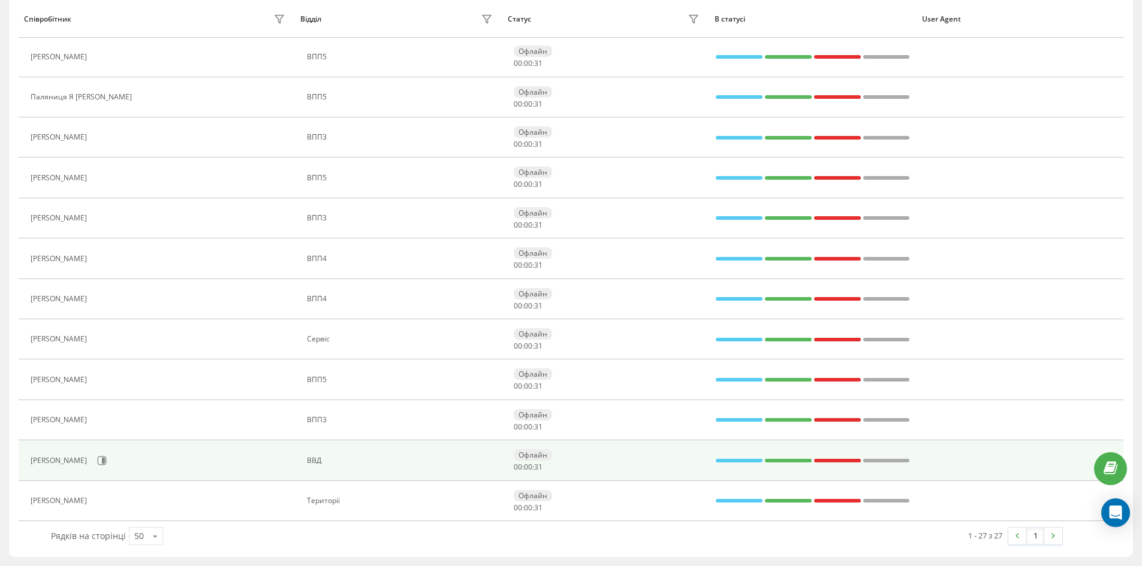
click at [88, 460] on div "Шокуров Роман Геннадійович" at bounding box center [60, 461] width 59 height 8
click at [107, 461] on icon at bounding box center [102, 461] width 10 height 10
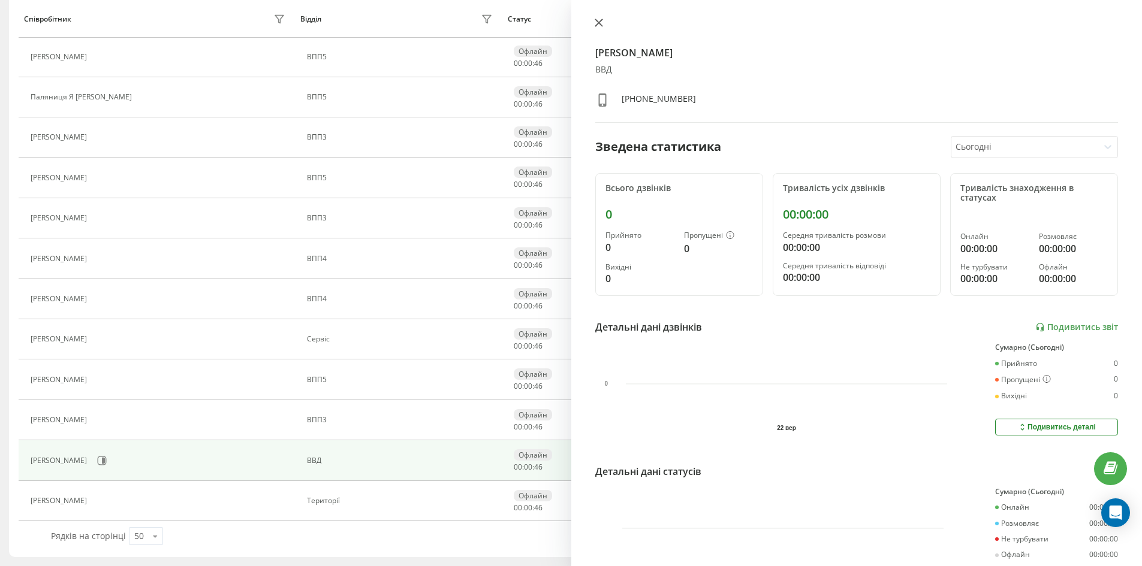
click at [601, 25] on icon at bounding box center [598, 22] width 7 height 7
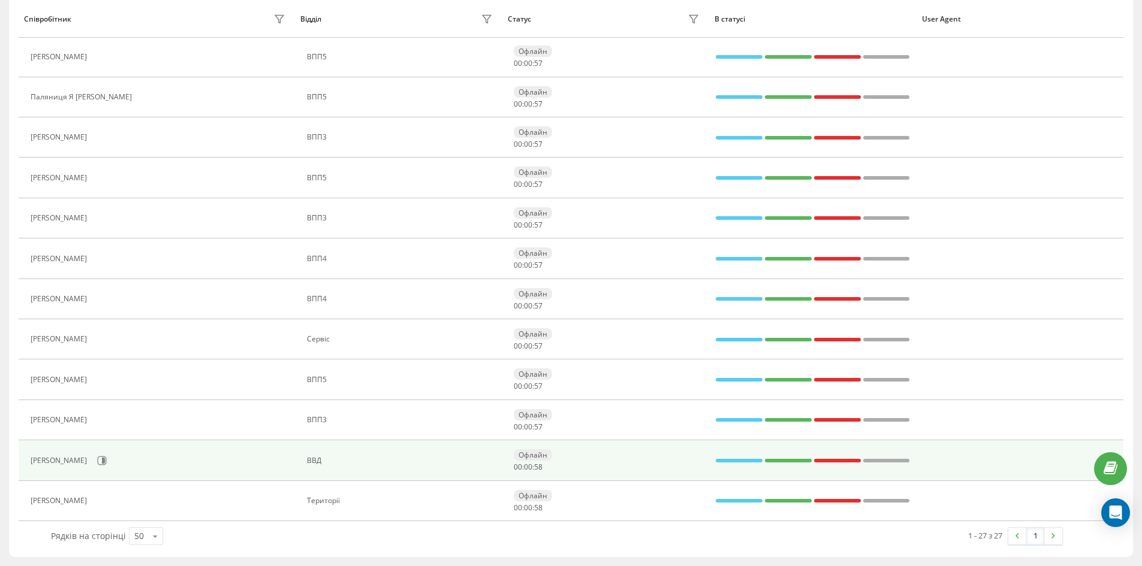
click at [90, 460] on div "Шокуров Роман Геннадійович" at bounding box center [60, 461] width 59 height 8
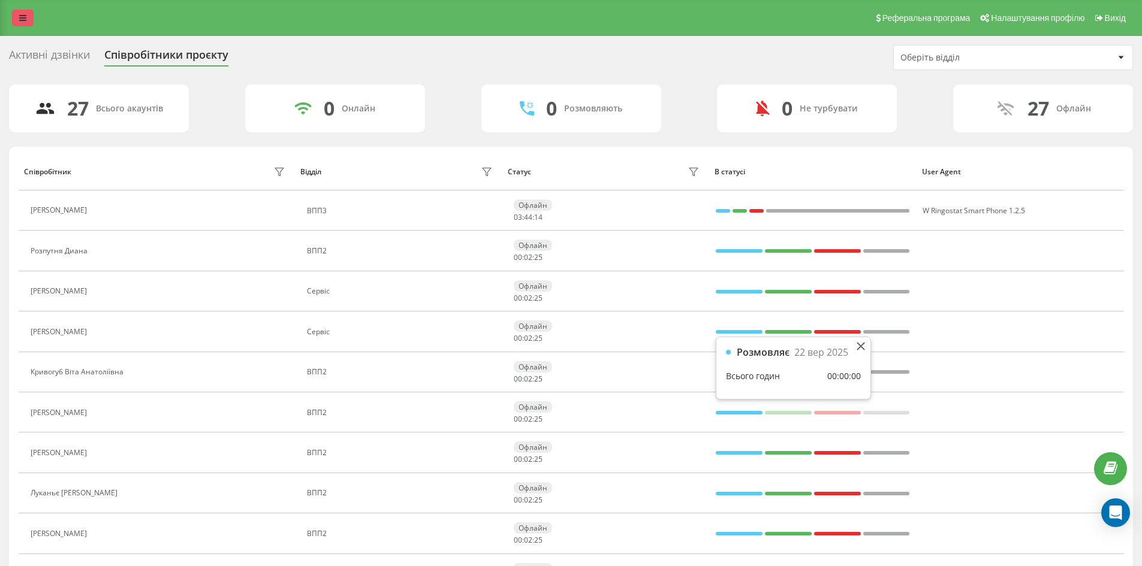
click at [26, 15] on icon at bounding box center [22, 18] width 7 height 8
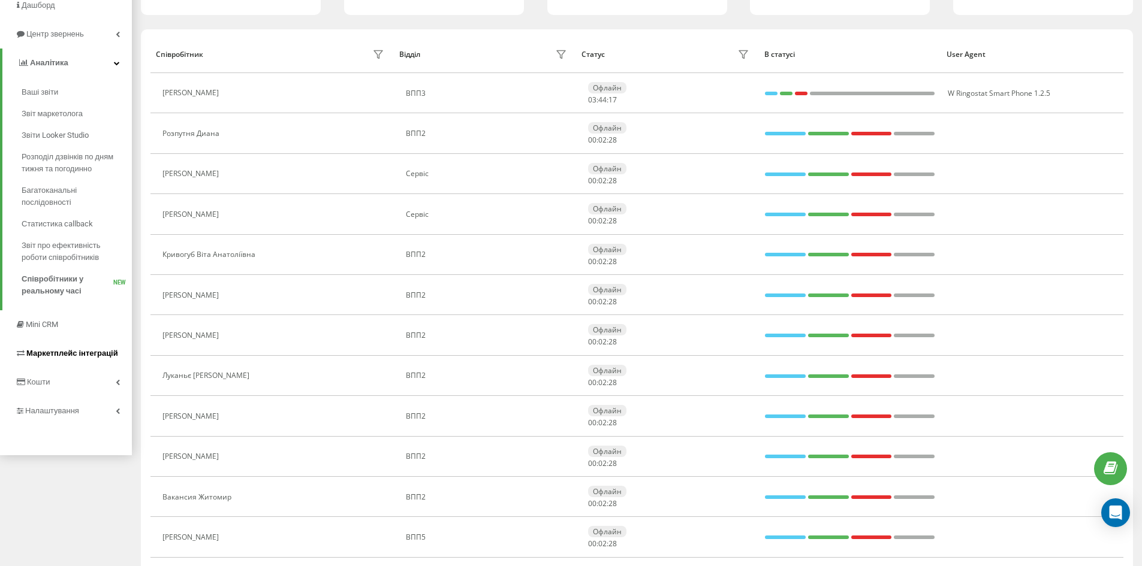
scroll to position [120, 0]
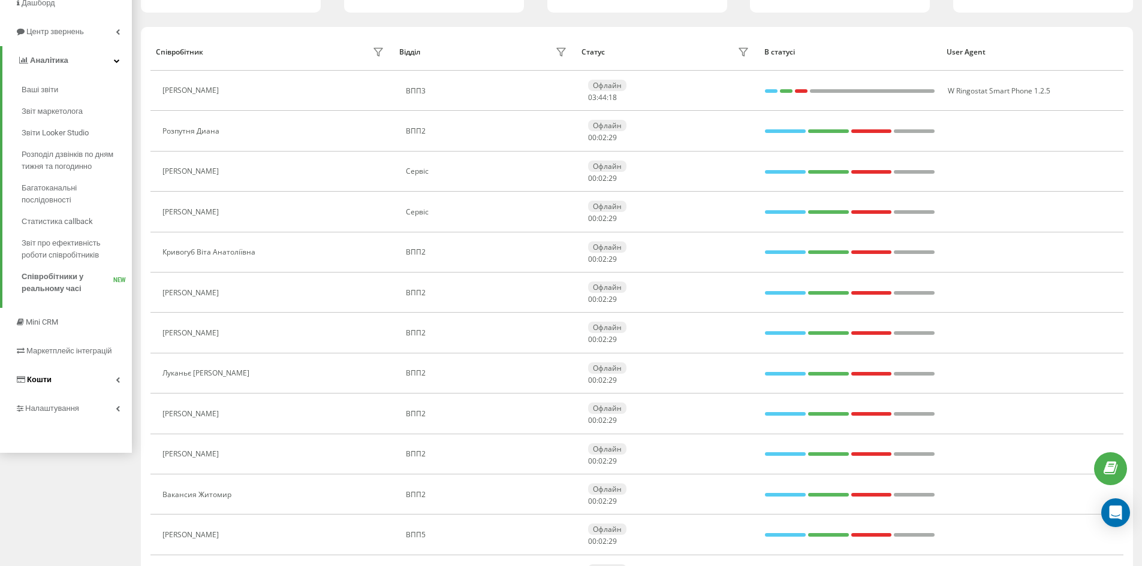
click at [48, 378] on span "Кошти" at bounding box center [39, 379] width 25 height 9
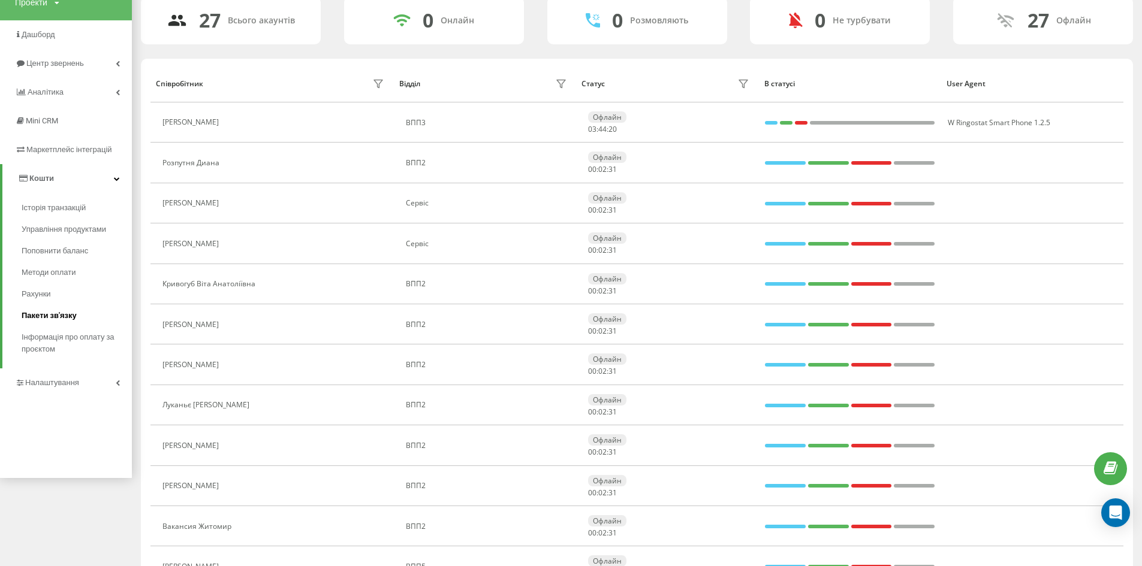
scroll to position [60, 0]
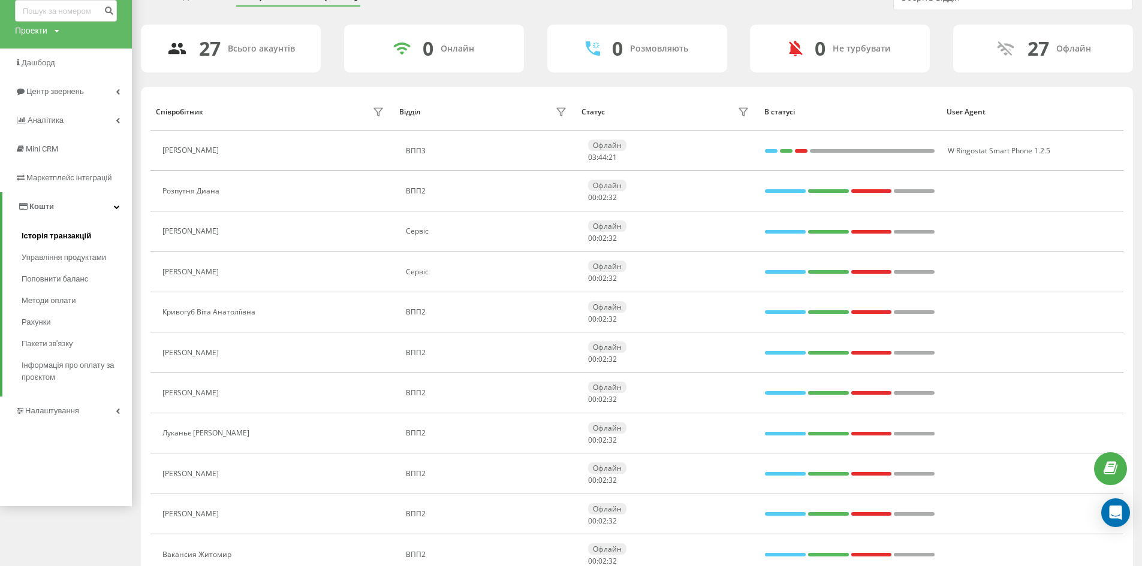
click at [64, 236] on span "Історія транзакцій" at bounding box center [57, 236] width 70 height 12
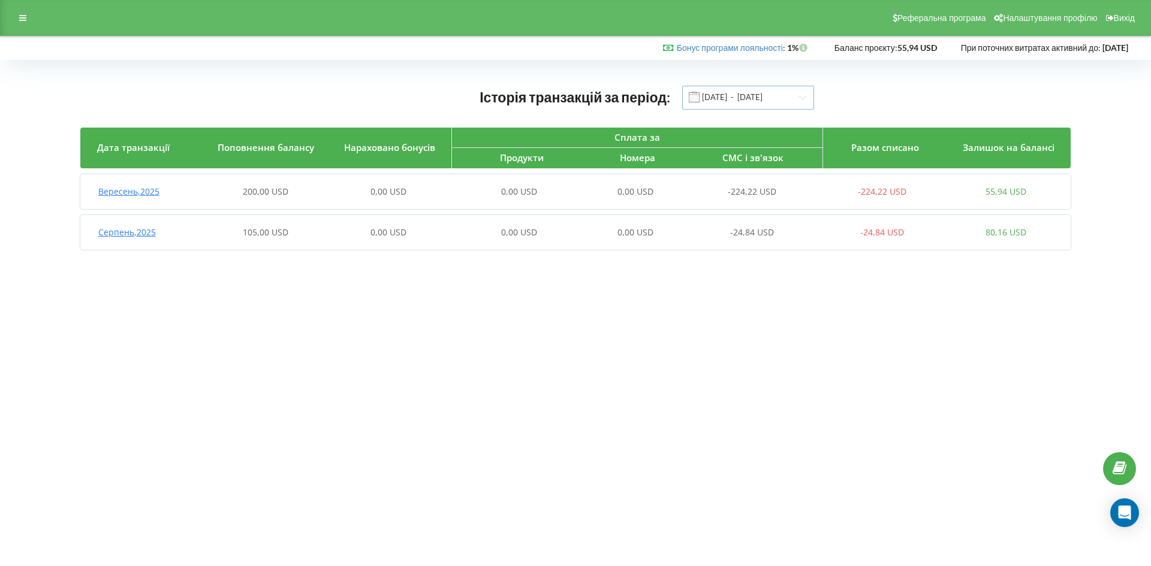
click at [797, 94] on input "[DATE] - [DATE]" at bounding box center [748, 98] width 132 height 24
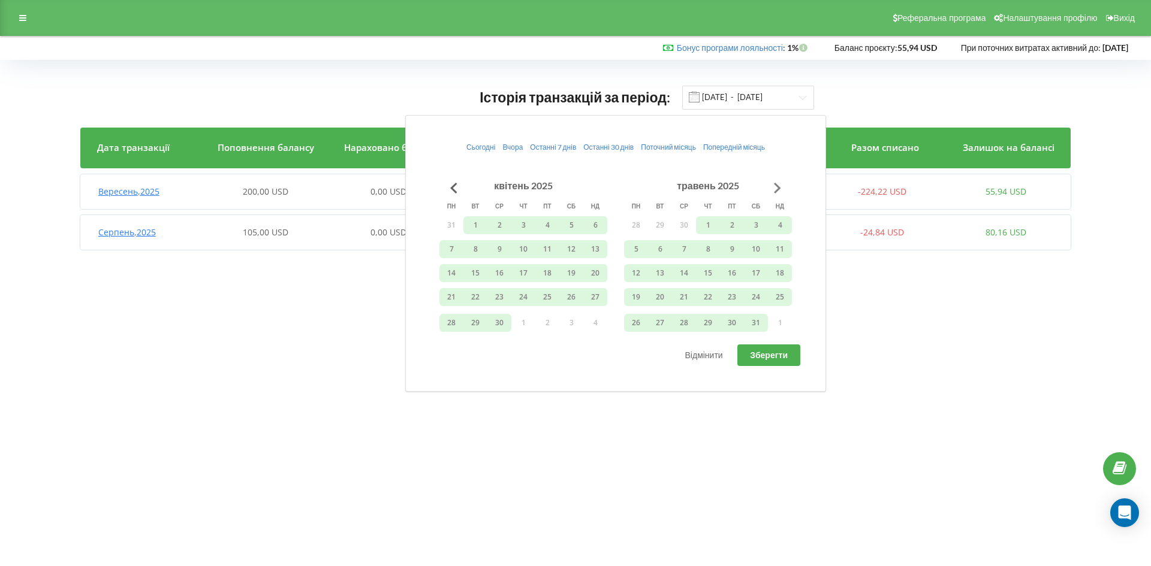
click at [777, 189] on button "Go to next month" at bounding box center [777, 188] width 24 height 24
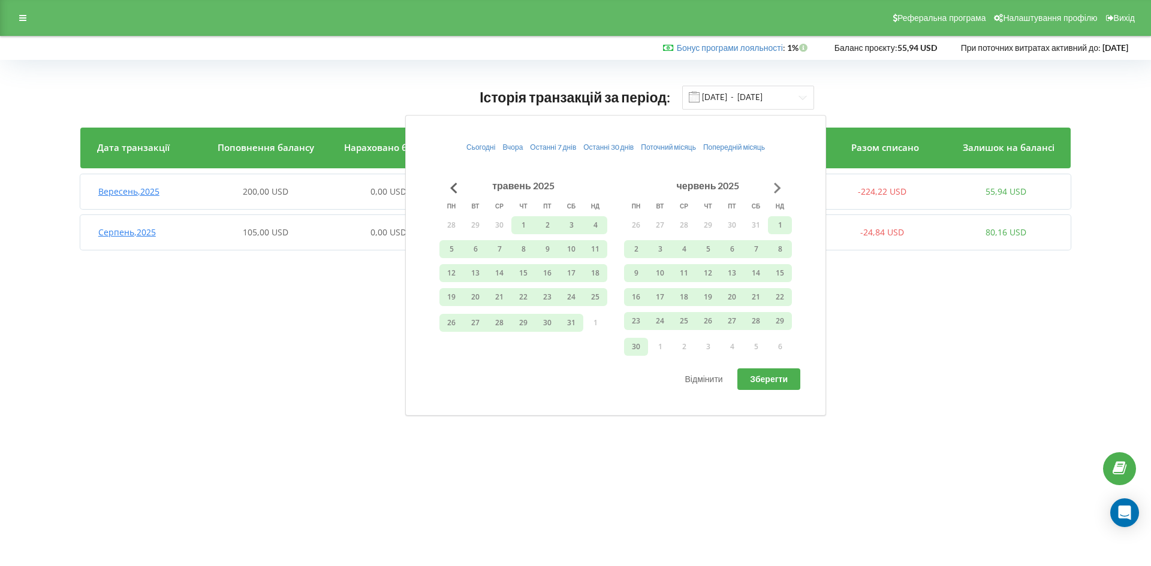
click at [777, 189] on button "Go to next month" at bounding box center [777, 188] width 24 height 24
click at [774, 188] on button "Go to next month" at bounding box center [777, 188] width 24 height 24
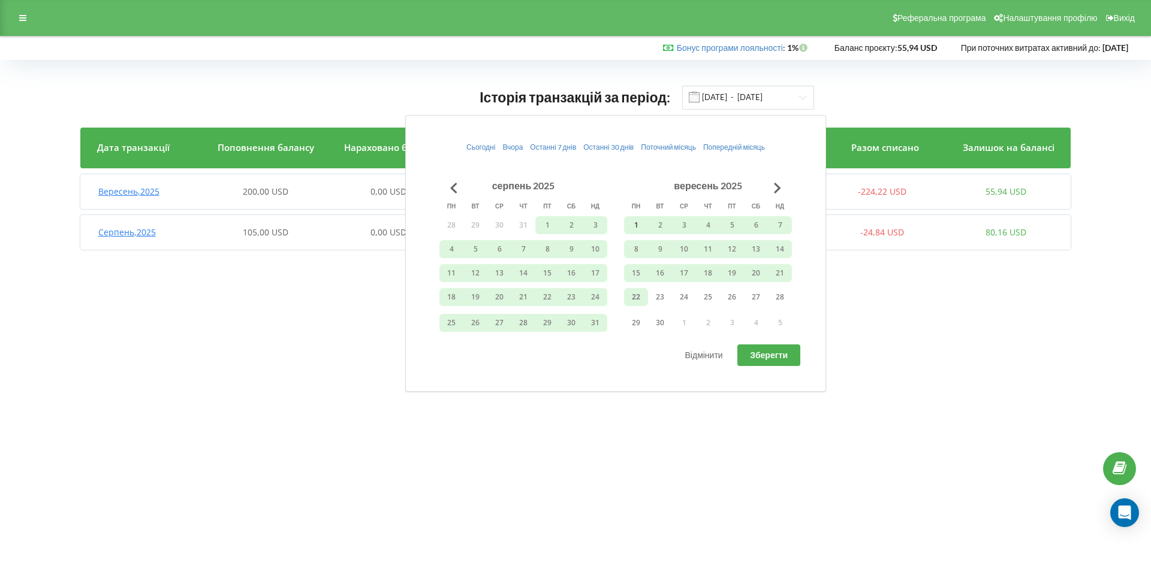
click at [635, 224] on button "1" at bounding box center [636, 225] width 24 height 18
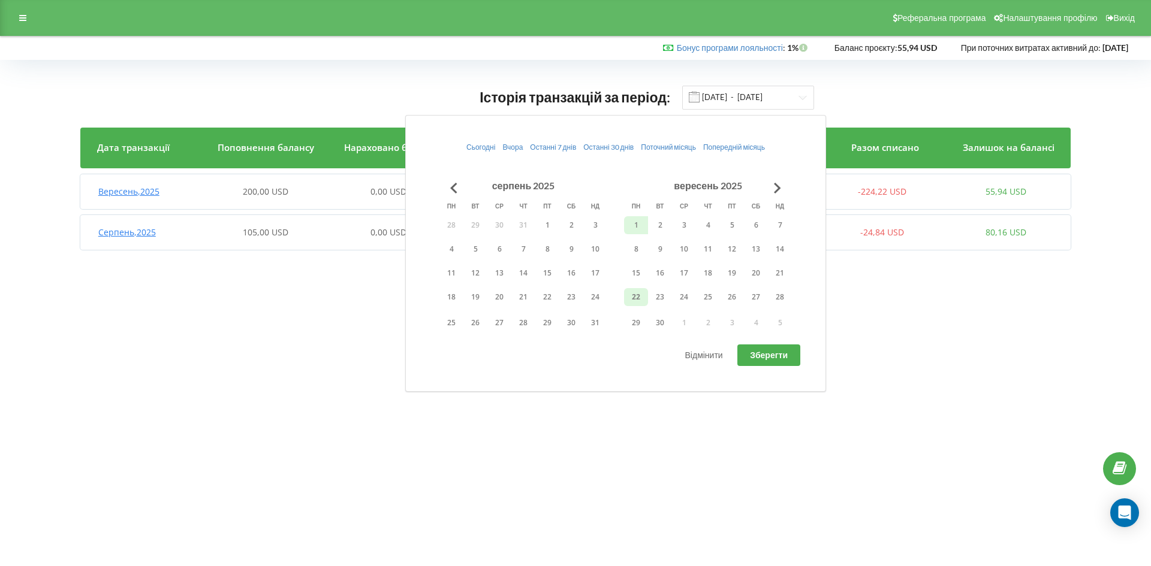
click at [637, 294] on button "22" at bounding box center [636, 297] width 24 height 18
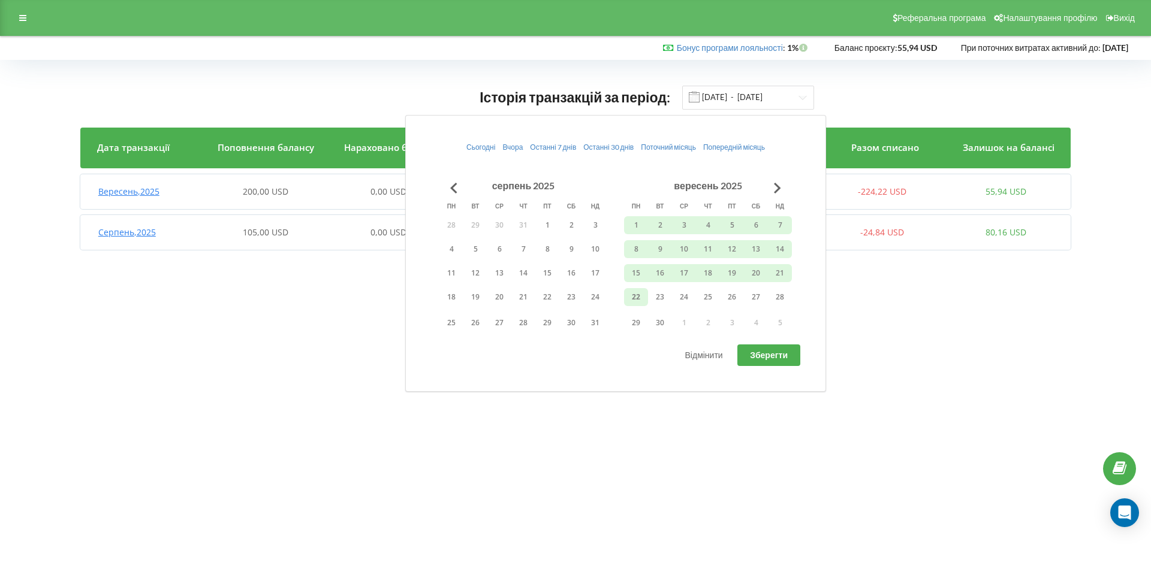
click at [761, 354] on span "Зберегти" at bounding box center [769, 355] width 38 height 10
type input "[DATE] - [DATE]"
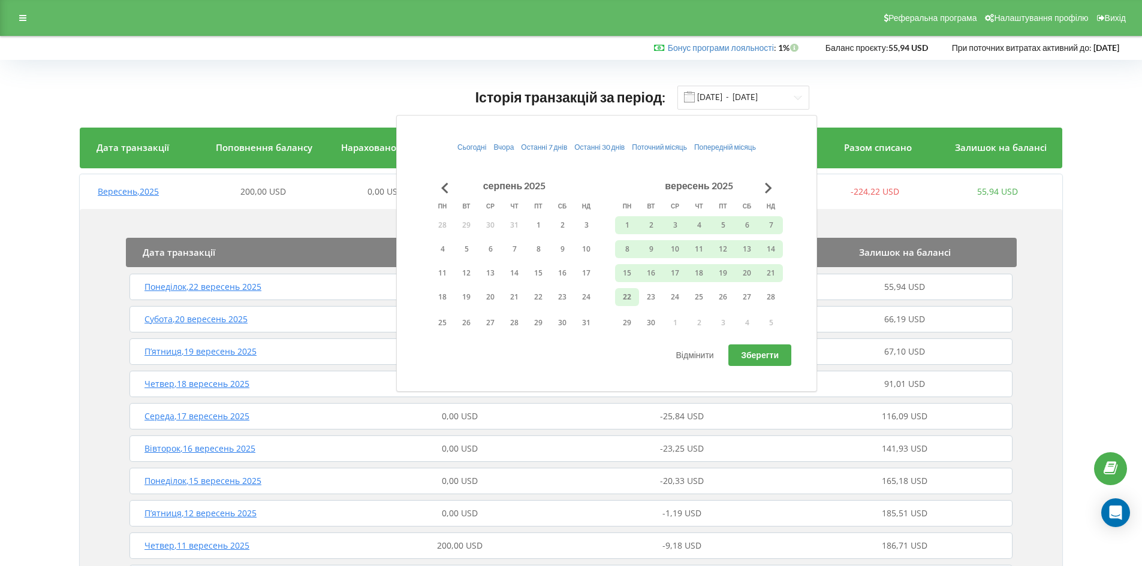
click at [1076, 227] on div "Історія транзакцій за період: [DATE] - [DATE] Дата транзакції Поповнення баланс…" at bounding box center [571, 499] width 1117 height 852
